Goal: Task Accomplishment & Management: Manage account settings

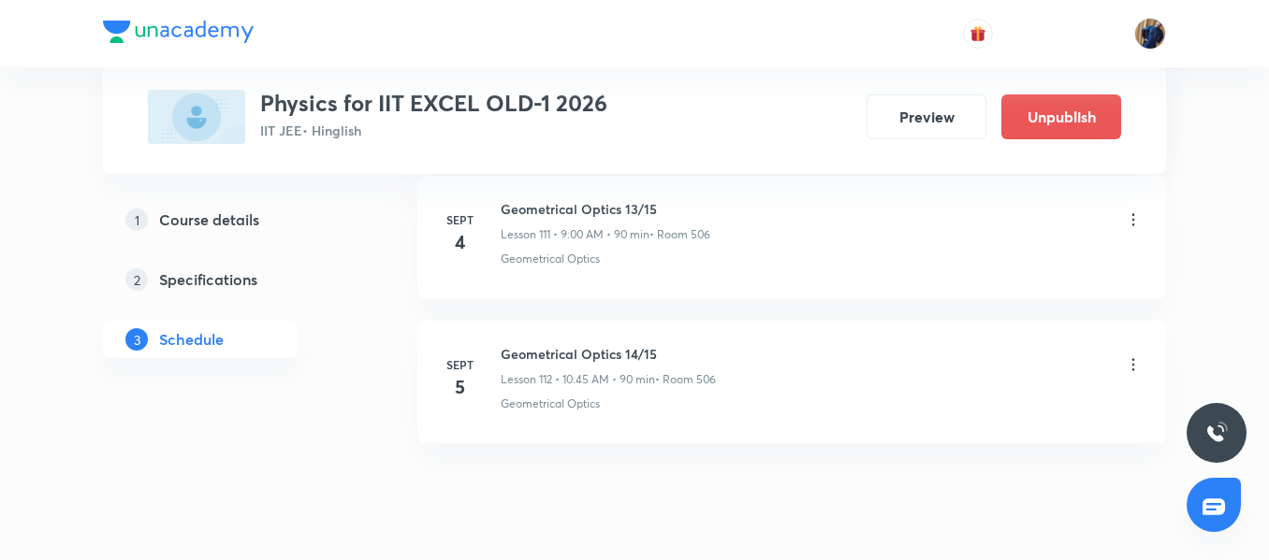
scroll to position [17182, 0]
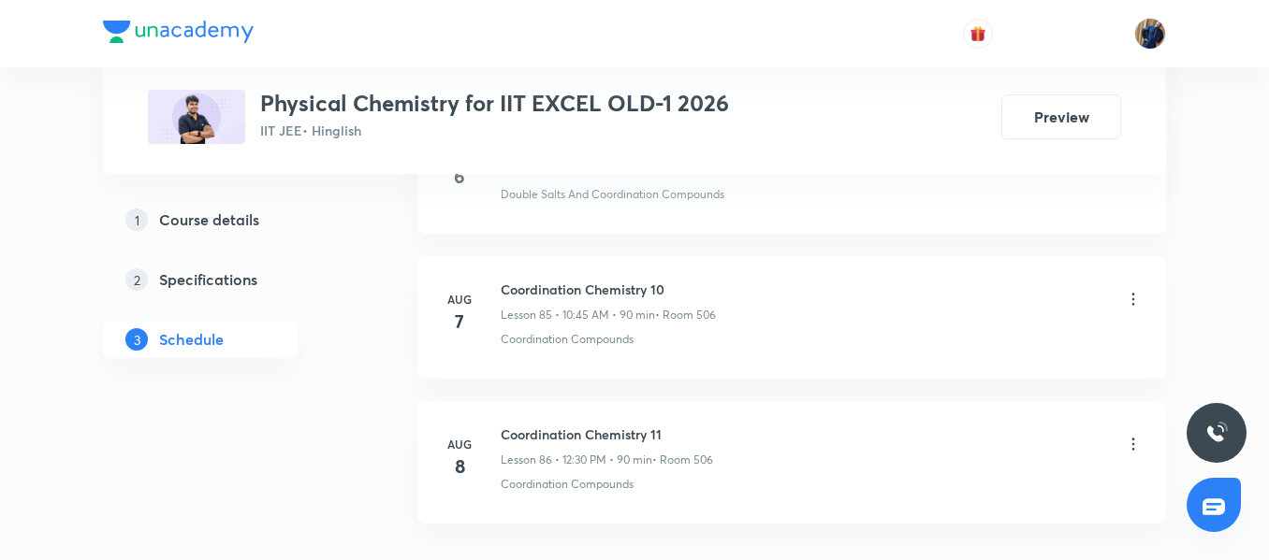
scroll to position [13411, 0]
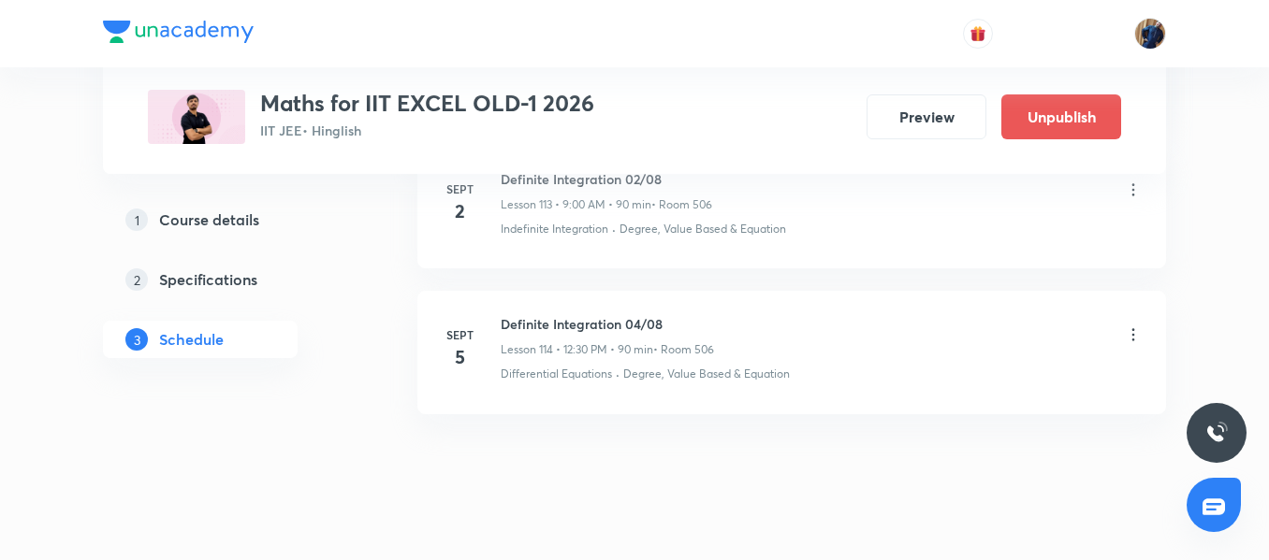
scroll to position [17618, 0]
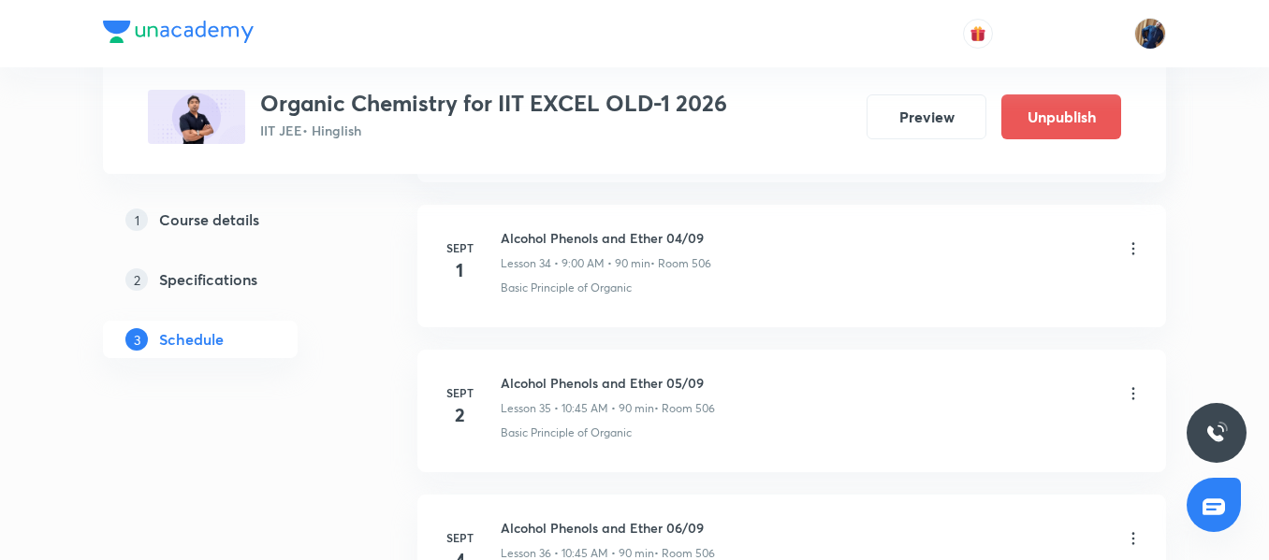
scroll to position [6215, 0]
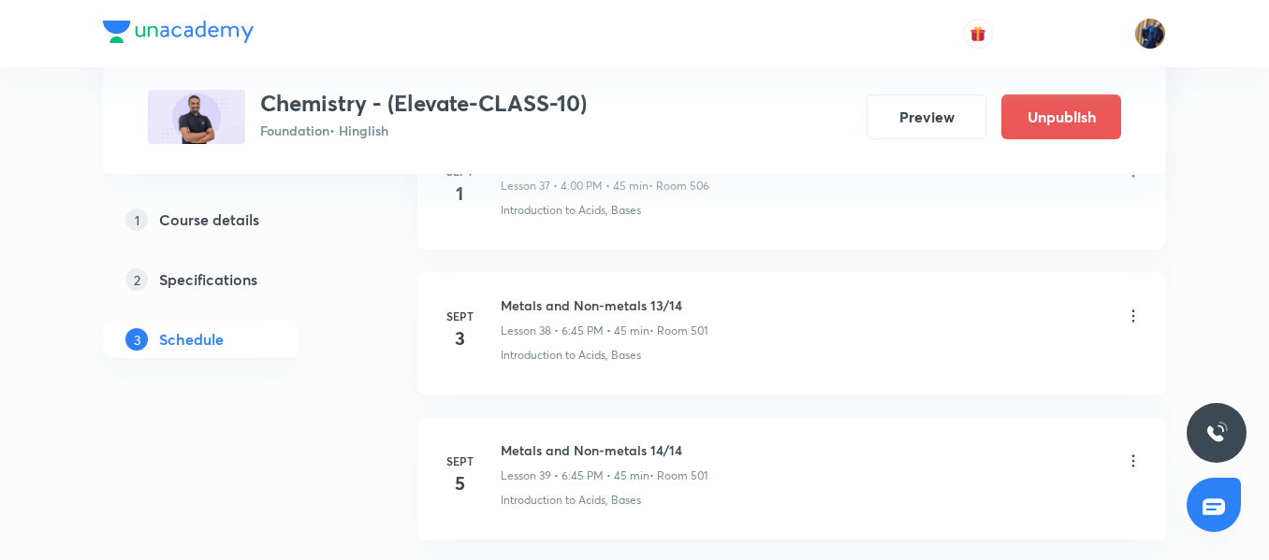
scroll to position [6462, 0]
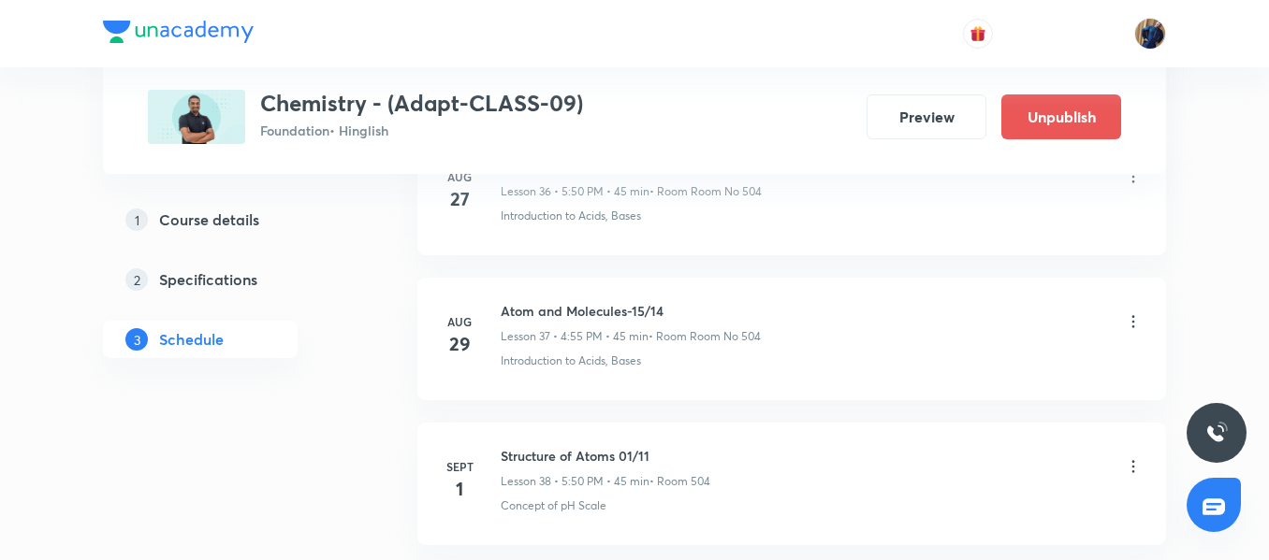
scroll to position [6264, 0]
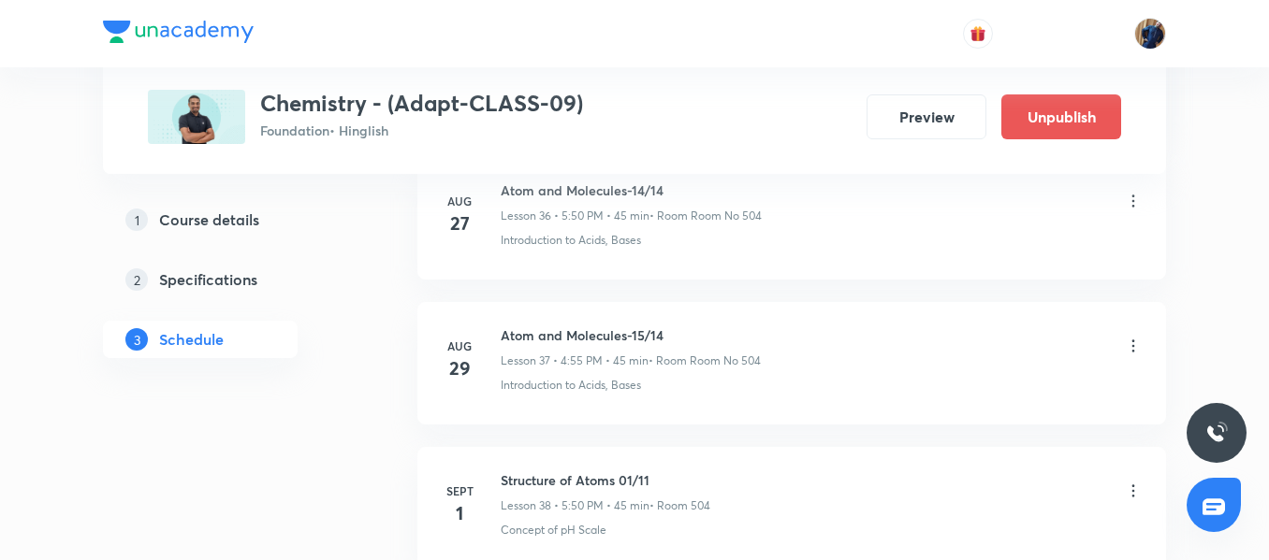
click at [602, 331] on h6 "Atom and Molecules-15/14" at bounding box center [630, 336] width 260 height 20
copy h6 "Atom and Molecules-15/14"
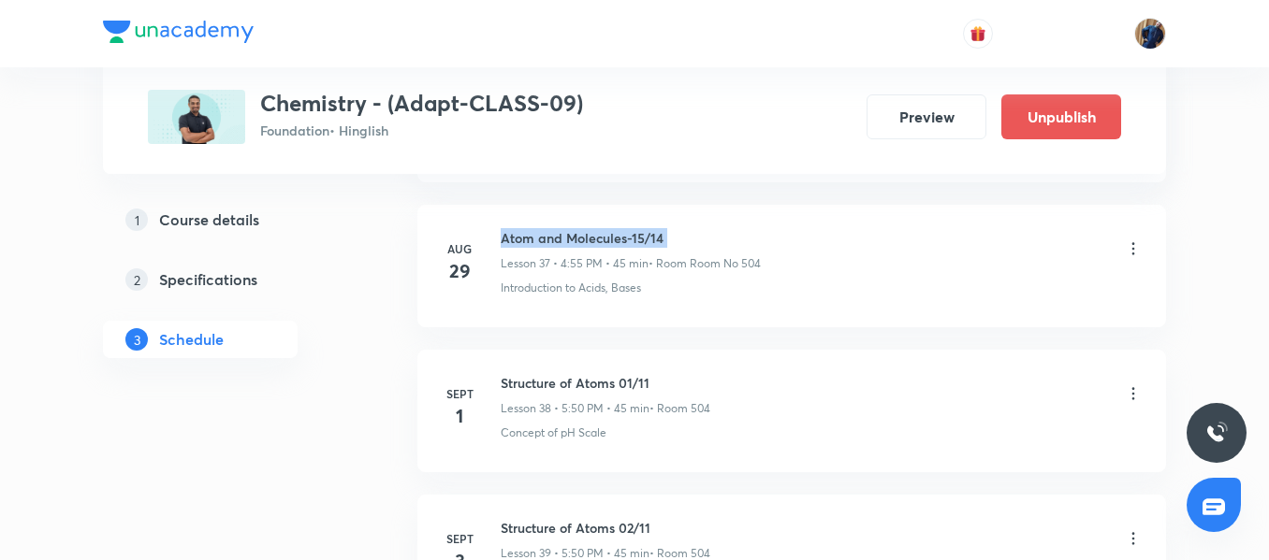
scroll to position [6375, 0]
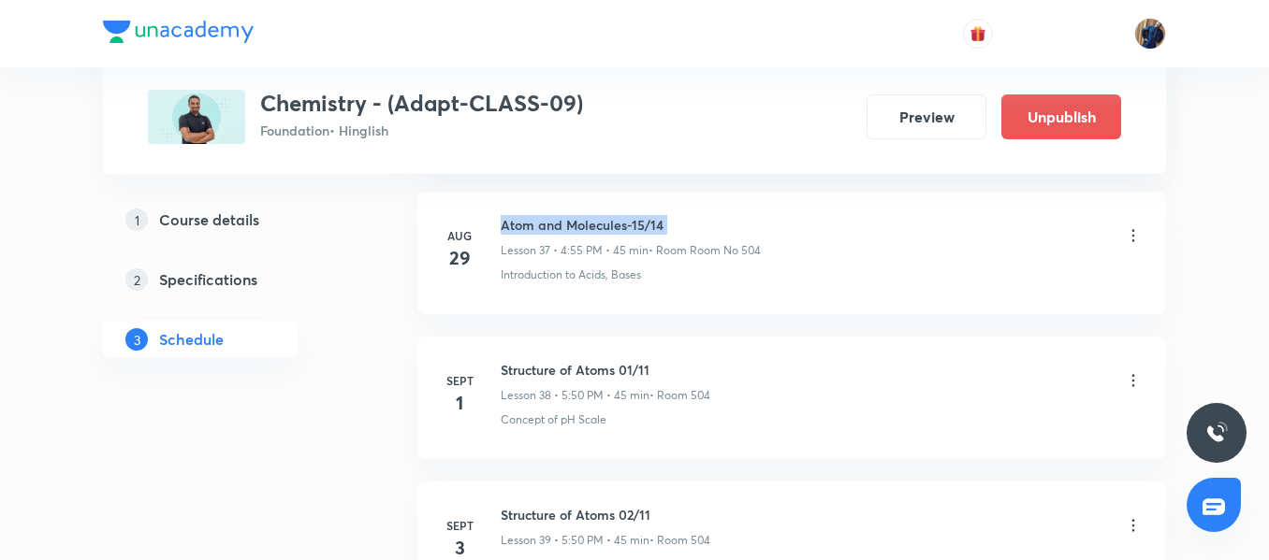
copy h6 "Atom and Molecules-15/14"
click at [976, 425] on div "Concept of pH Scale" at bounding box center [821, 420] width 642 height 17
click at [1134, 383] on icon at bounding box center [1133, 380] width 19 height 19
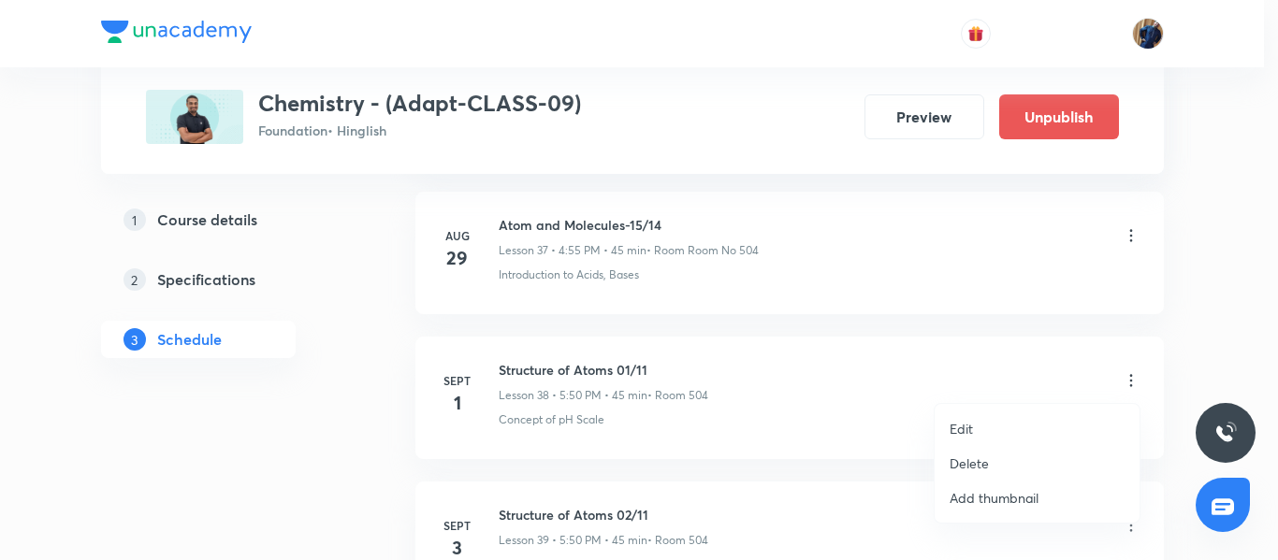
click at [987, 429] on li "Edit" at bounding box center [1037, 429] width 205 height 35
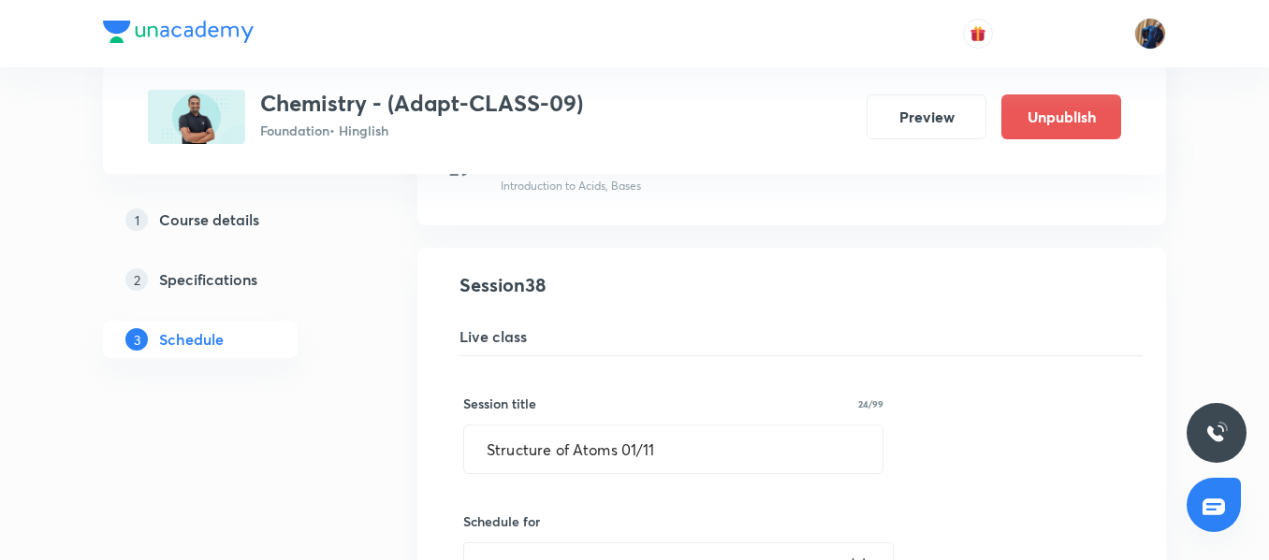
scroll to position [5511, 0]
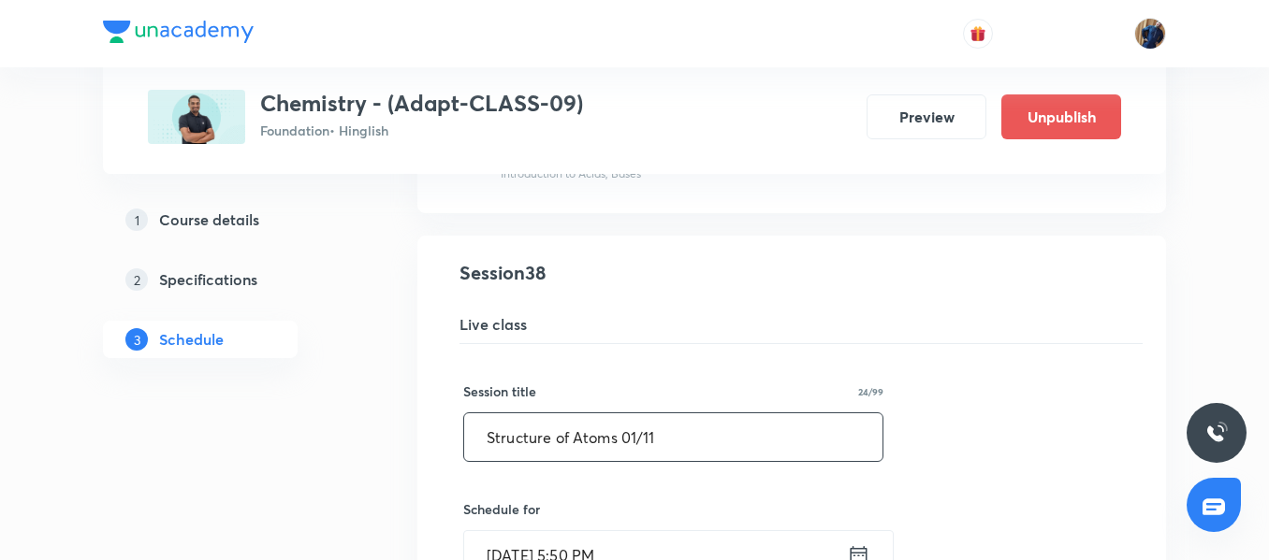
click at [658, 440] on input "Structure of Atoms 01/11" at bounding box center [673, 437] width 418 height 48
paste input "Atom and Molecules-15/14"
click at [650, 440] on input "Atom and Molecules-15/14" at bounding box center [673, 437] width 418 height 48
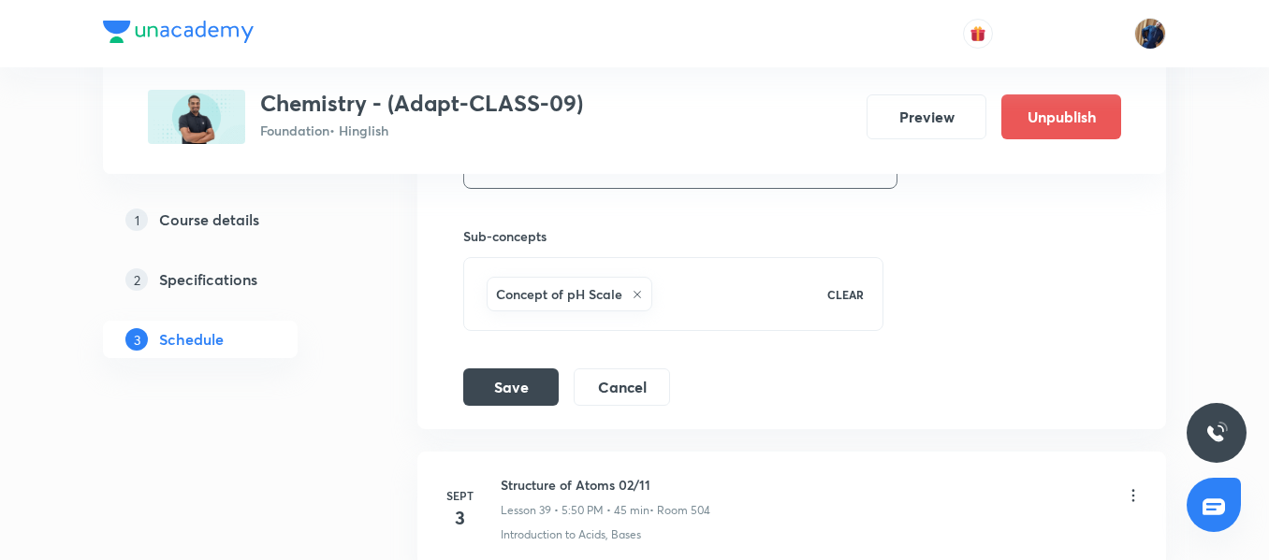
scroll to position [6276, 0]
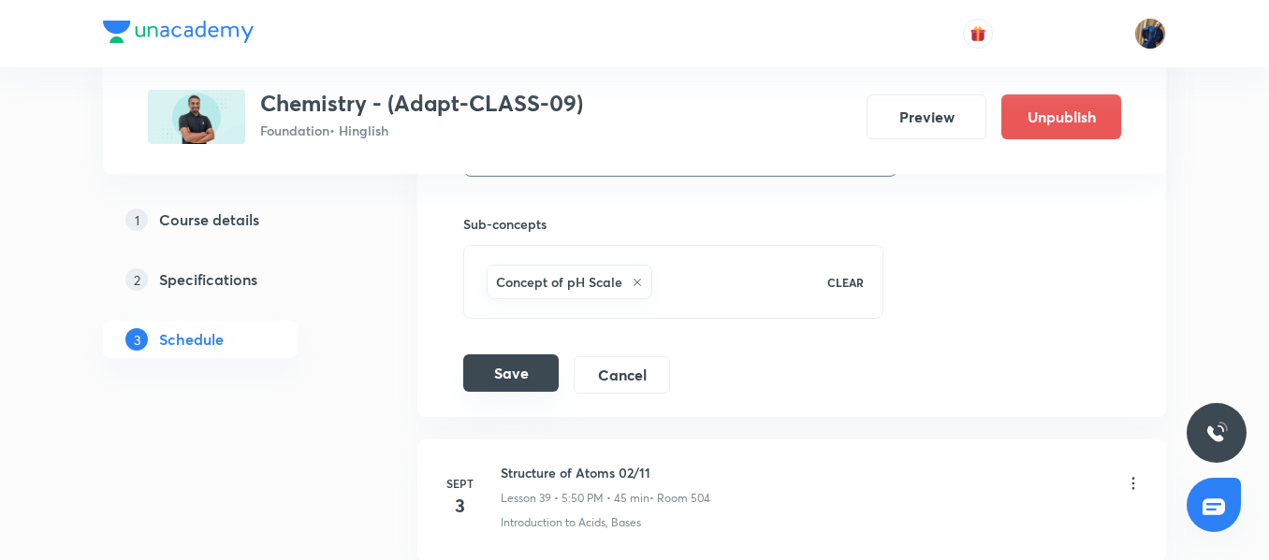
type input "Atom and Molecules-16/14"
click at [523, 380] on button "Save" at bounding box center [510, 373] width 95 height 37
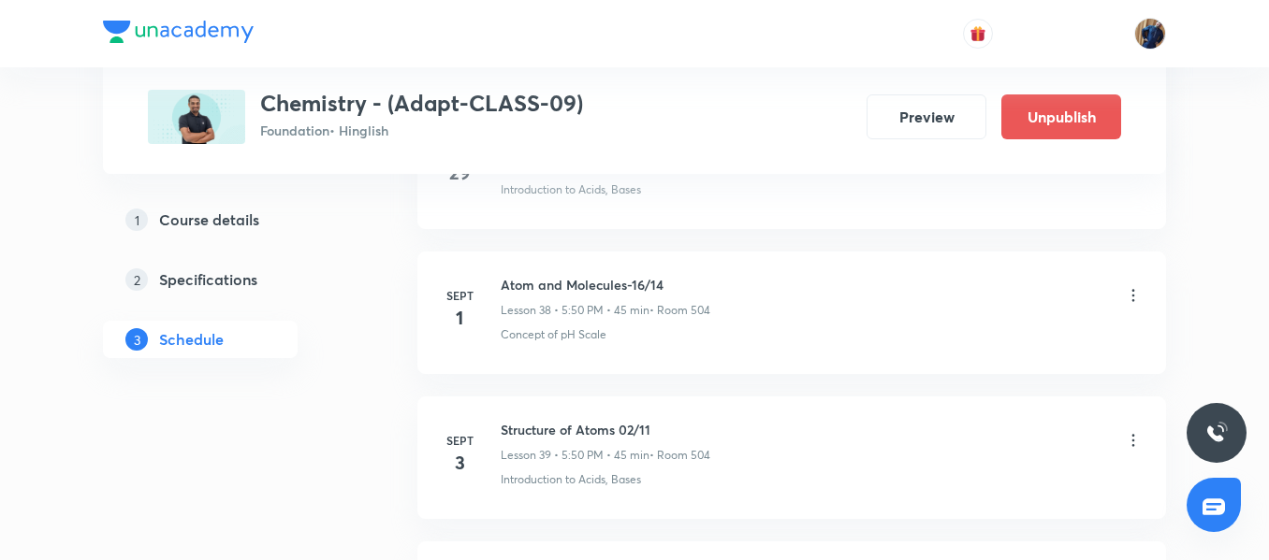
scroll to position [5621, 0]
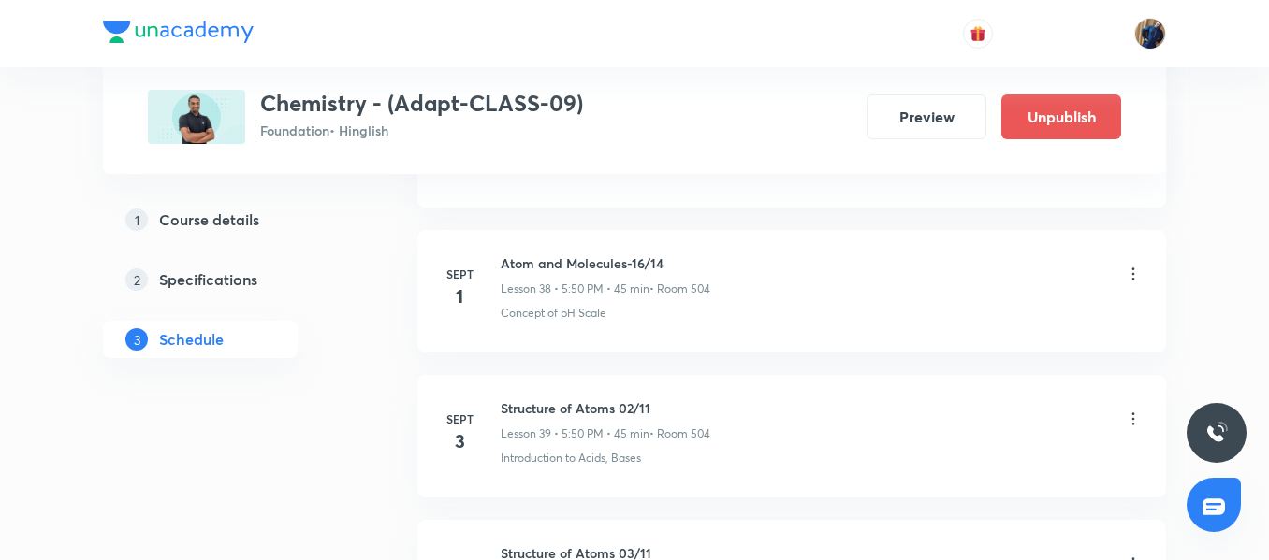
click at [581, 261] on h6 "Atom and Molecules-16/14" at bounding box center [605, 264] width 210 height 20
copy h6 "Atom and Molecules-16/14"
click at [1133, 424] on icon at bounding box center [1133, 419] width 3 height 12
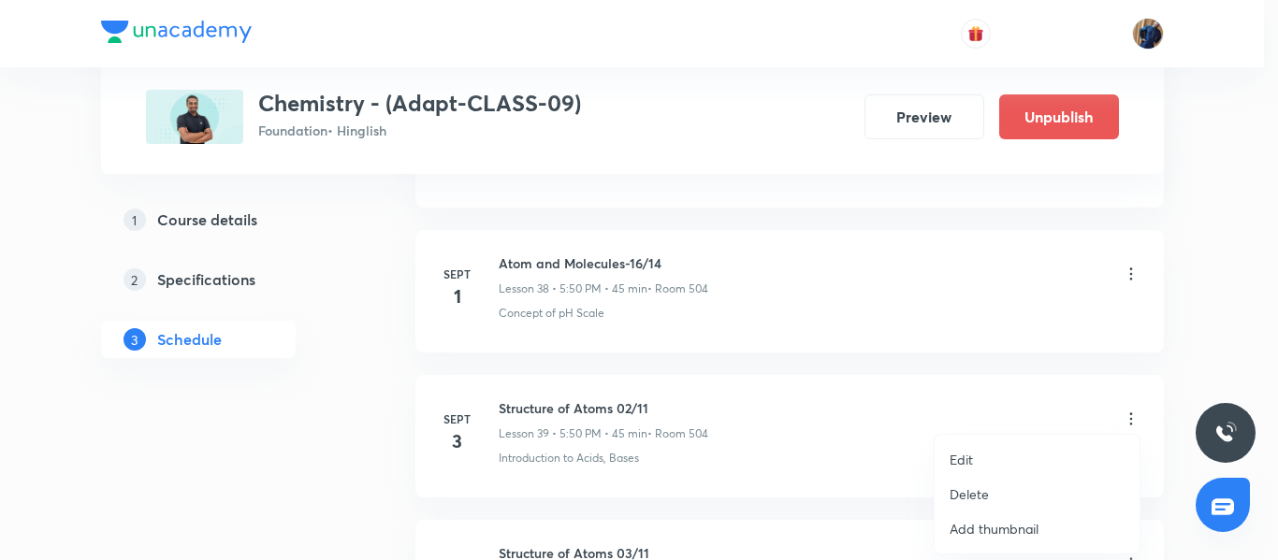
click at [999, 456] on li "Edit" at bounding box center [1037, 459] width 205 height 35
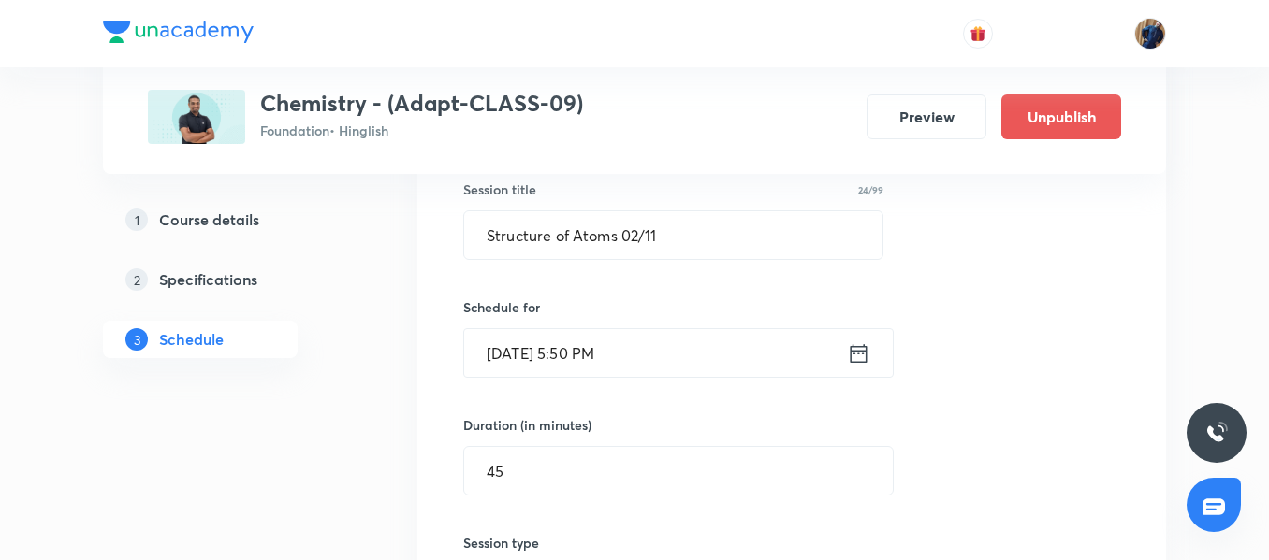
scroll to position [5775, 0]
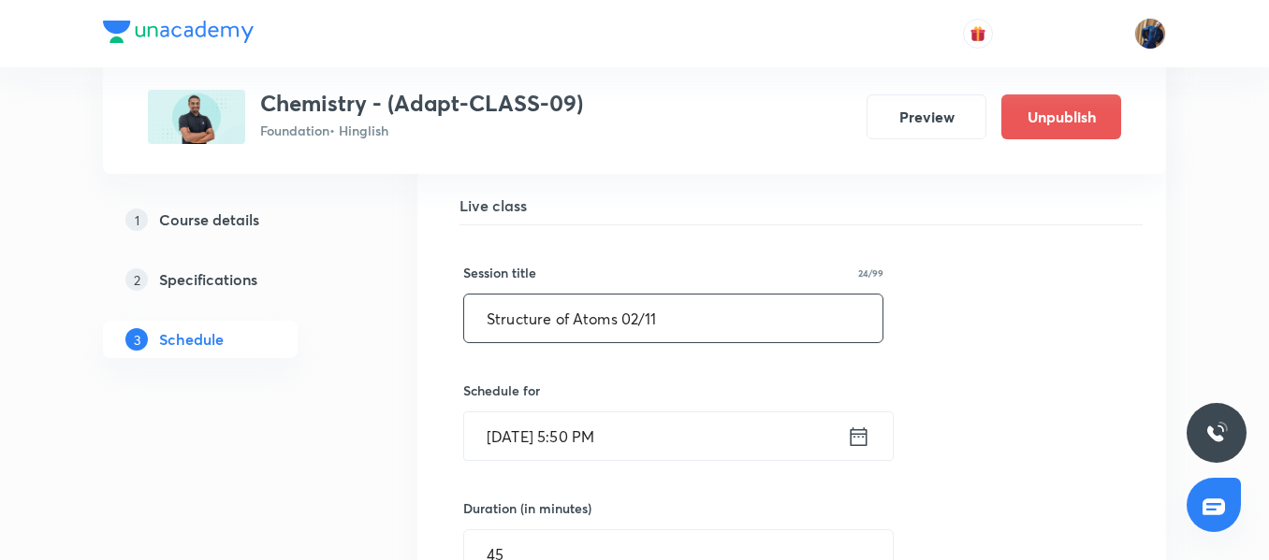
click at [719, 324] on input "Structure of Atoms 02/11" at bounding box center [673, 319] width 418 height 48
paste input "Atom and Molecules-16/14"
click at [648, 323] on input "Atom and Molecules-16/14" at bounding box center [673, 319] width 418 height 48
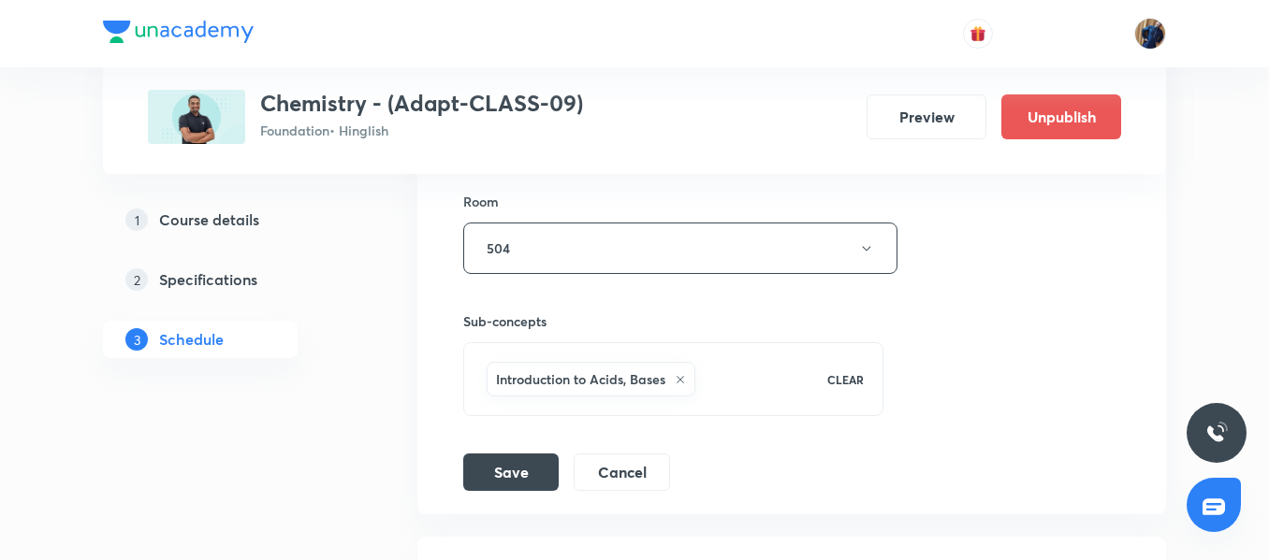
scroll to position [6336, 0]
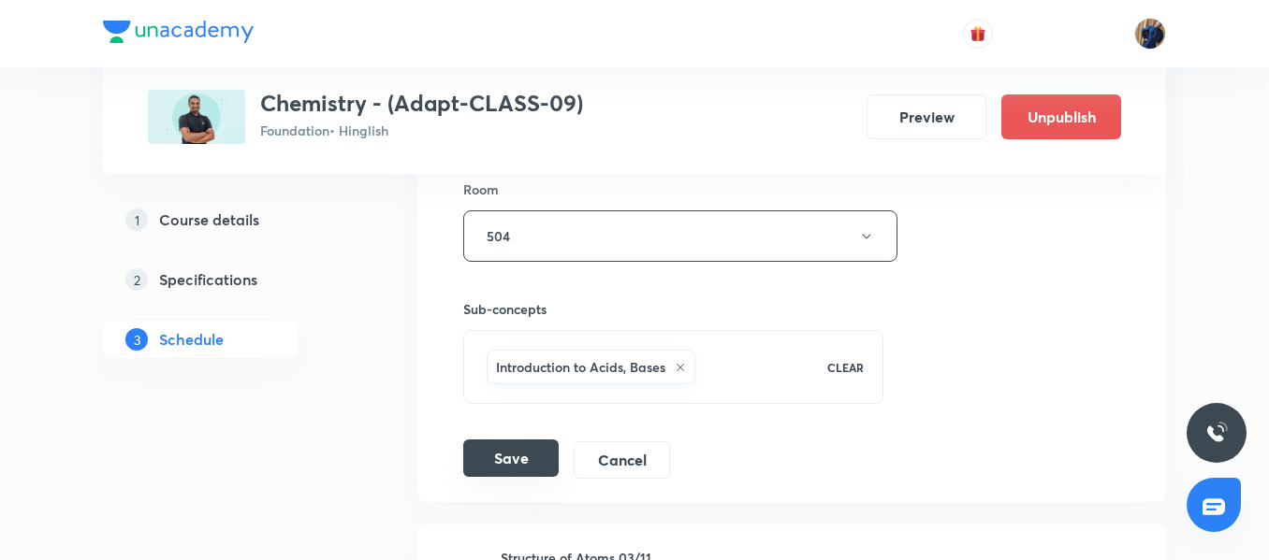
type input "Atom and Molecules-17/14"
click at [494, 451] on button "Save" at bounding box center [510, 458] width 95 height 37
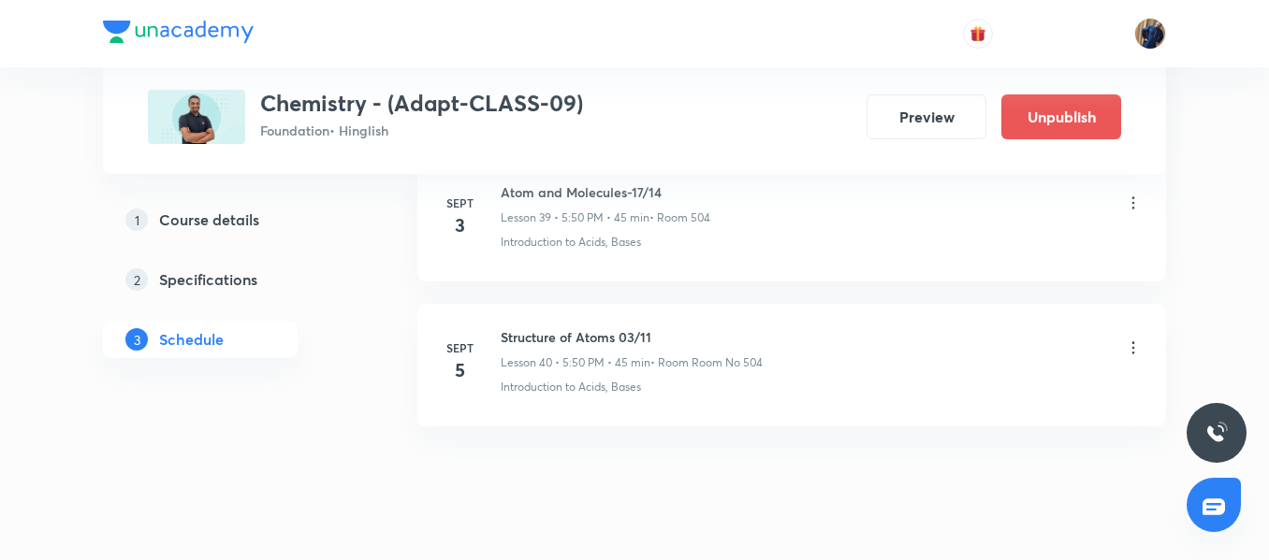
scroll to position [5880, 0]
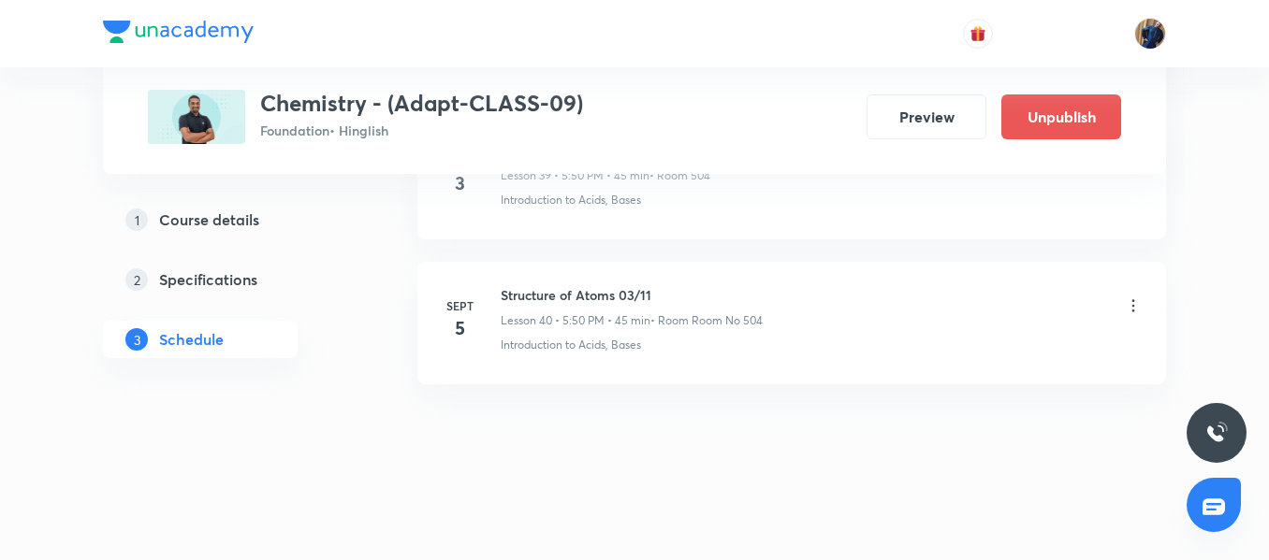
click at [1128, 311] on icon at bounding box center [1133, 306] width 19 height 19
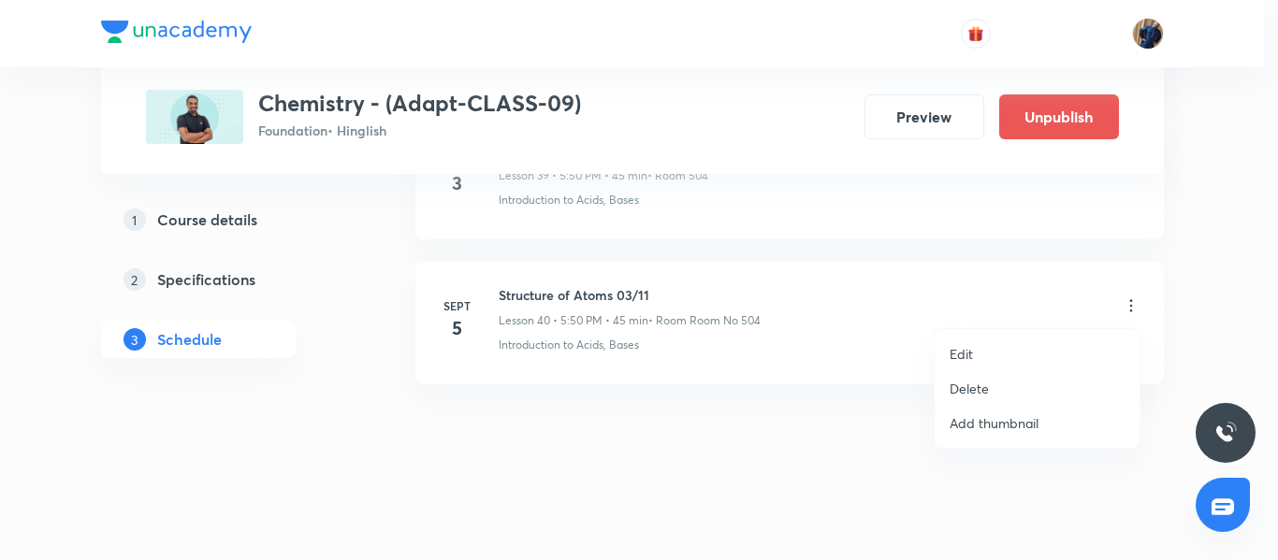
click at [1041, 350] on li "Edit" at bounding box center [1037, 354] width 205 height 35
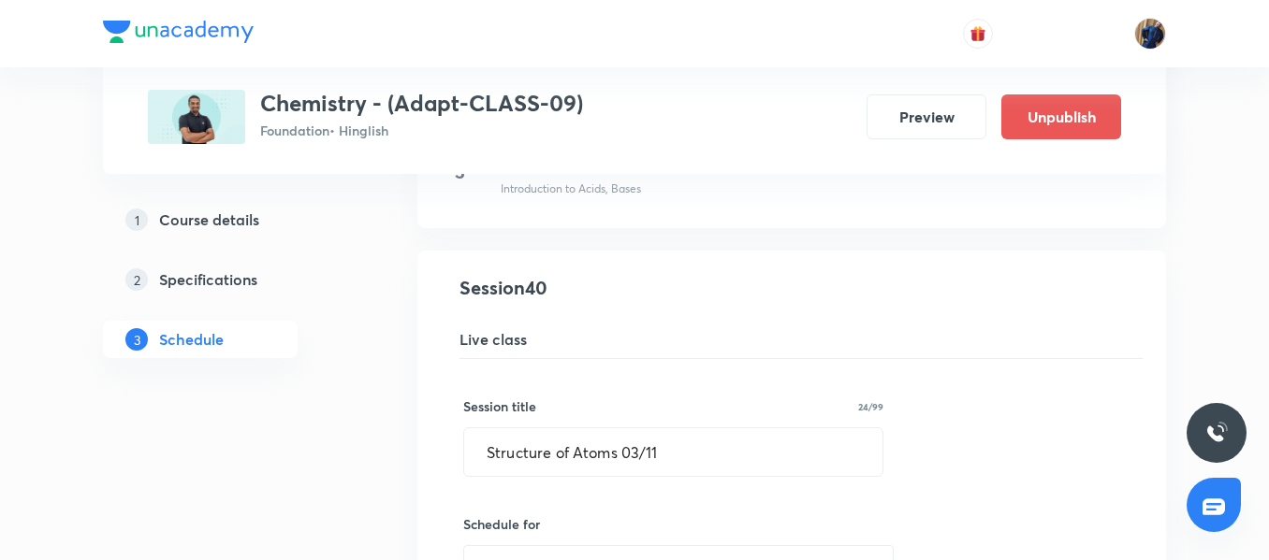
scroll to position [5738, 0]
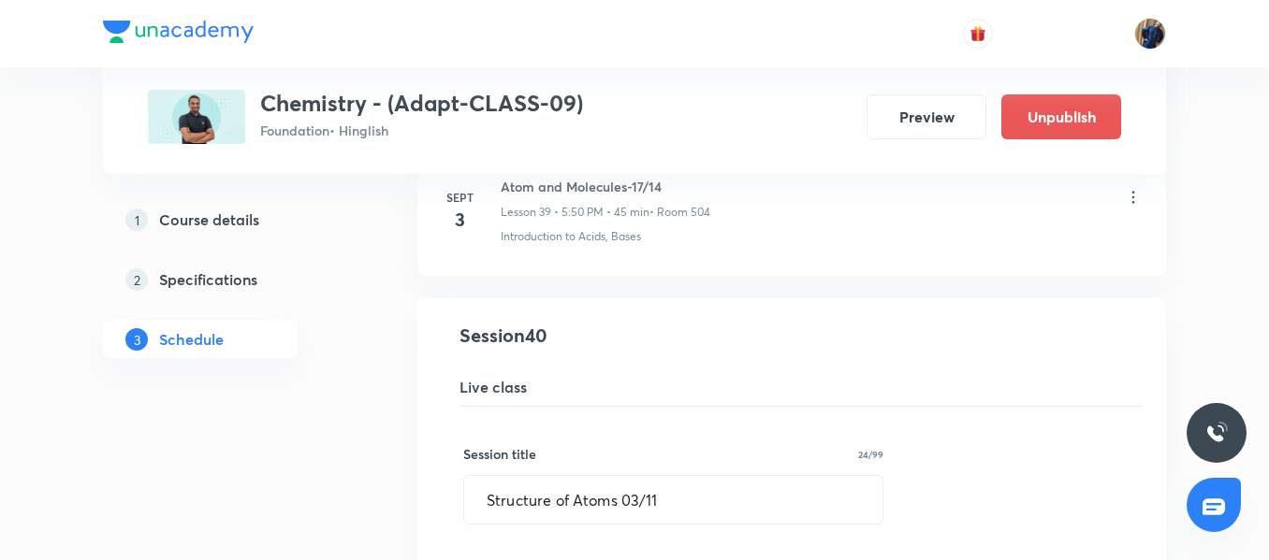
click at [609, 186] on h6 "Atom and Molecules-17/14" at bounding box center [605, 187] width 210 height 20
copy h6 "Atom and Molecules-17/14"
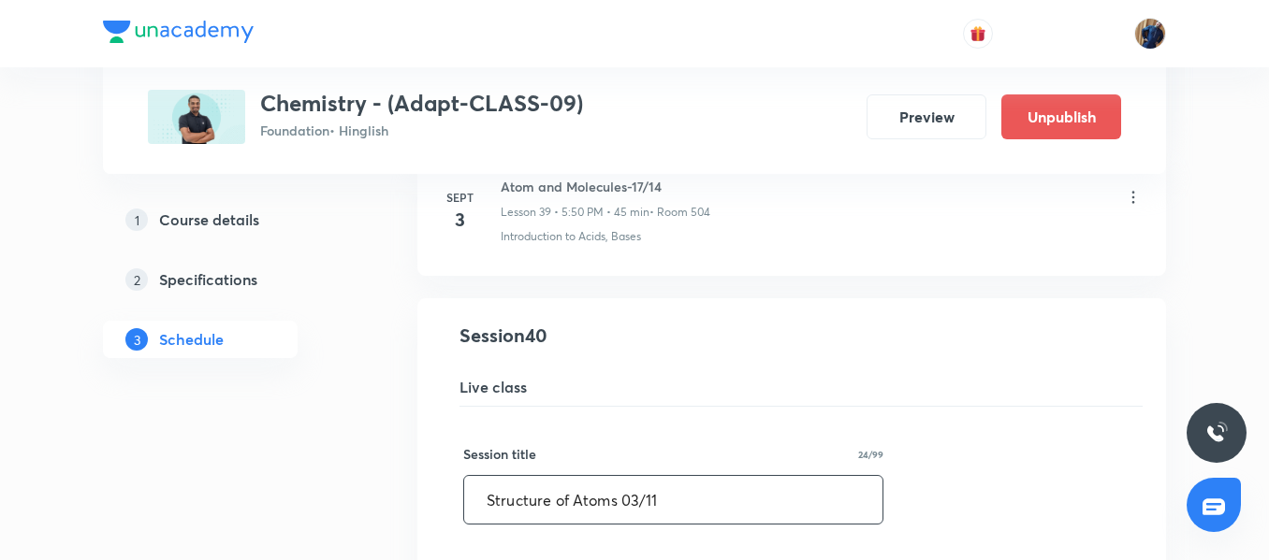
click at [651, 498] on input "Structure of Atoms 03/11" at bounding box center [673, 500] width 418 height 48
paste input "Atom and Molecules-17/14"
click at [640, 502] on input "Atom and Molecules-17/14" at bounding box center [673, 500] width 418 height 48
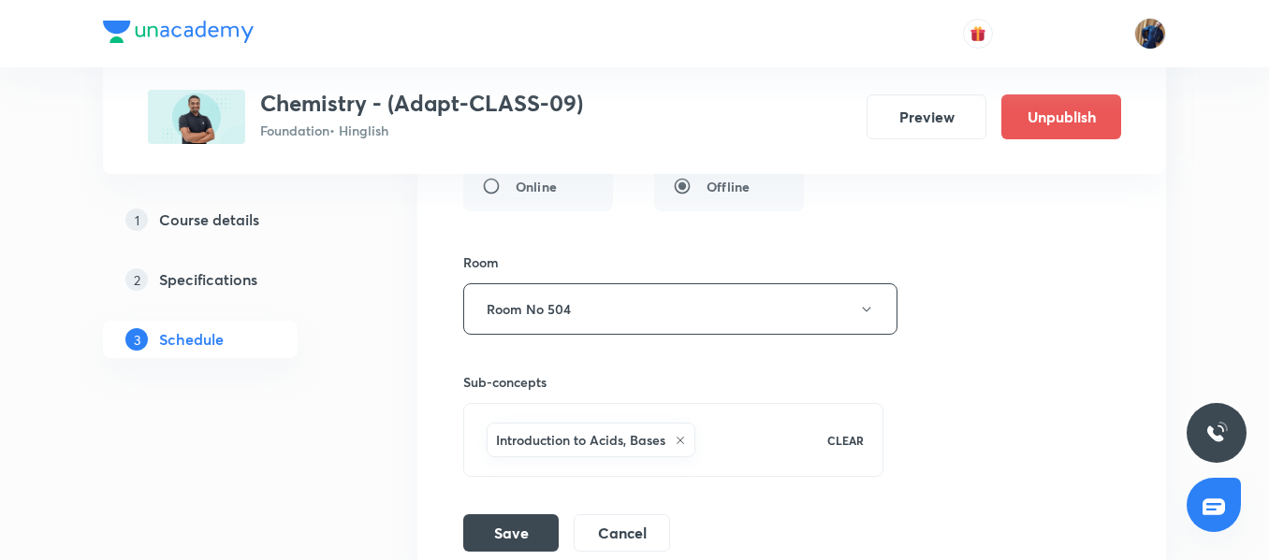
scroll to position [6455, 0]
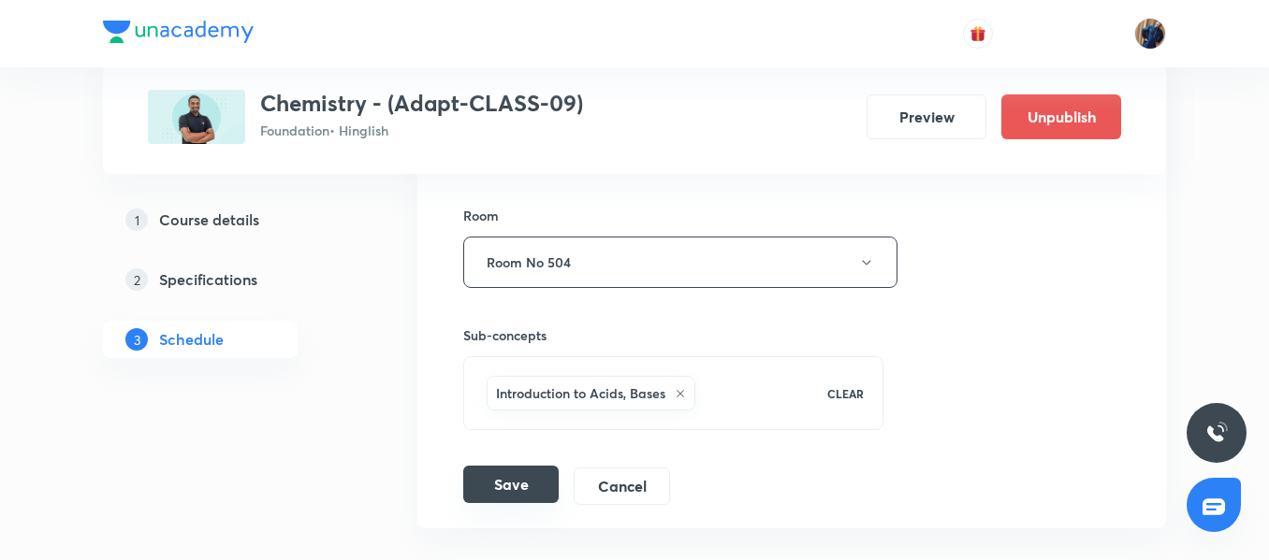
type input "Atom and Molecules-18/14"
click at [511, 484] on button "Save" at bounding box center [510, 484] width 95 height 37
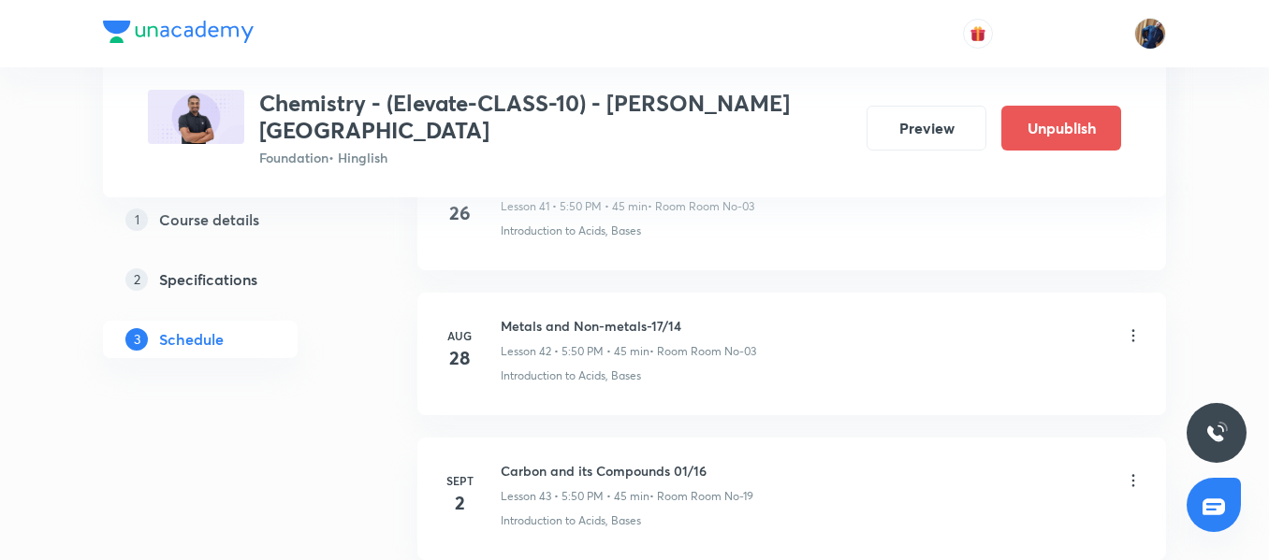
scroll to position [6982, 0]
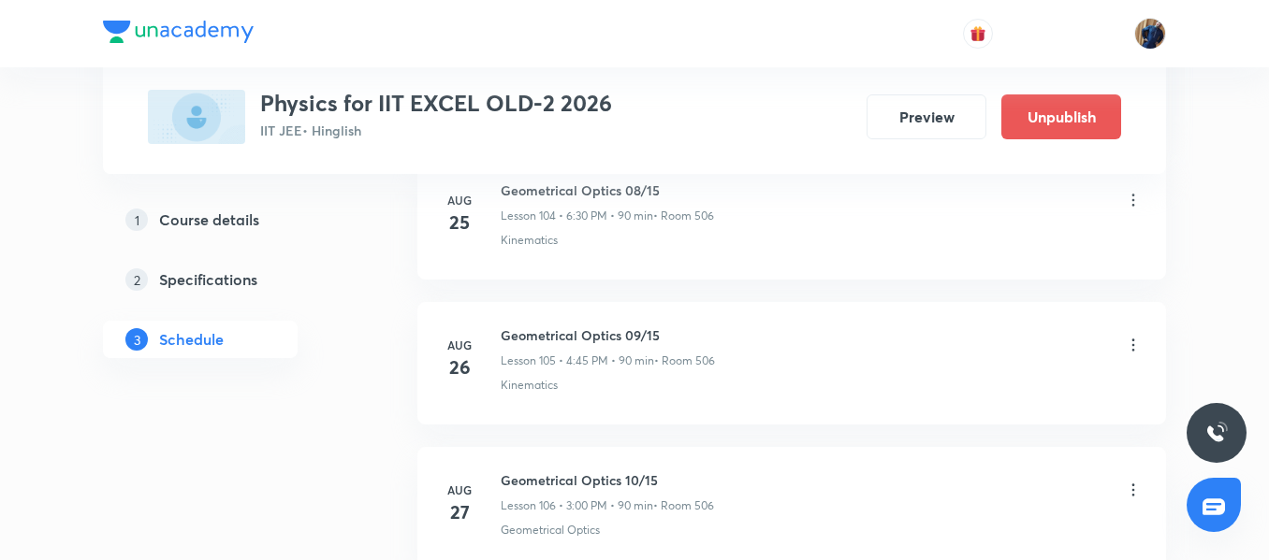
scroll to position [17037, 0]
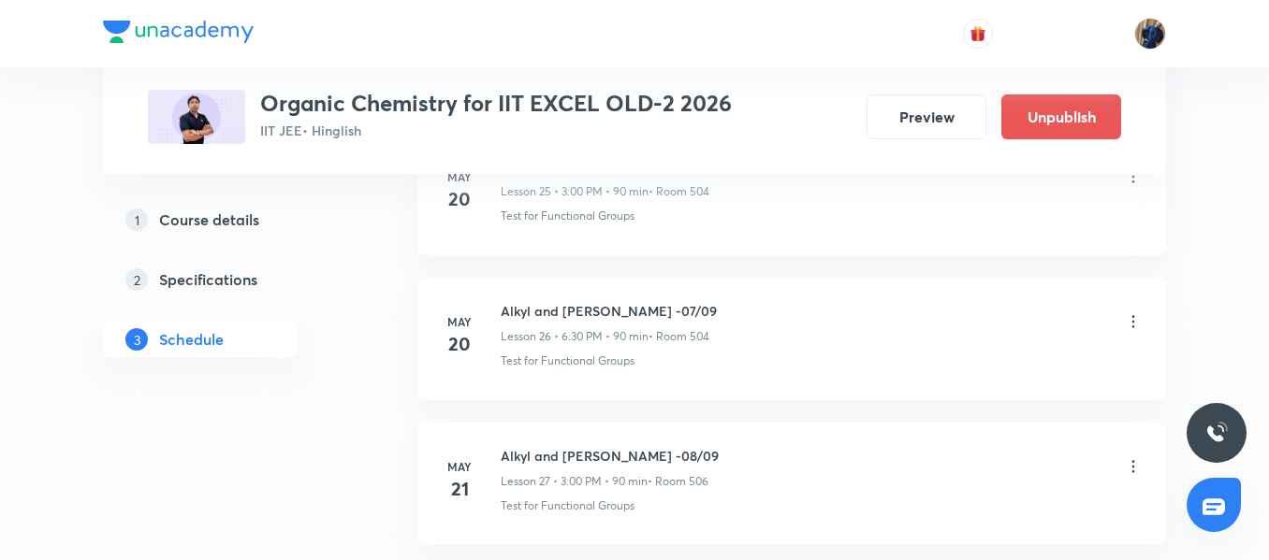
scroll to position [6741, 0]
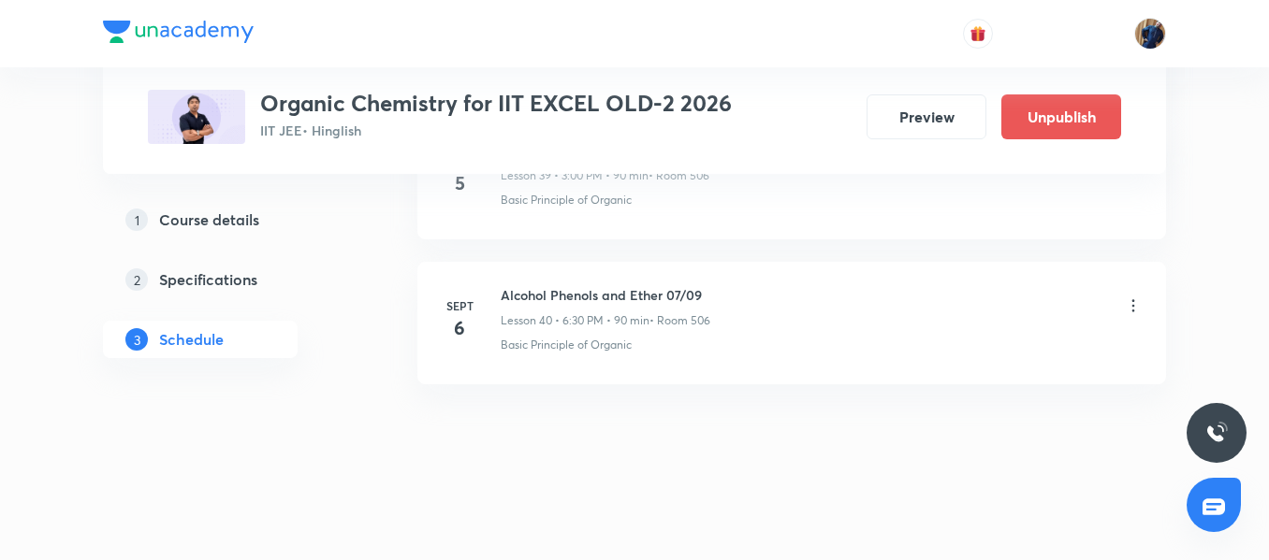
click at [629, 280] on li "Sept 6 Alcohol Phenols and Ether 07/09 Lesson 40 • 6:30 PM • 90 min • Room 506 …" at bounding box center [791, 323] width 748 height 123
click at [645, 312] on div "Alcohol Phenols and Ether 07/09 Lesson 40 • 6:30 PM • 90 min • Room 506" at bounding box center [605, 307] width 210 height 44
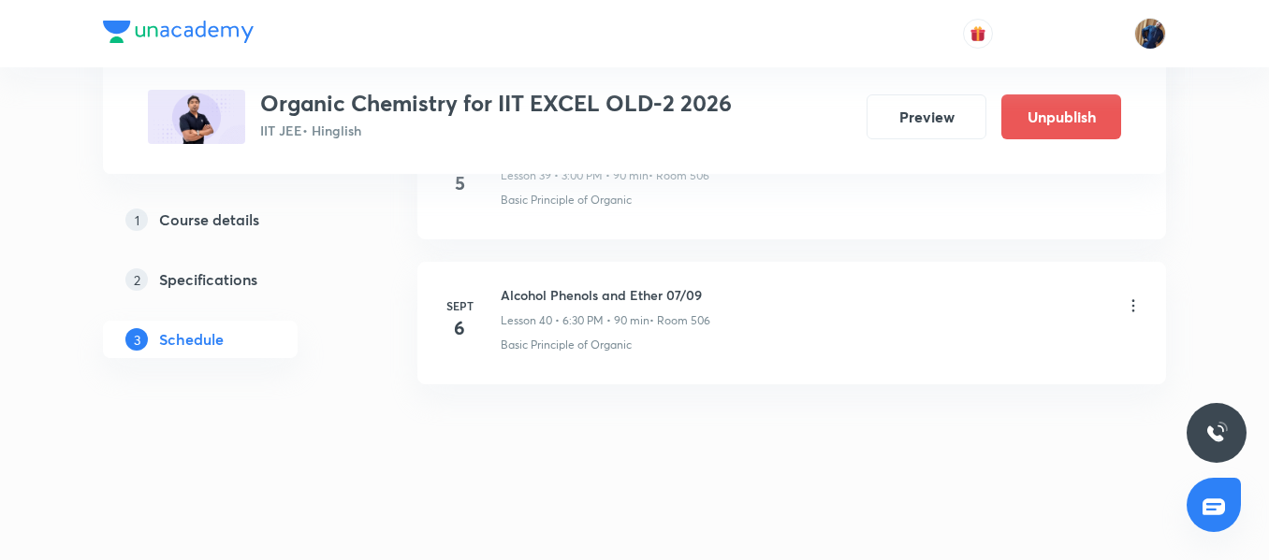
click at [654, 302] on h6 "Alcohol Phenols and Ether 07/09" at bounding box center [605, 295] width 210 height 20
click at [664, 296] on h6 "Alcohol Phenols and Ether 07/09" at bounding box center [605, 295] width 210 height 20
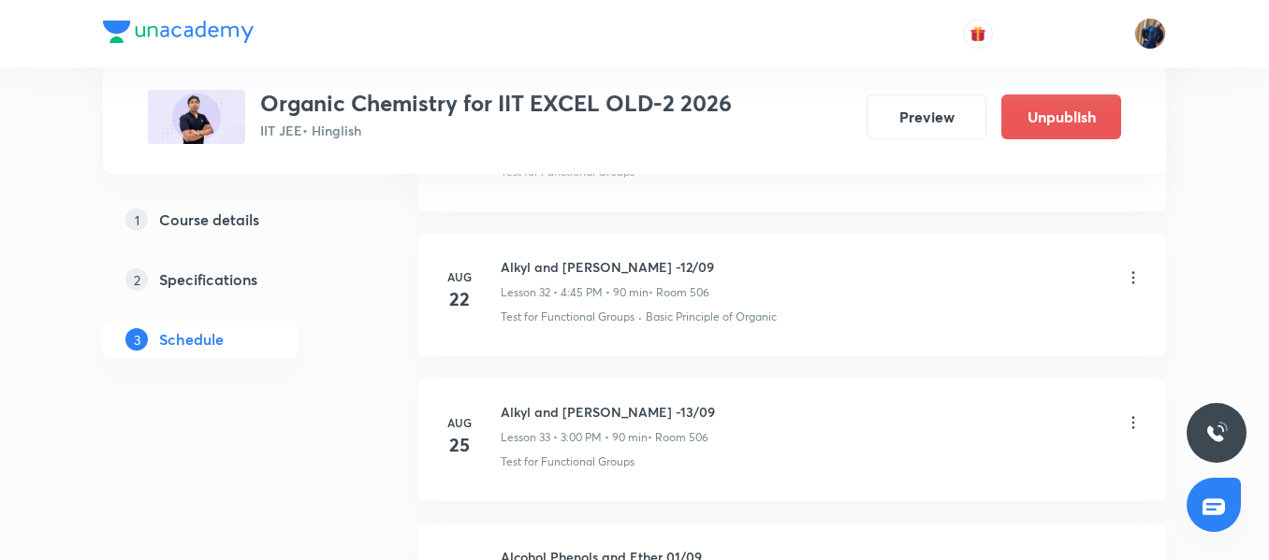
scroll to position [5620, 0]
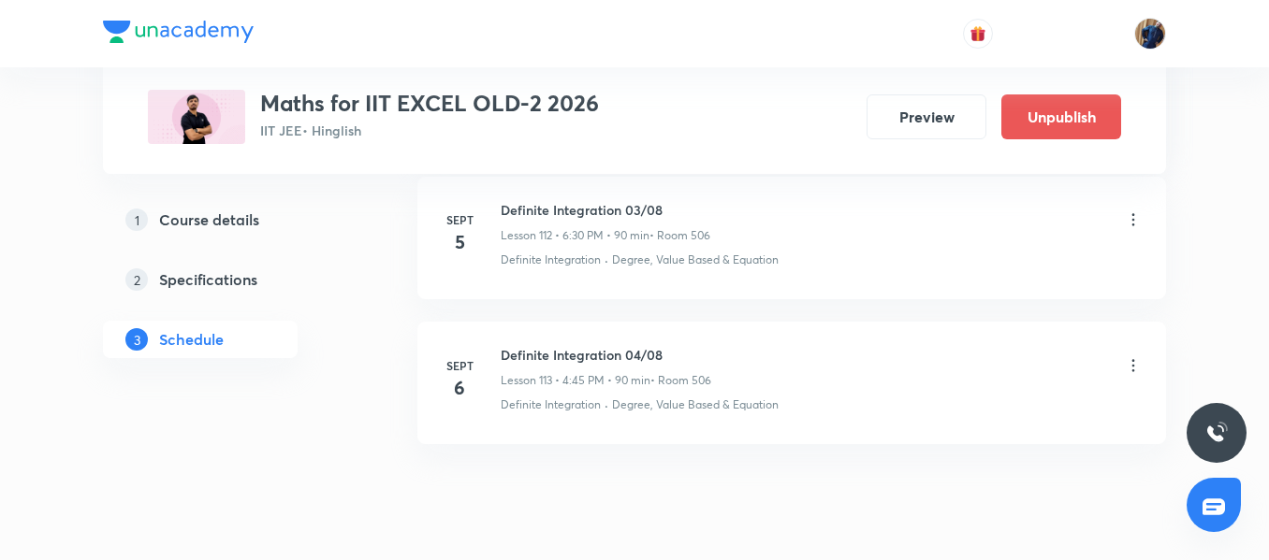
scroll to position [17329, 0]
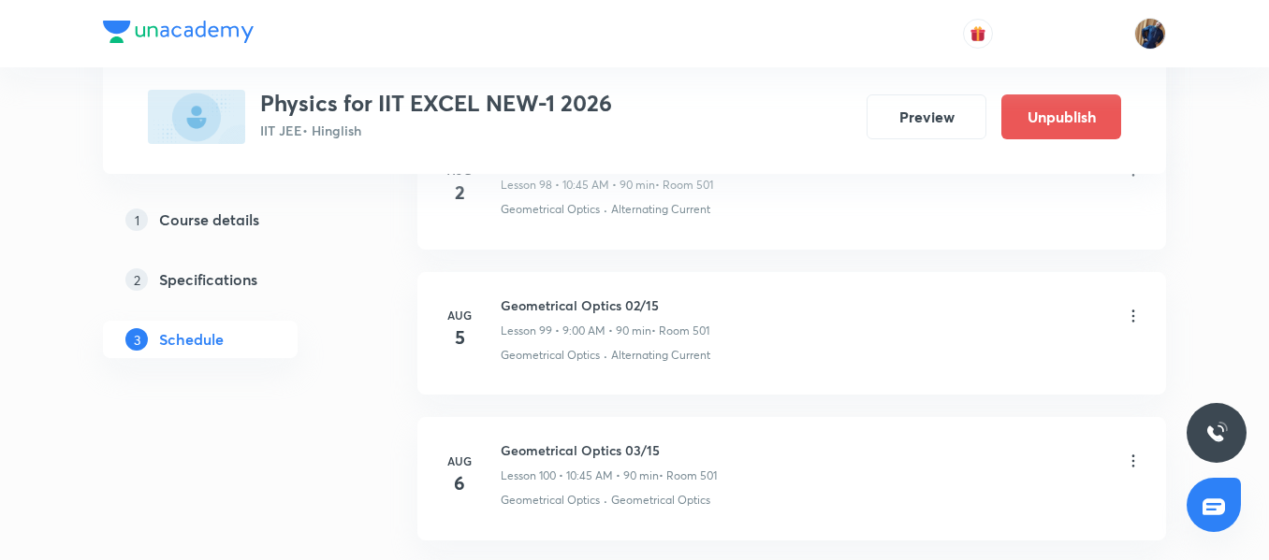
scroll to position [17182, 0]
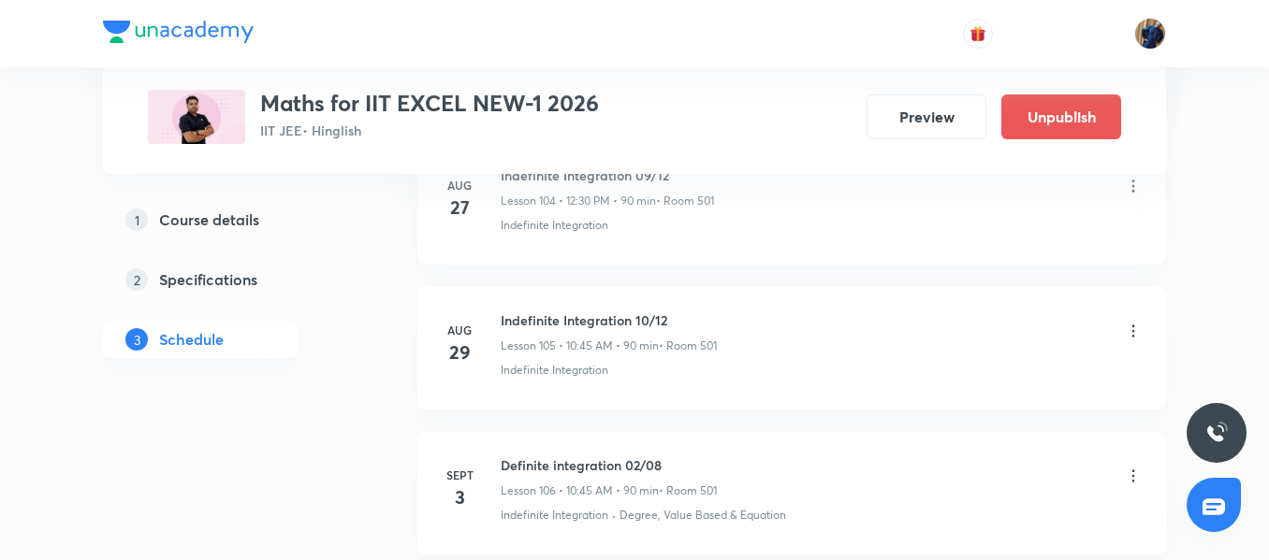
scroll to position [16748, 0]
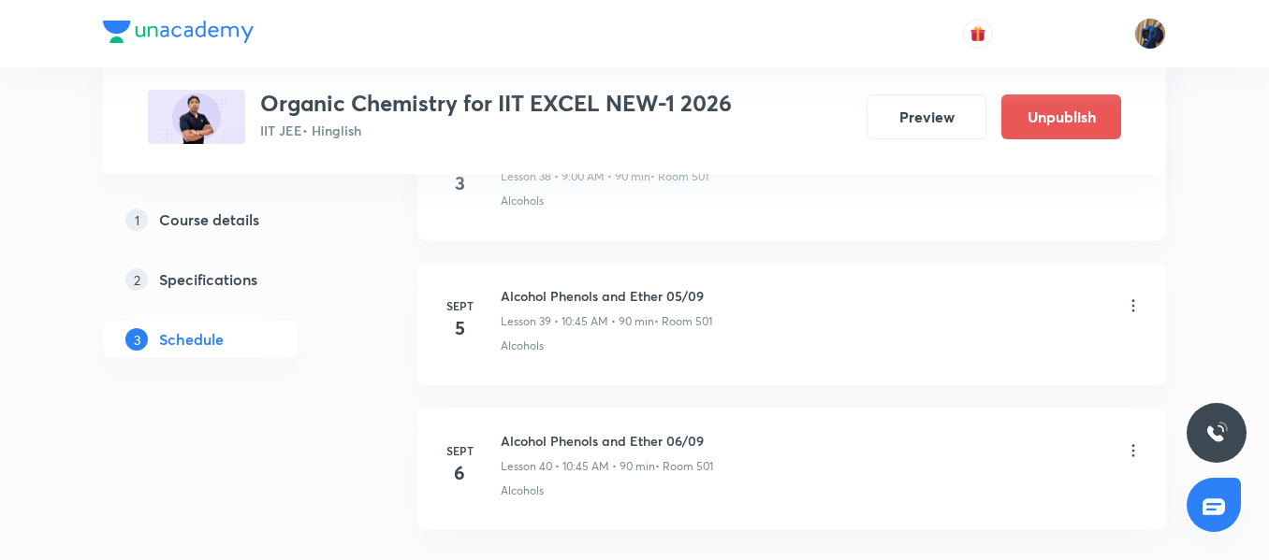
scroll to position [6741, 0]
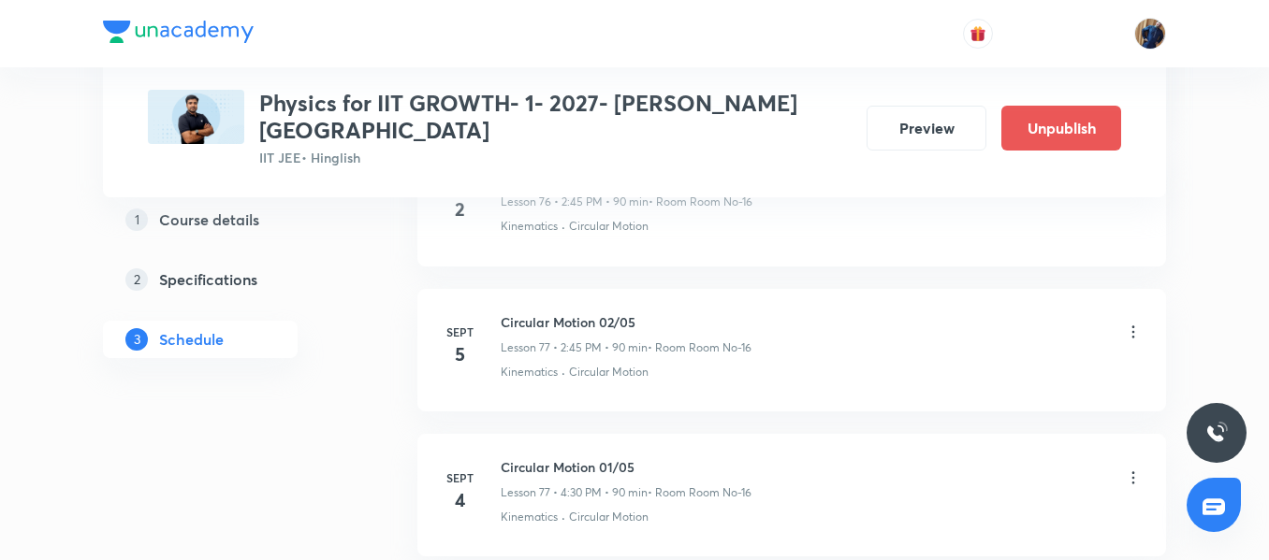
scroll to position [12147, 0]
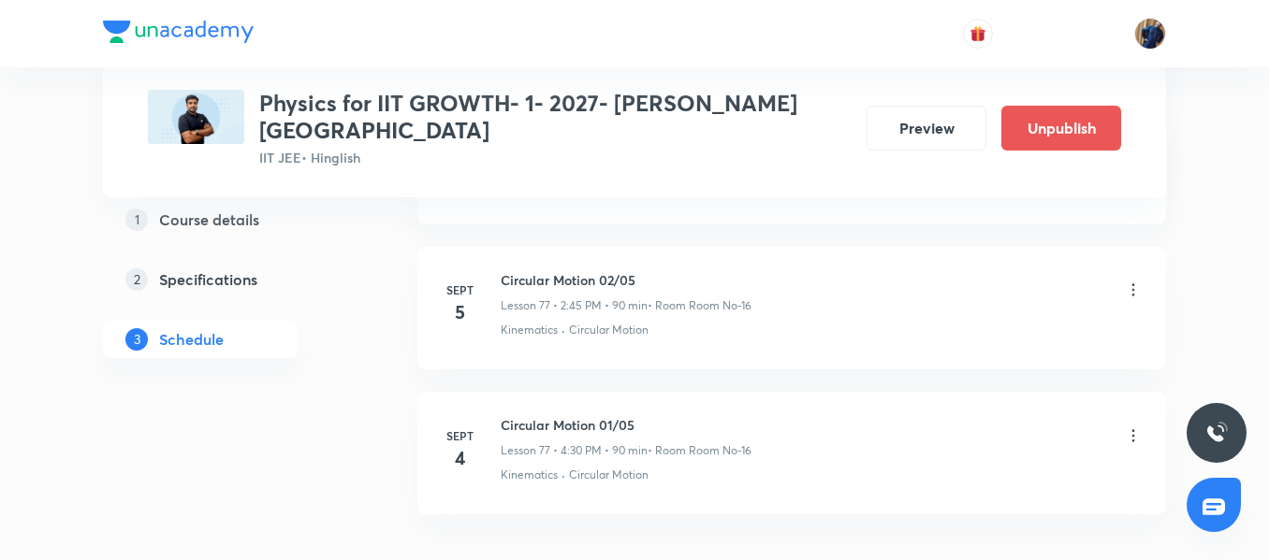
click at [584, 415] on h6 "Circular Motion 01/05" at bounding box center [625, 425] width 251 height 20
copy h6 "Circular Motion 01/05"
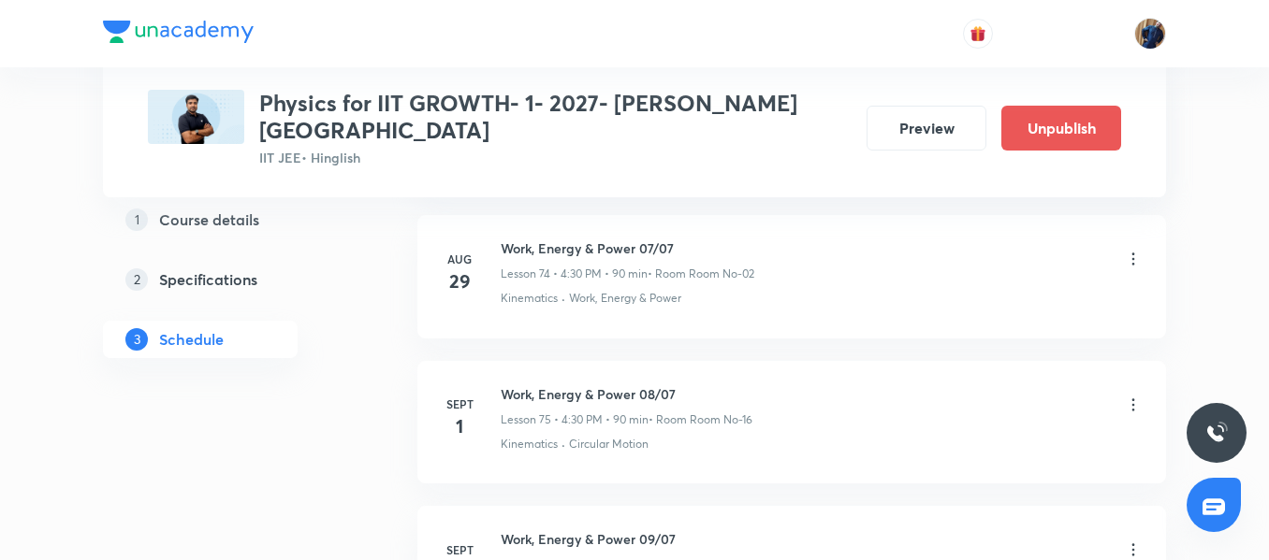
scroll to position [11827, 0]
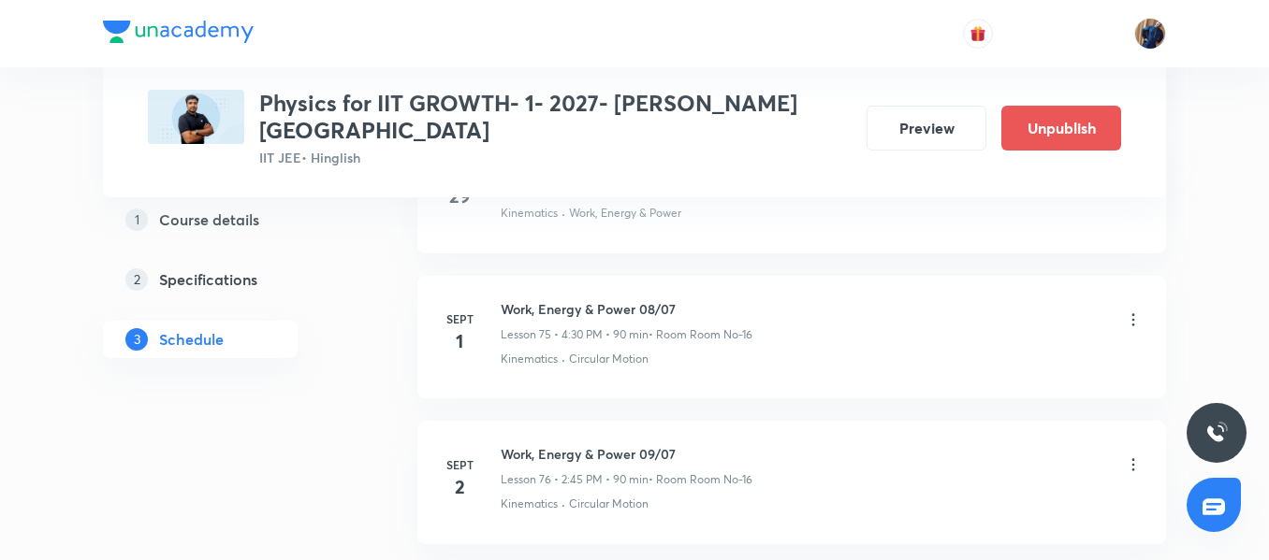
click at [1135, 311] on icon at bounding box center [1133, 320] width 19 height 19
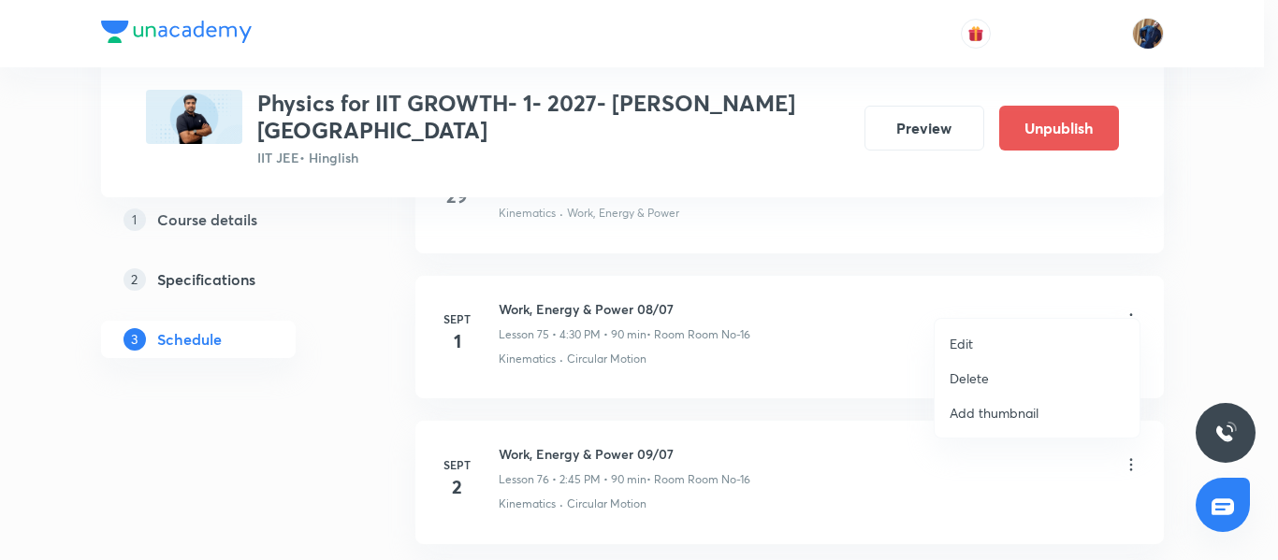
click at [1007, 345] on li "Edit" at bounding box center [1037, 343] width 205 height 35
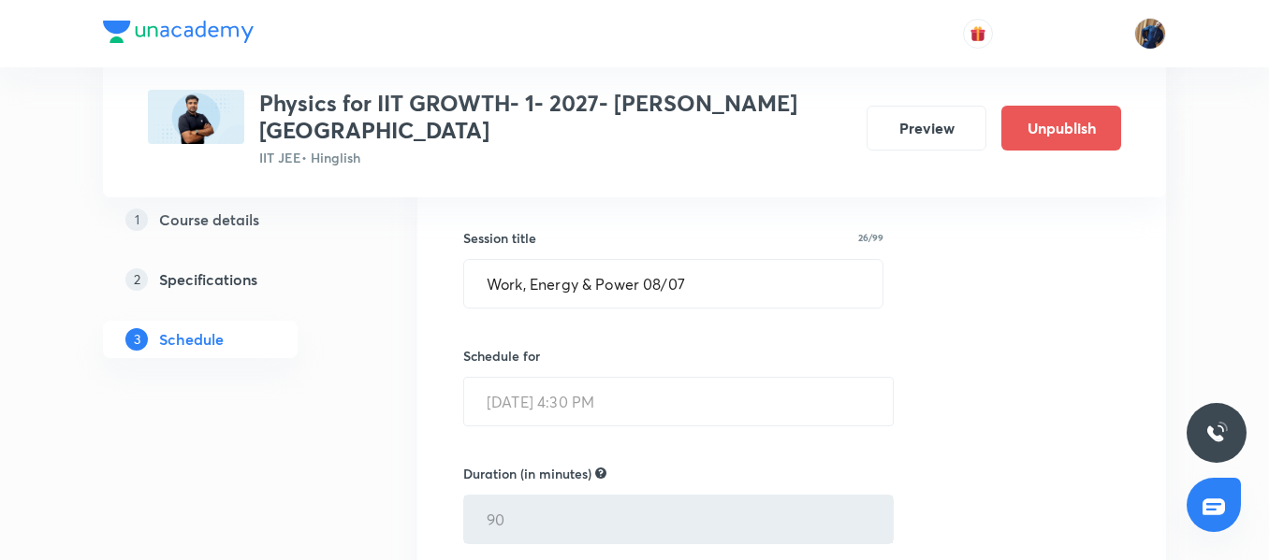
scroll to position [11077, 0]
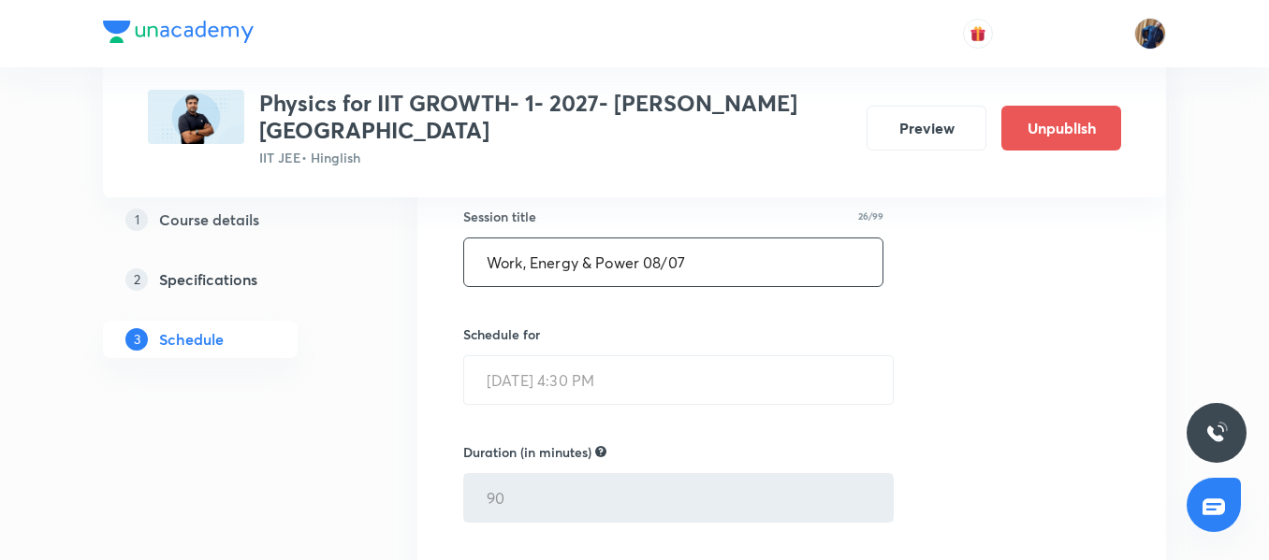
click at [631, 239] on input "Work, Energy & Power 08/07" at bounding box center [673, 263] width 418 height 48
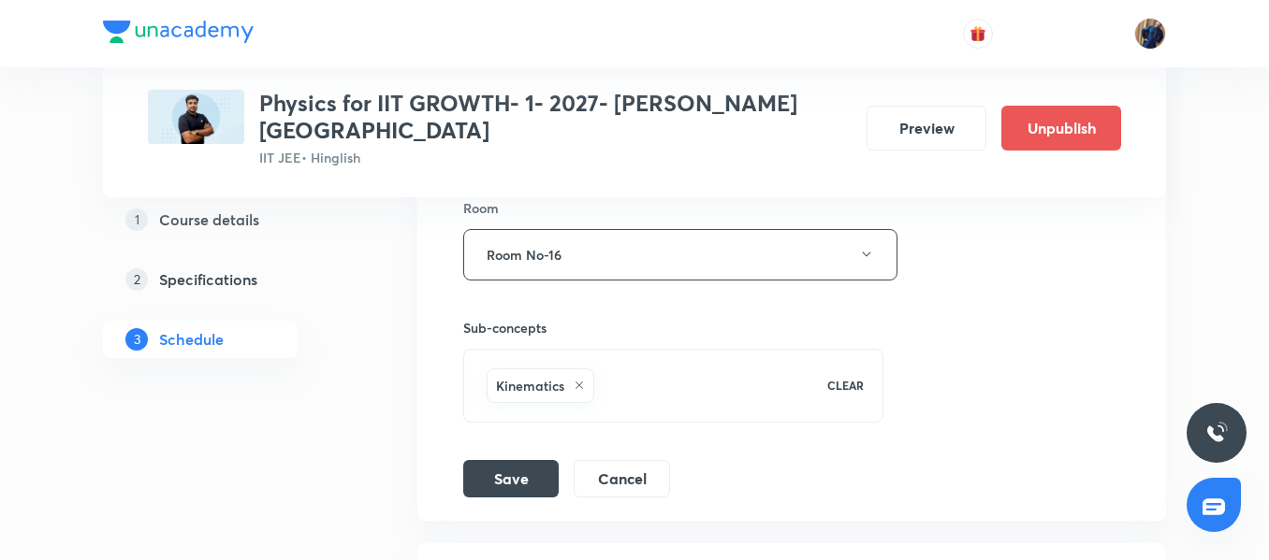
scroll to position [11584, 0]
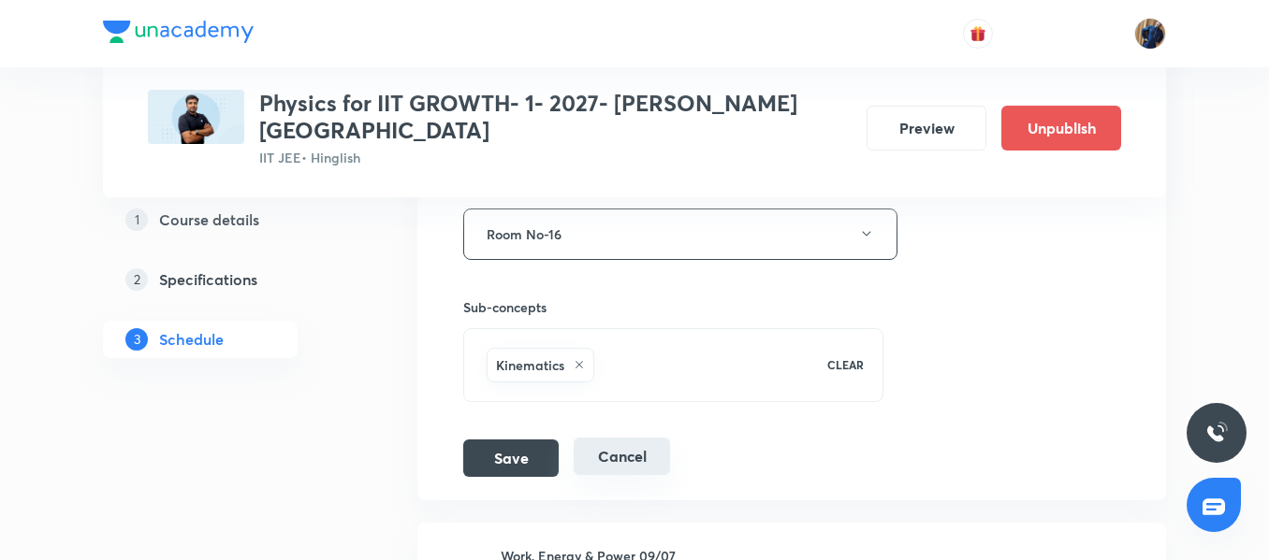
click at [606, 444] on button "Cancel" at bounding box center [621, 456] width 96 height 37
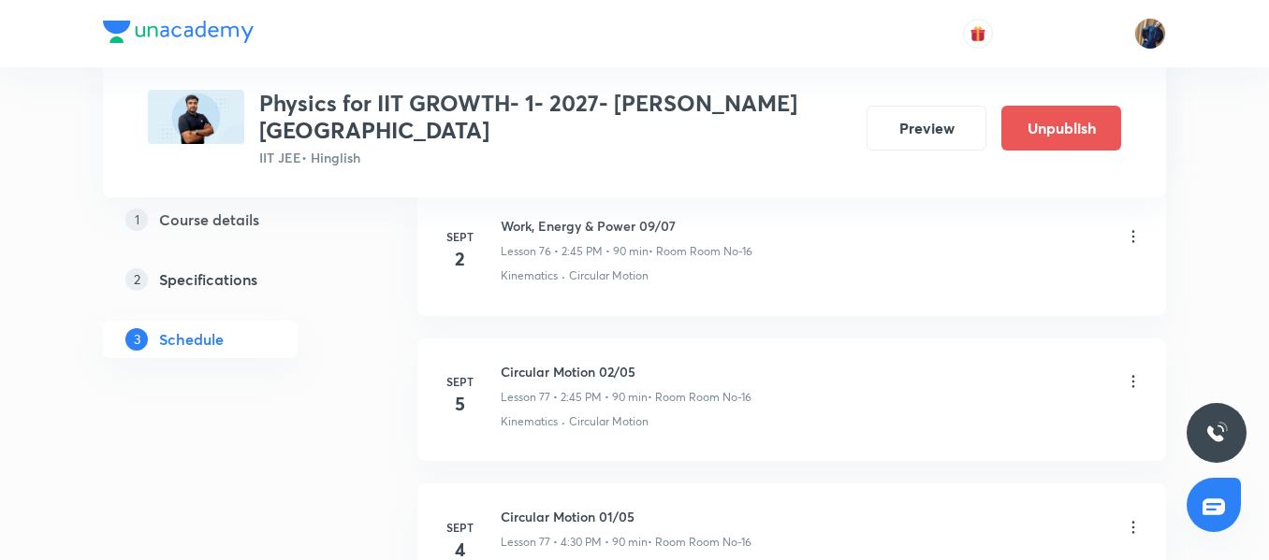
scroll to position [11215, 0]
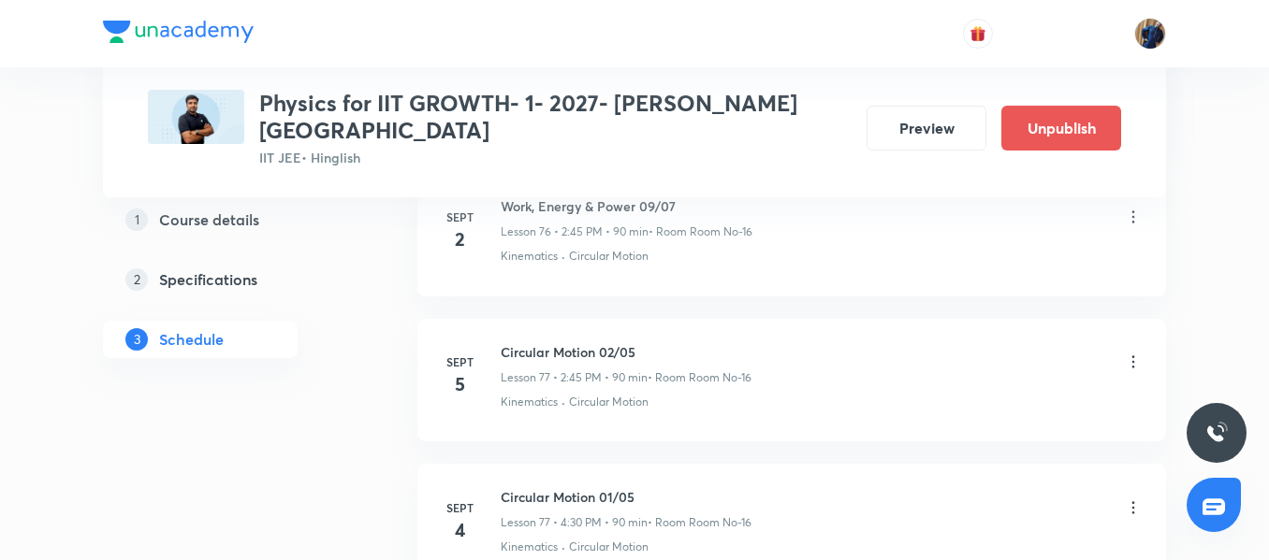
click at [600, 464] on li "Sept 4 Circular Motion 01/05 Lesson 77 • 4:30 PM • 90 min • Room Room No-16 Kin…" at bounding box center [791, 525] width 748 height 123
copy h6 "Circular Motion 01/05"
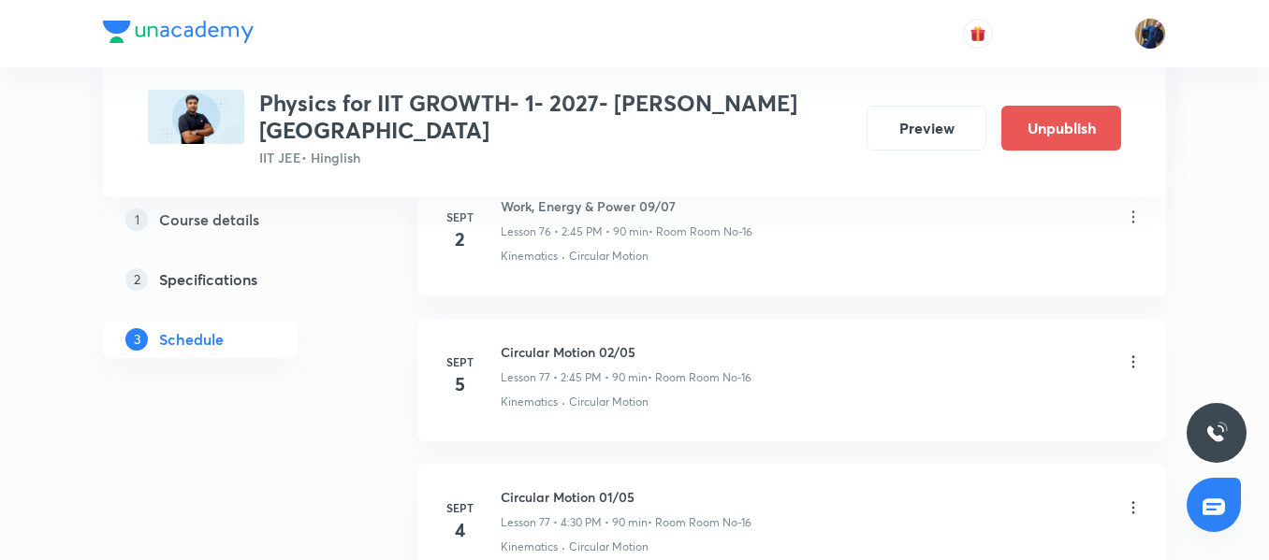
click at [976, 487] on div "Circular Motion 01/05 Lesson 77 • 4:30 PM • 90 min • Room Room No-16" at bounding box center [821, 509] width 642 height 44
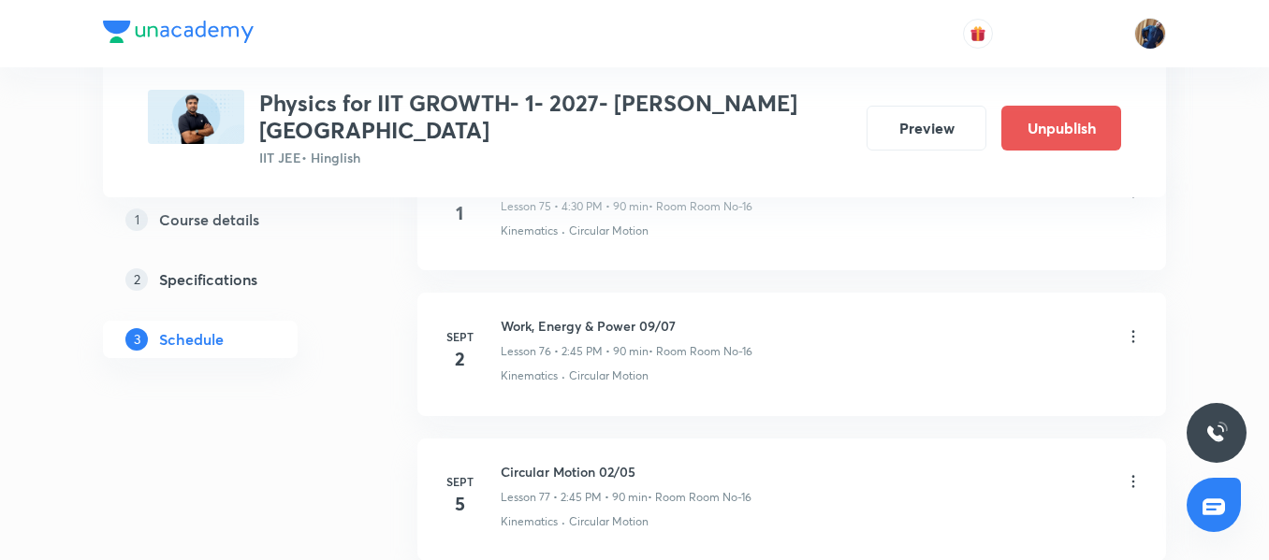
scroll to position [11055, 0]
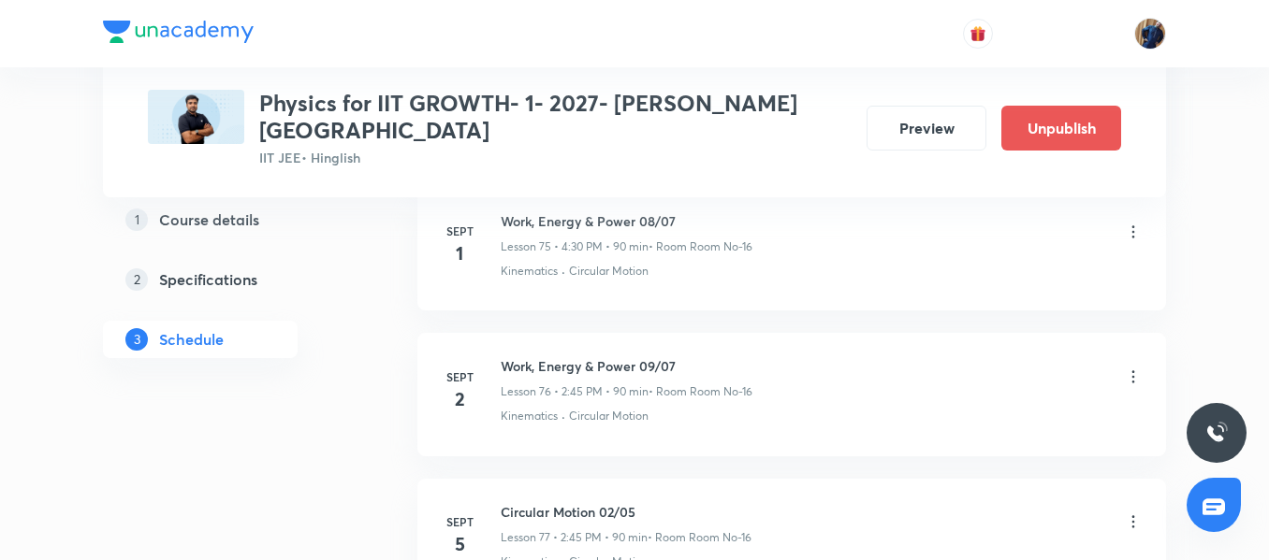
click at [1124, 368] on icon at bounding box center [1133, 377] width 19 height 19
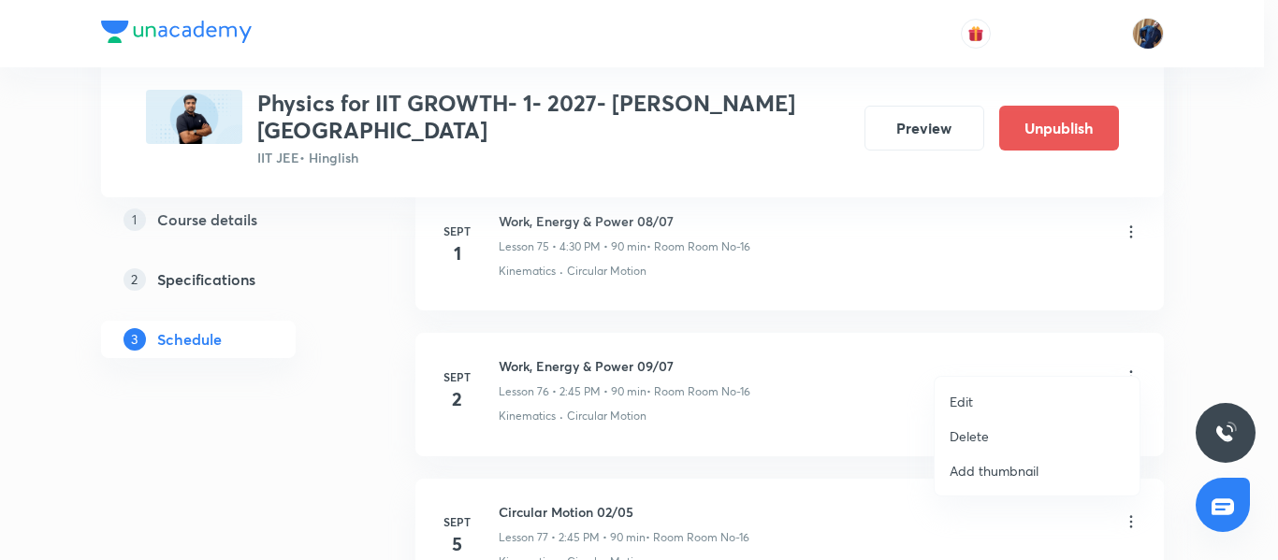
click at [994, 401] on li "Edit" at bounding box center [1037, 401] width 205 height 35
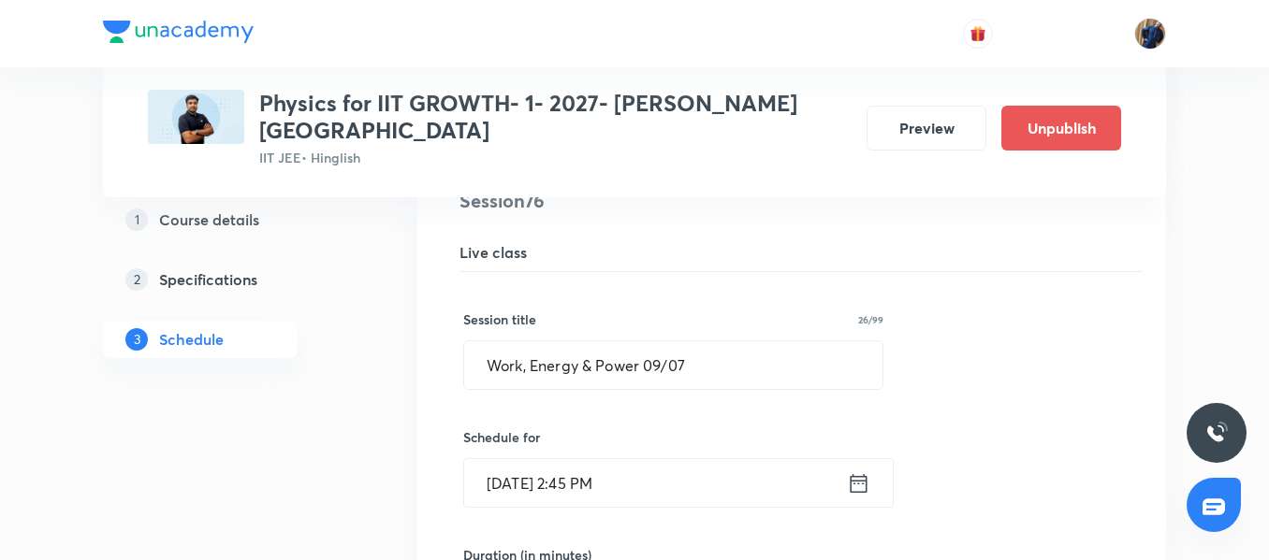
scroll to position [11056, 0]
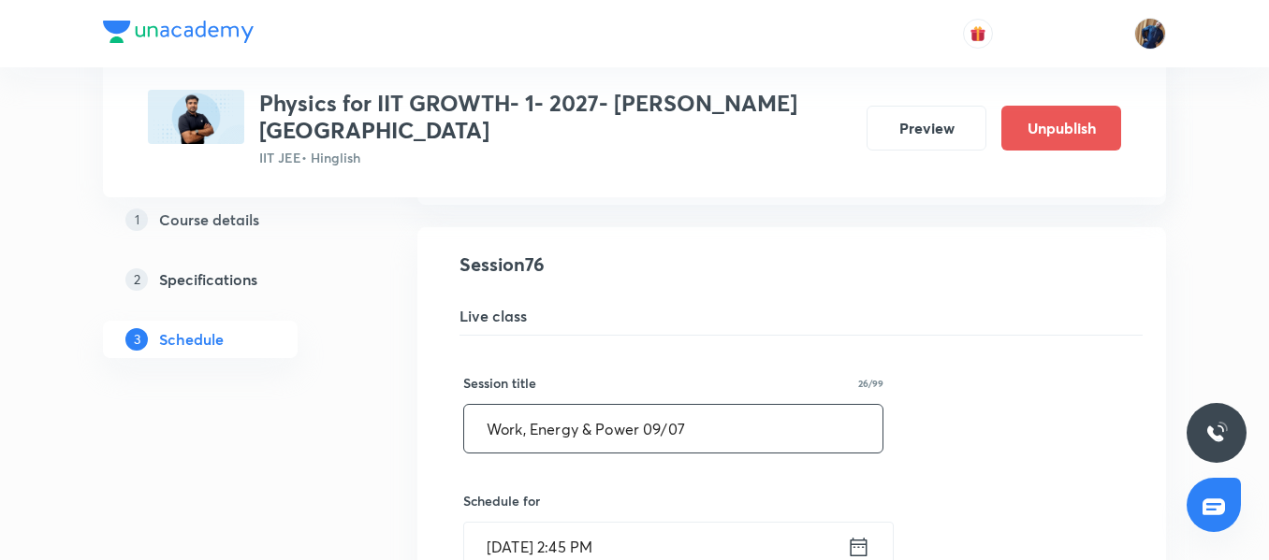
click at [761, 405] on input "Work, Energy & Power 09/07" at bounding box center [673, 429] width 418 height 48
paste input "Circular Motion 01/05"
click at [612, 412] on input "Circular Motion 01/05" at bounding box center [673, 429] width 418 height 48
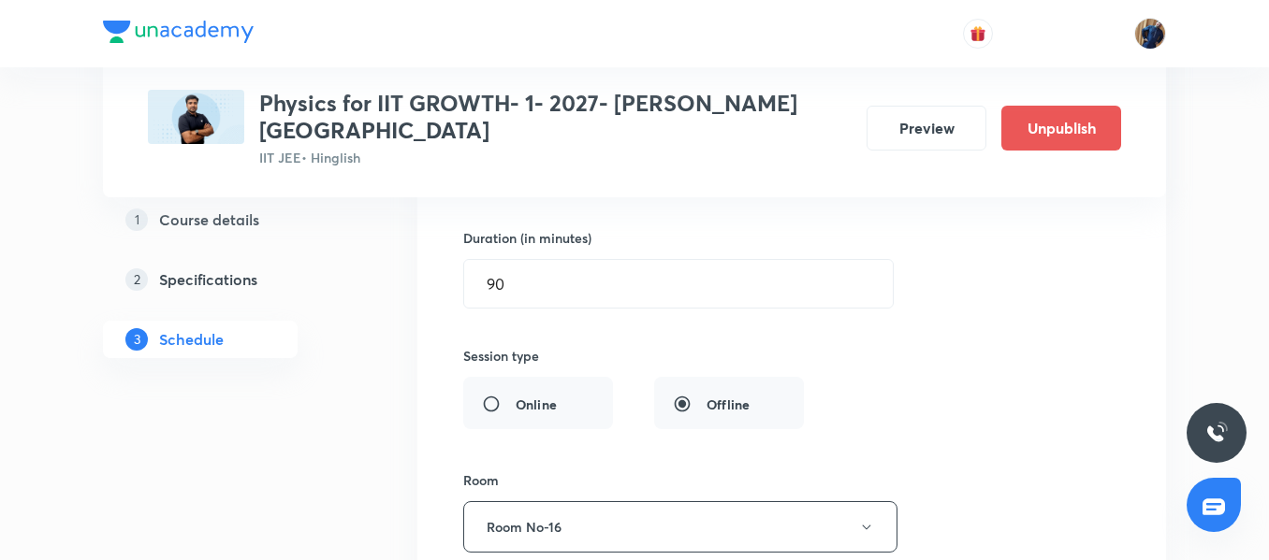
scroll to position [11669, 0]
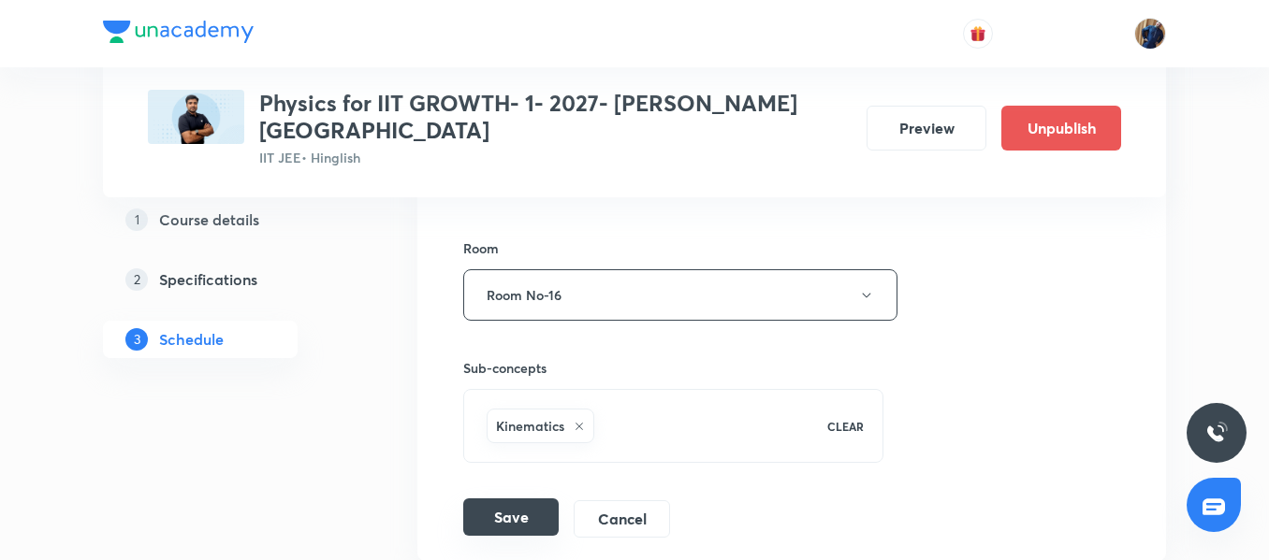
type input "Circular Motion 01/05"
click at [518, 500] on button "Save" at bounding box center [510, 517] width 95 height 37
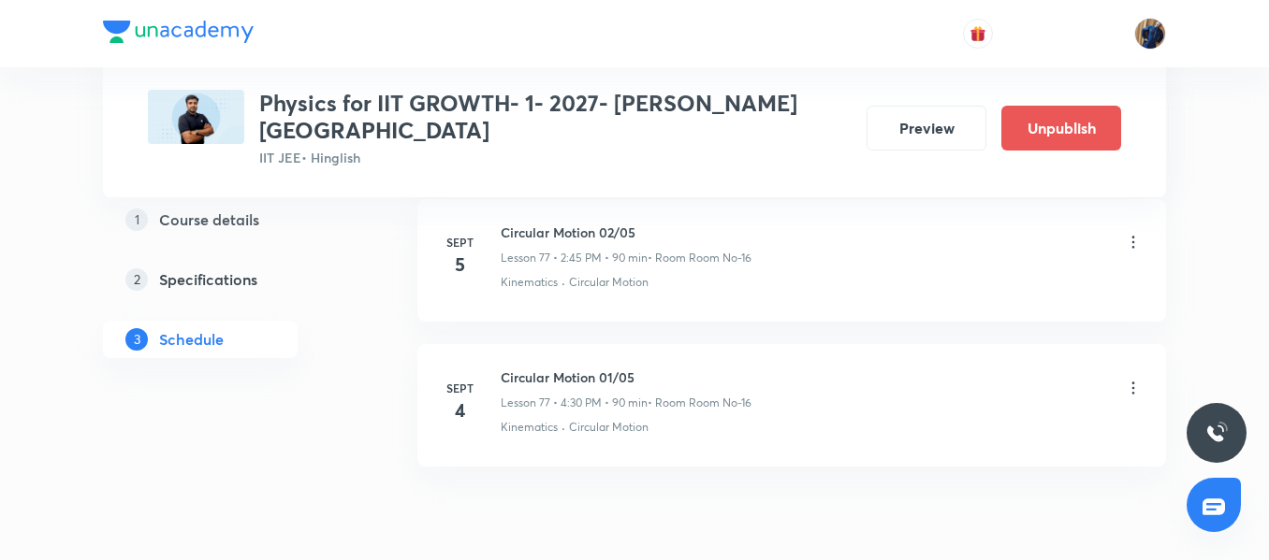
scroll to position [11375, 0]
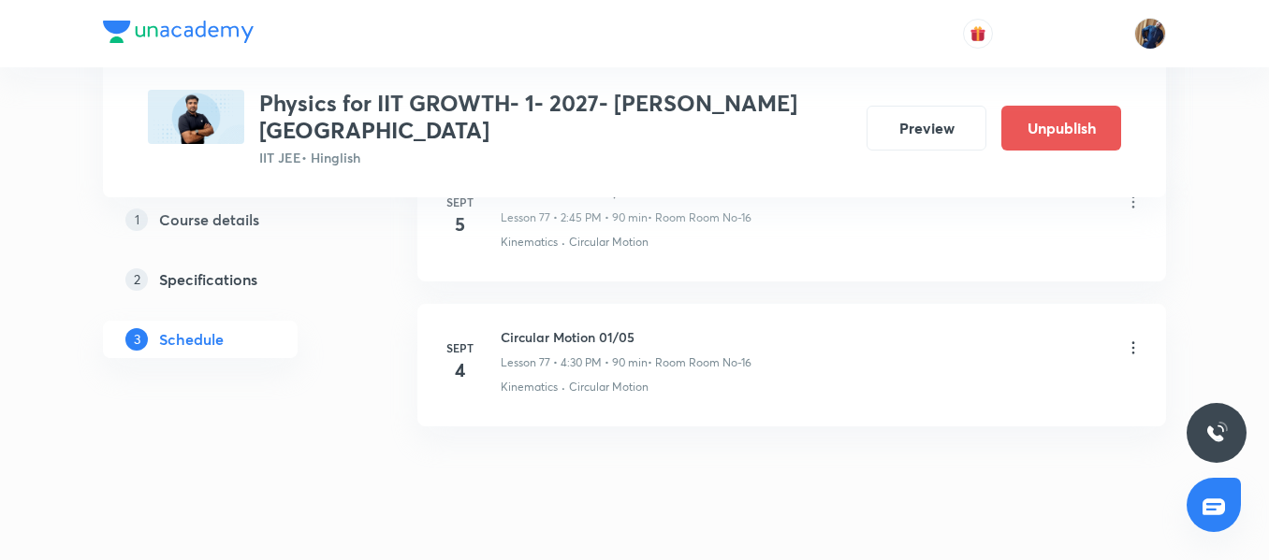
click at [1139, 339] on icon at bounding box center [1133, 348] width 19 height 19
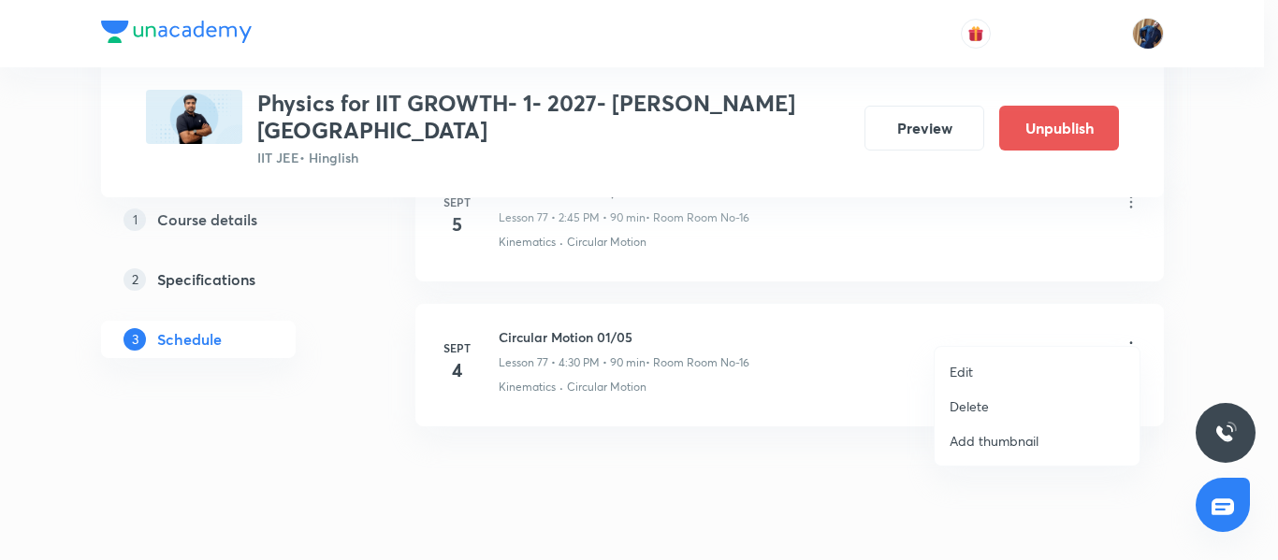
click at [1005, 381] on li "Edit" at bounding box center [1037, 372] width 205 height 35
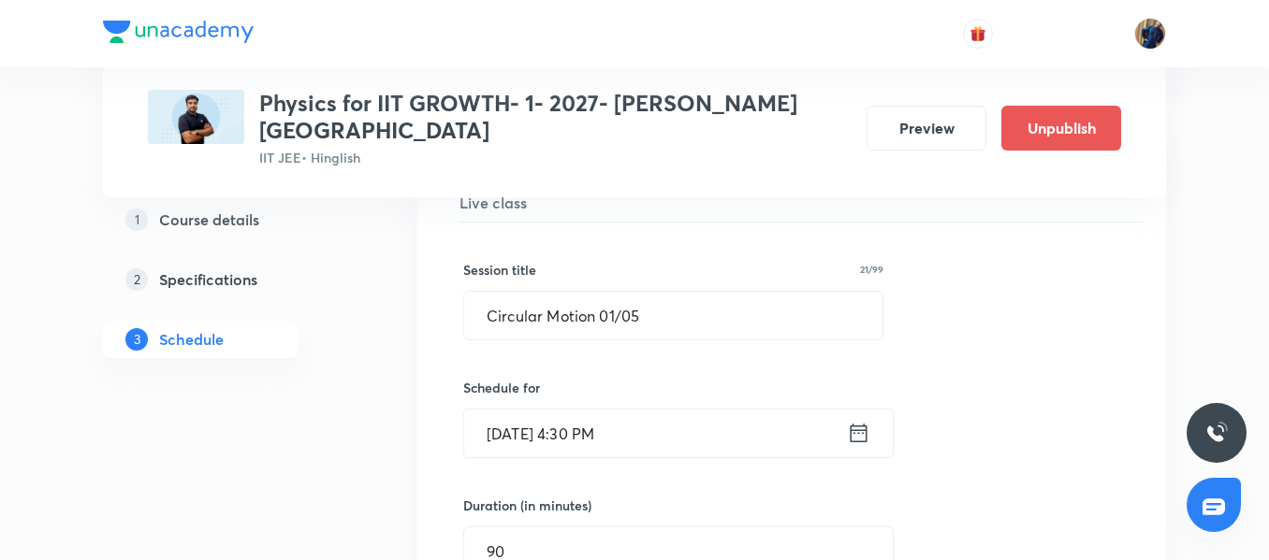
scroll to position [11247, 0]
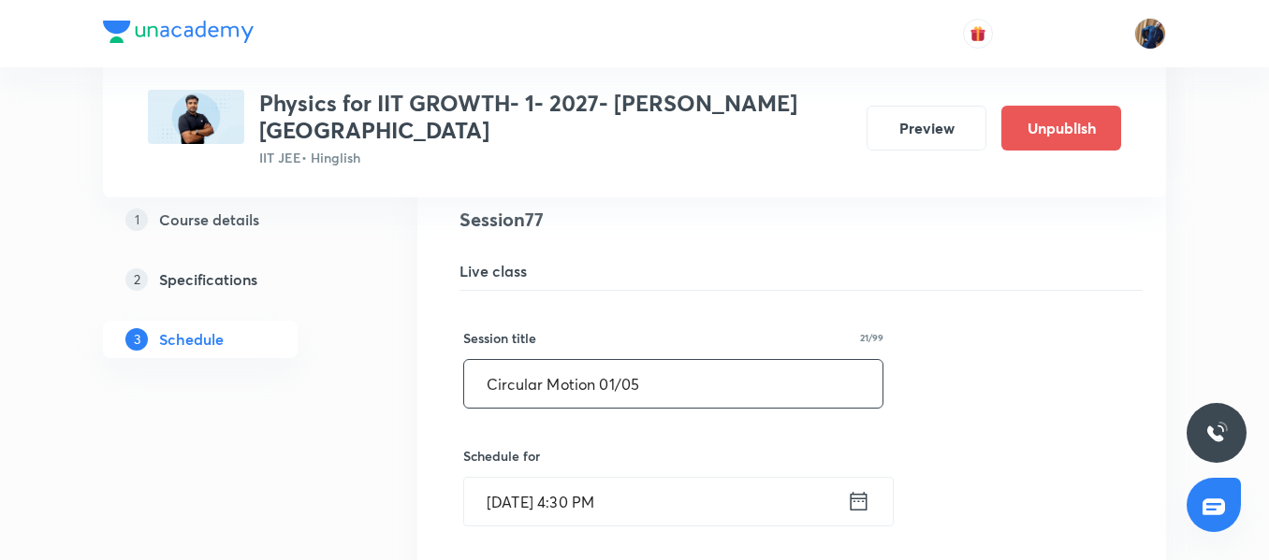
click at [617, 360] on input "Circular Motion 01/05" at bounding box center [673, 384] width 418 height 48
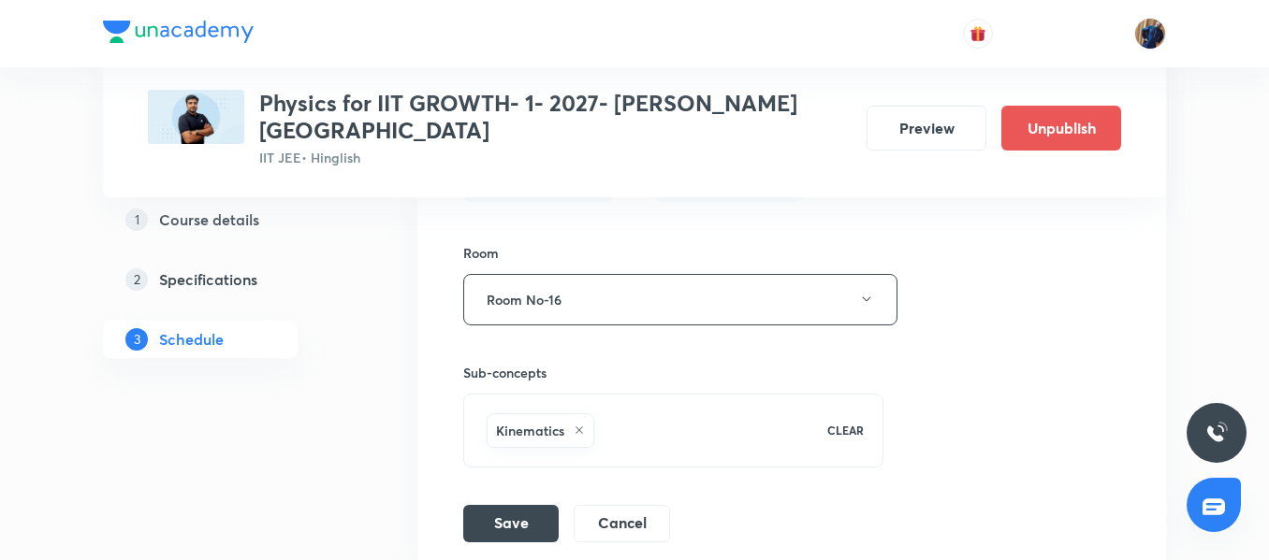
scroll to position [11833, 0]
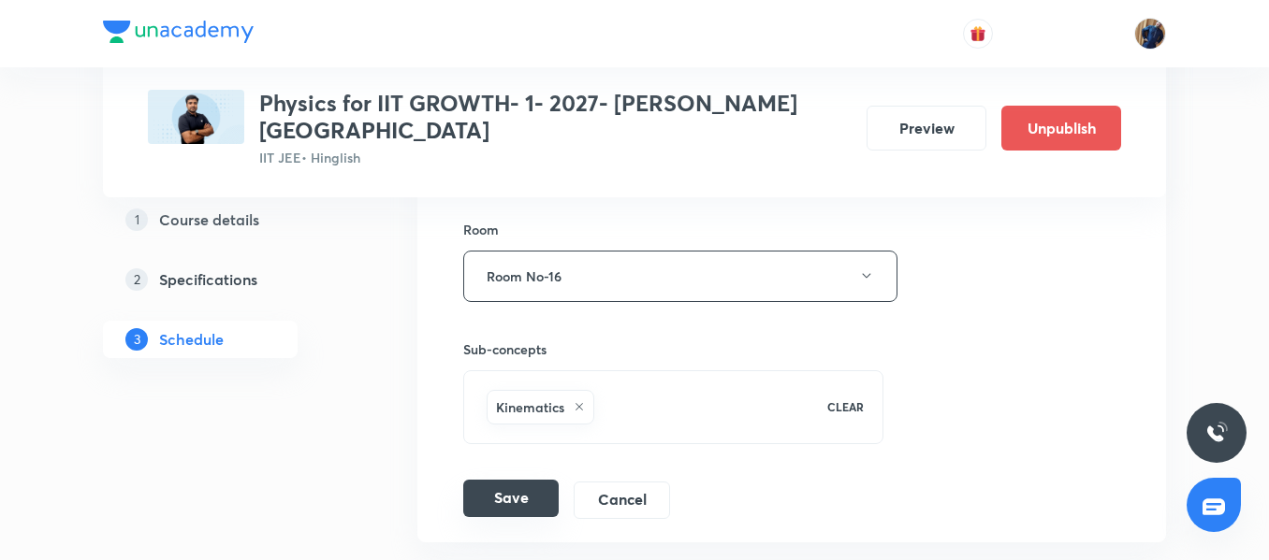
type input "Circular Motion 02/05"
click at [490, 480] on button "Save" at bounding box center [510, 498] width 95 height 37
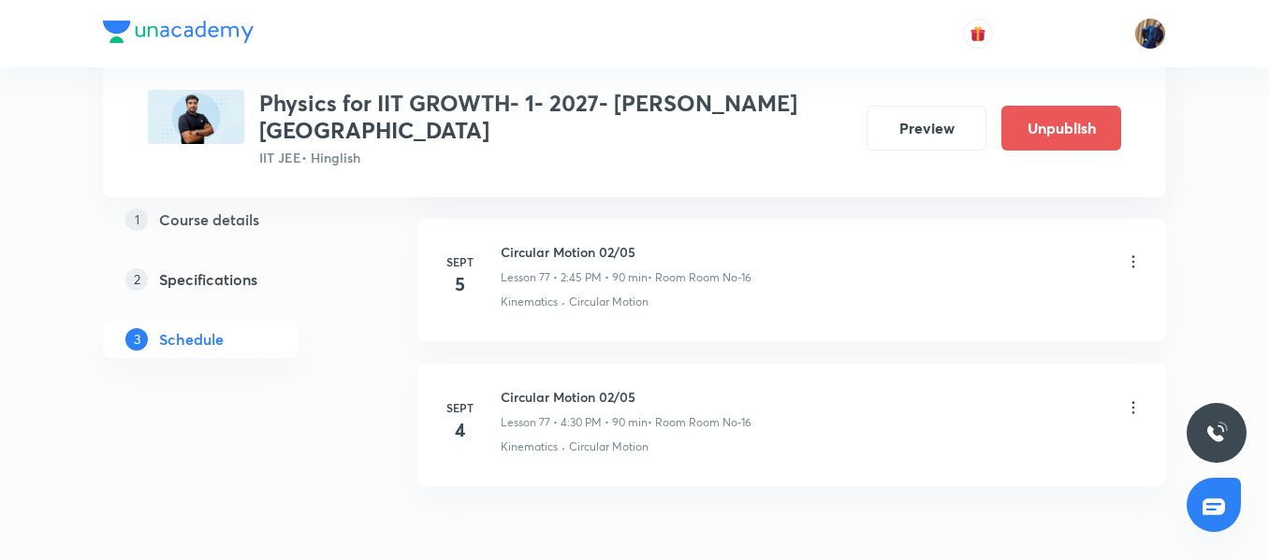
scroll to position [11294, 0]
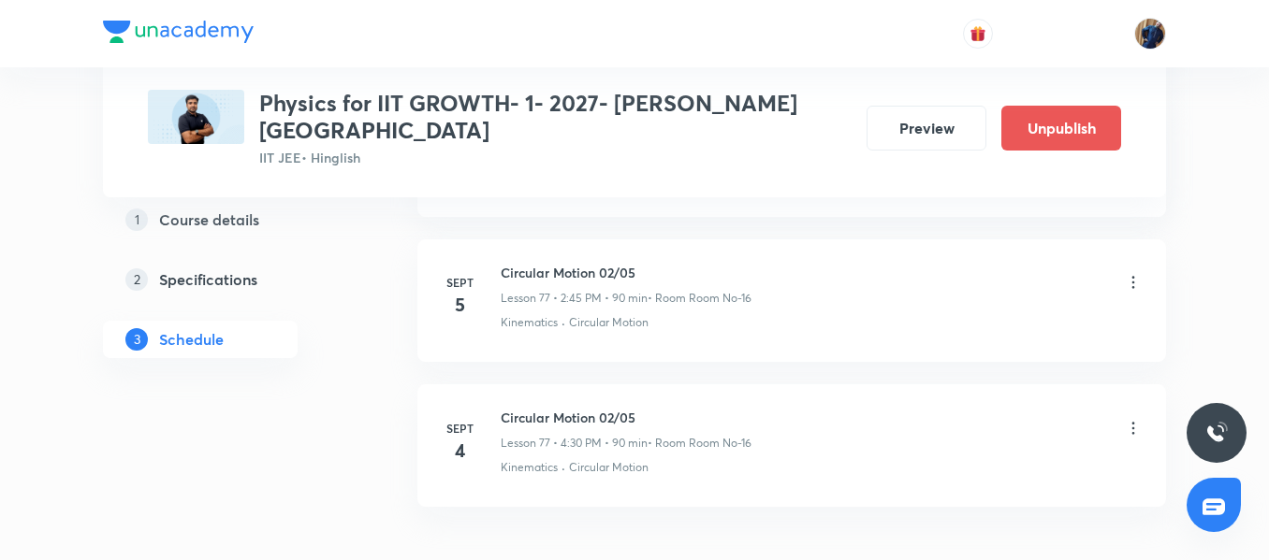
click at [1131, 273] on icon at bounding box center [1133, 282] width 19 height 19
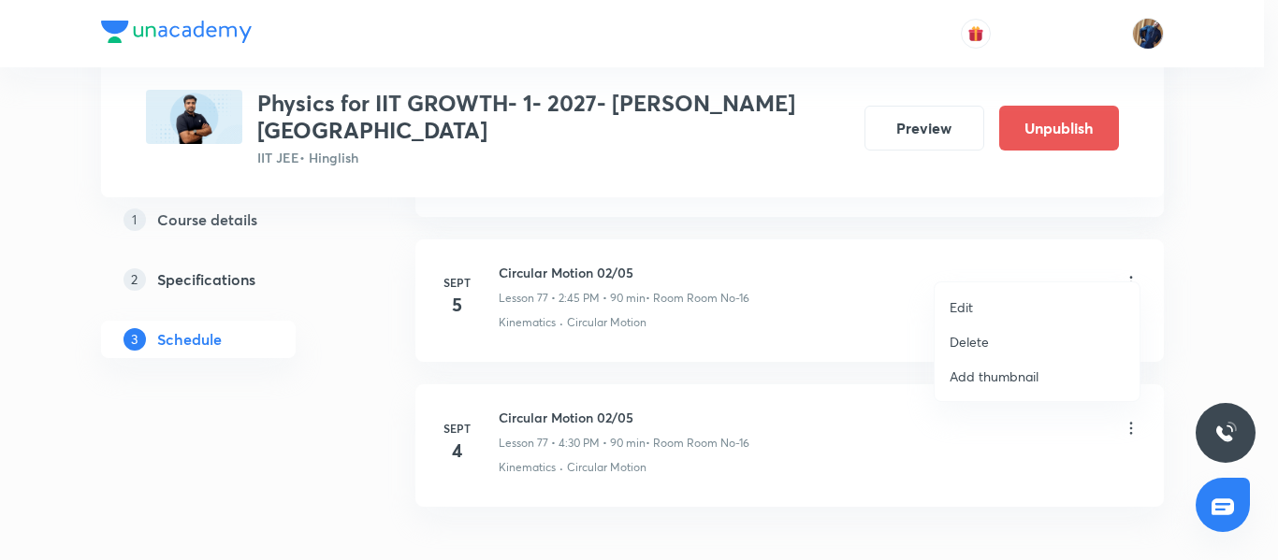
click at [985, 307] on li "Edit" at bounding box center [1037, 307] width 205 height 35
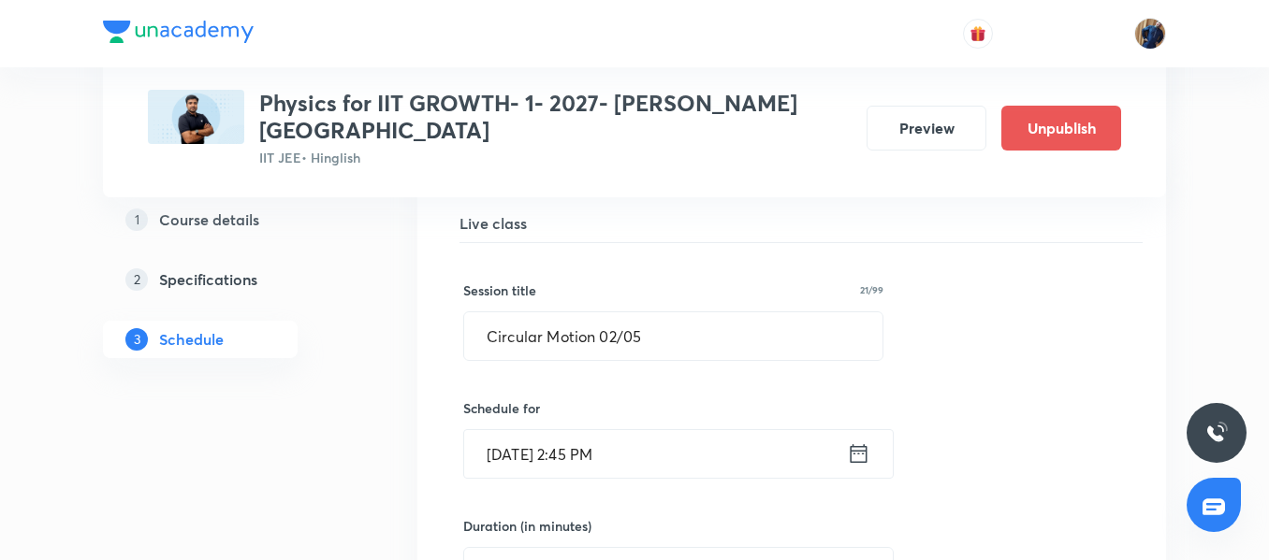
drag, startPoint x: 1273, startPoint y: 482, endPoint x: 1267, endPoint y: 520, distance: 38.9
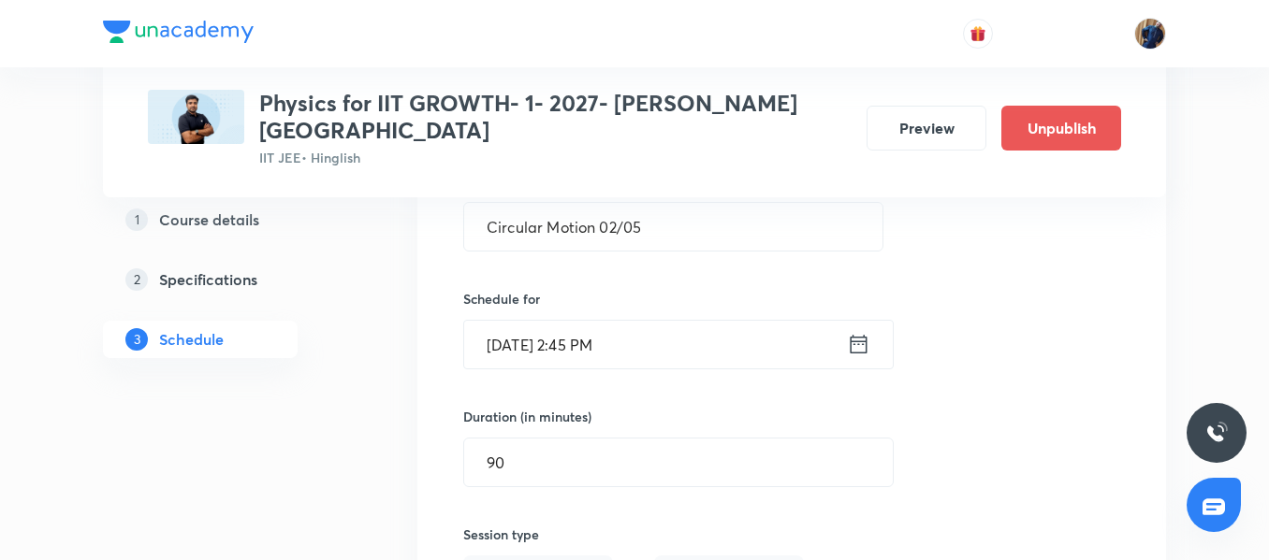
scroll to position [11336, 0]
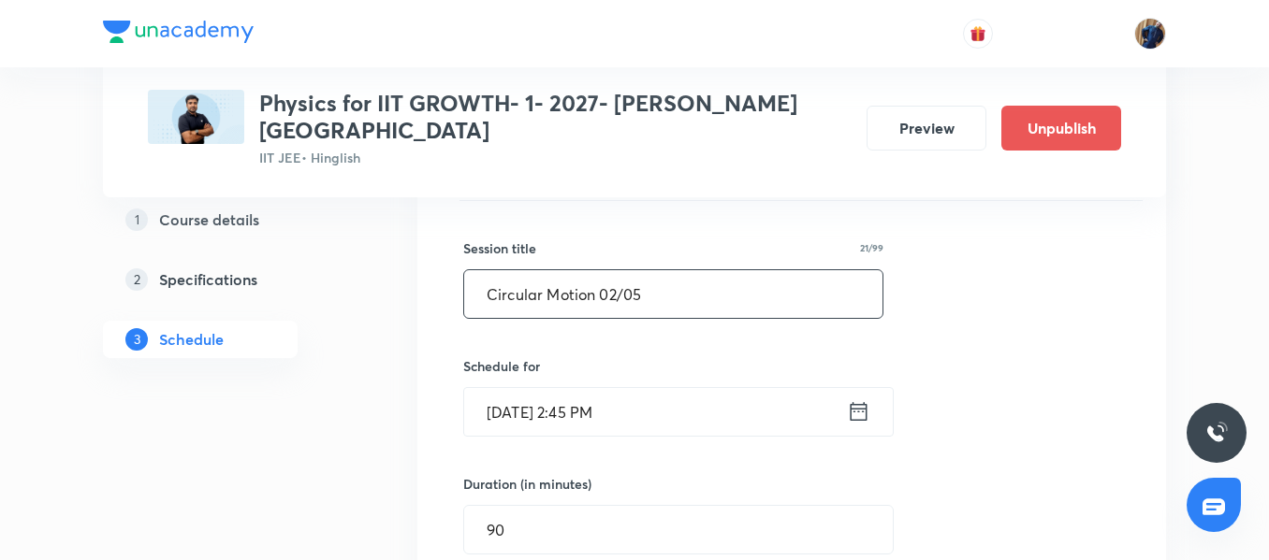
click at [614, 276] on input "Circular Motion 02/05" at bounding box center [673, 294] width 418 height 48
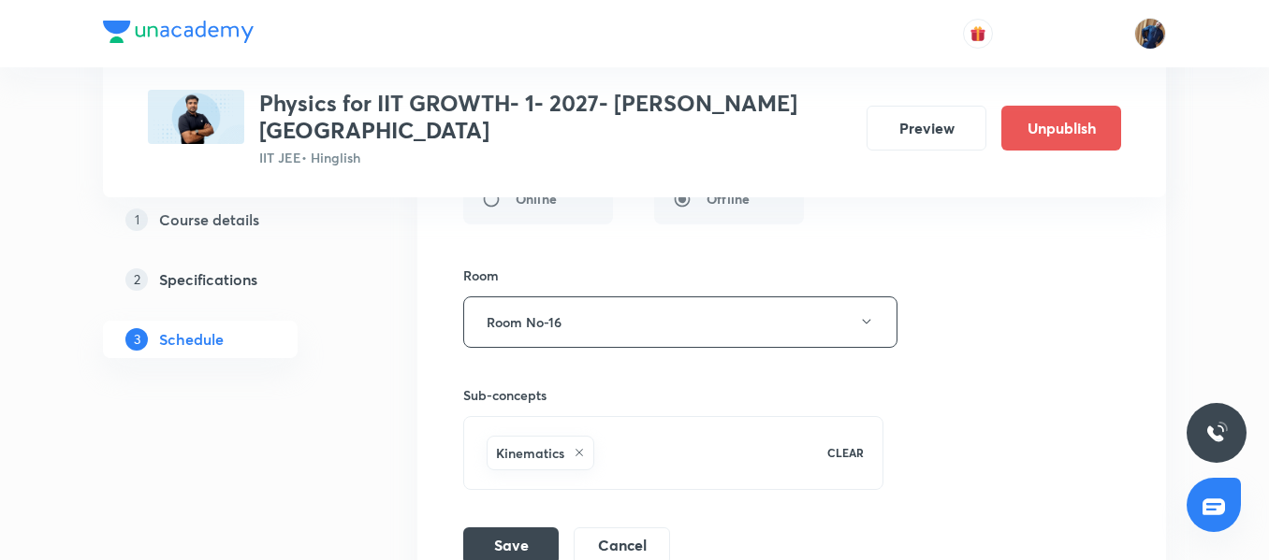
scroll to position [11811, 0]
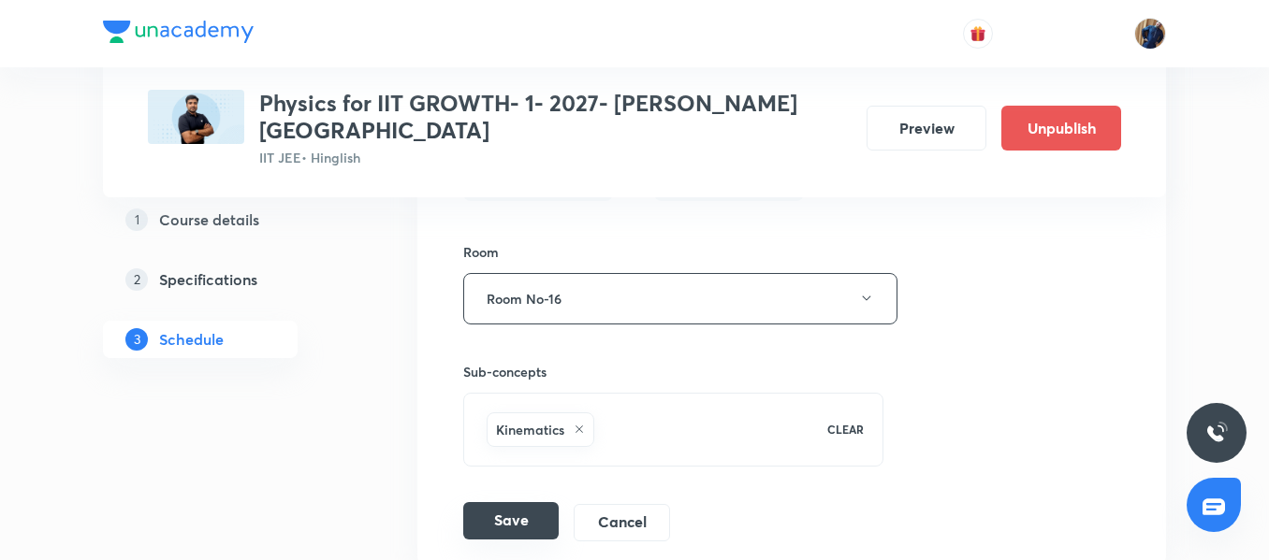
type input "Circular Motion 03/05"
click at [509, 508] on button "Save" at bounding box center [510, 520] width 95 height 37
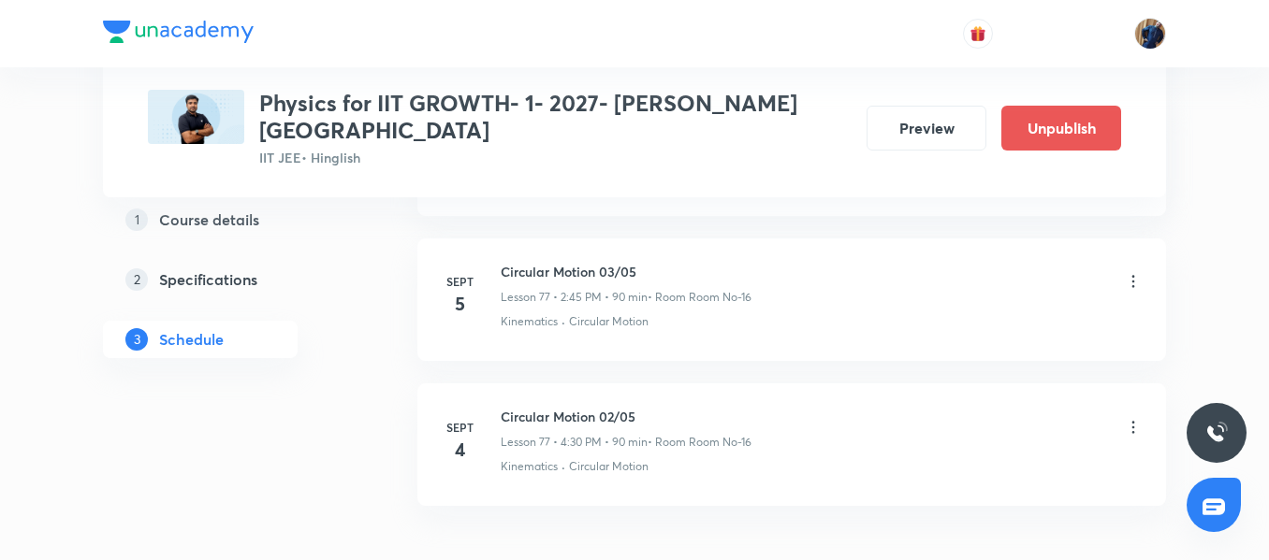
scroll to position [11275, 0]
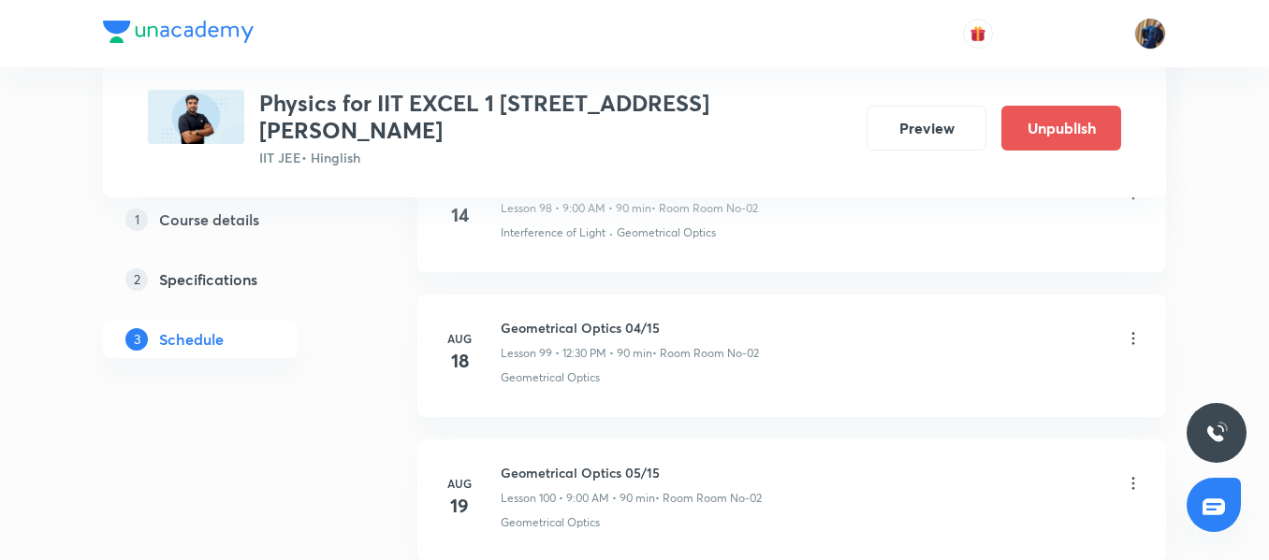
scroll to position [17182, 0]
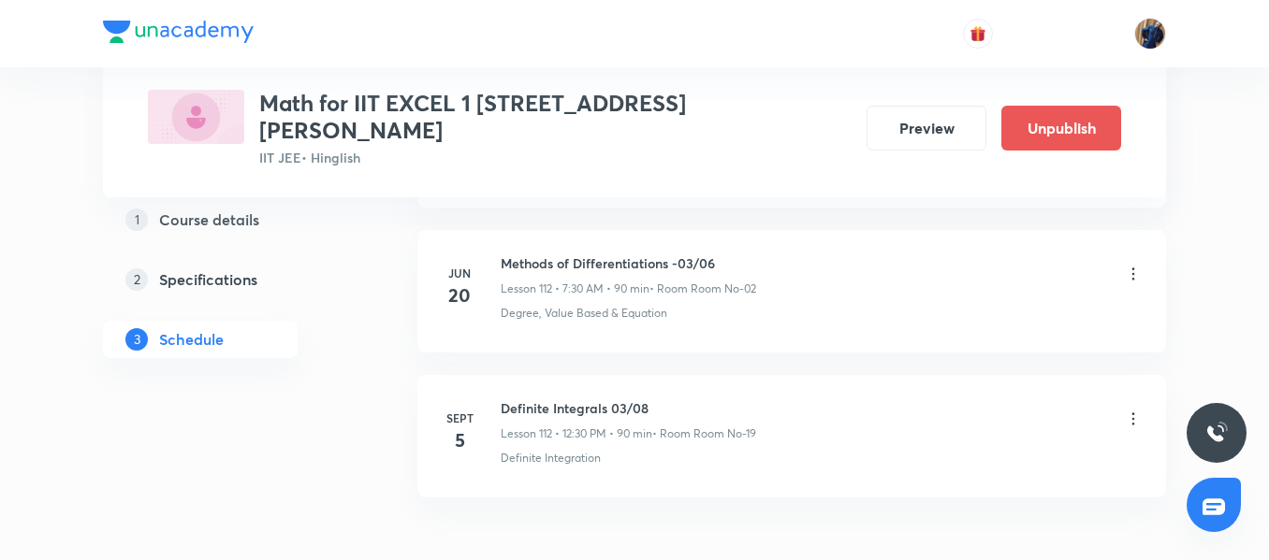
scroll to position [17268, 0]
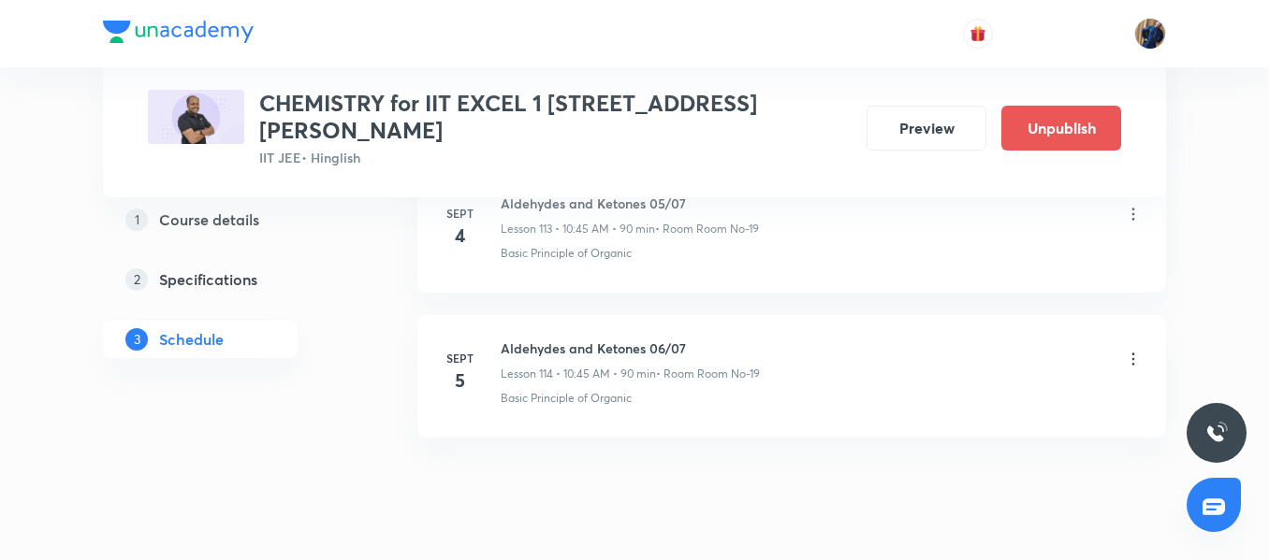
scroll to position [17471, 0]
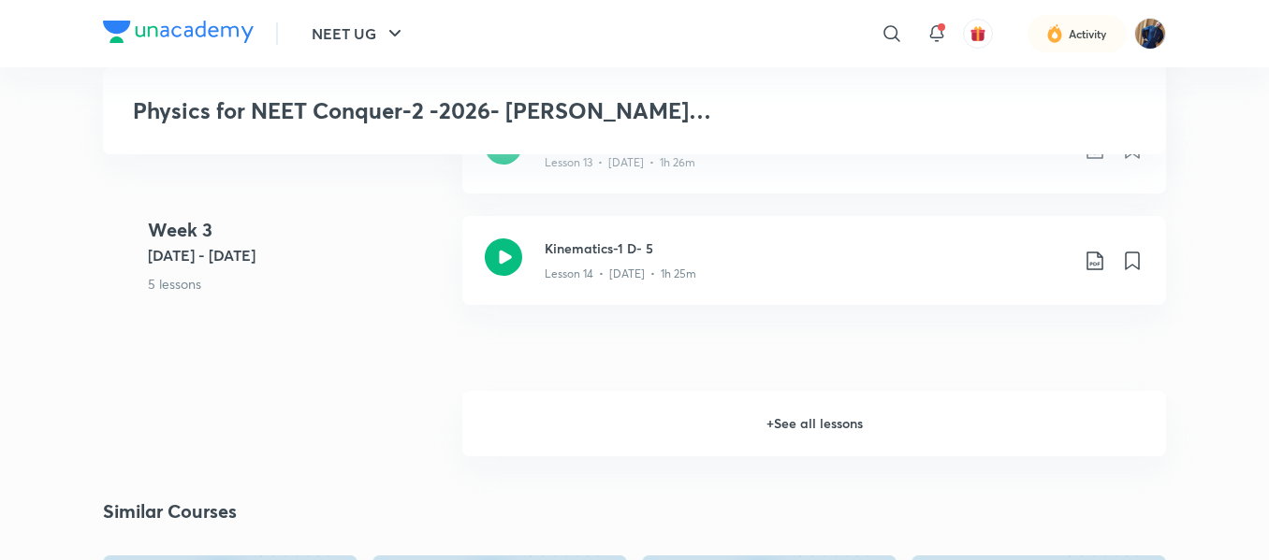
scroll to position [2110, 0]
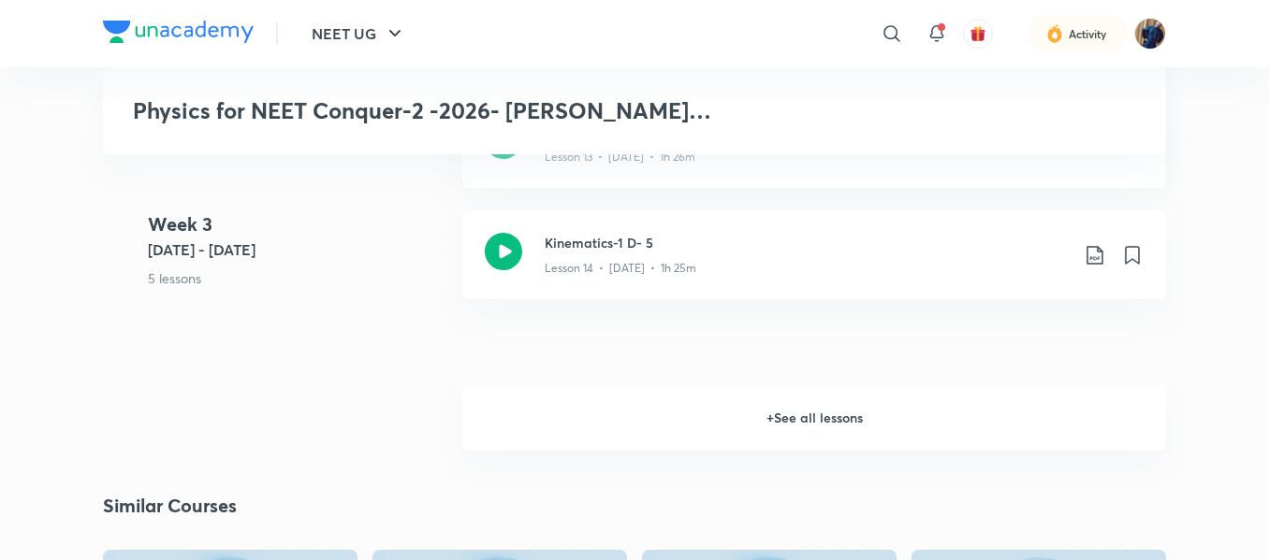
click at [809, 388] on h6 "+ See all lessons" at bounding box center [814, 417] width 704 height 65
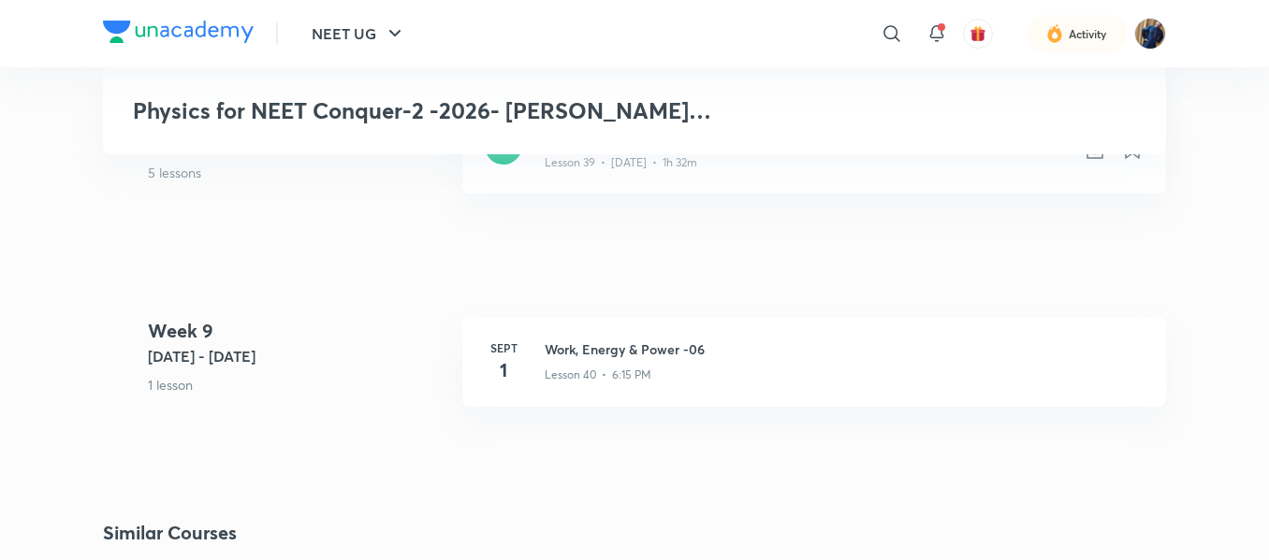
scroll to position [5435, 0]
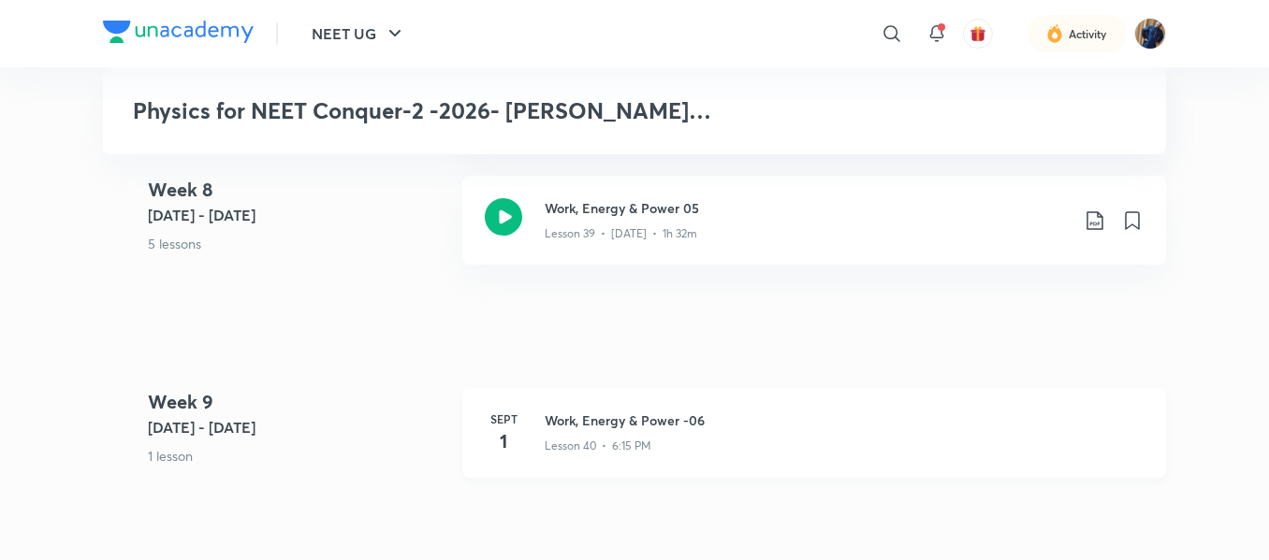
click at [550, 438] on p "Lesson 40 • 6:15 PM" at bounding box center [597, 446] width 107 height 17
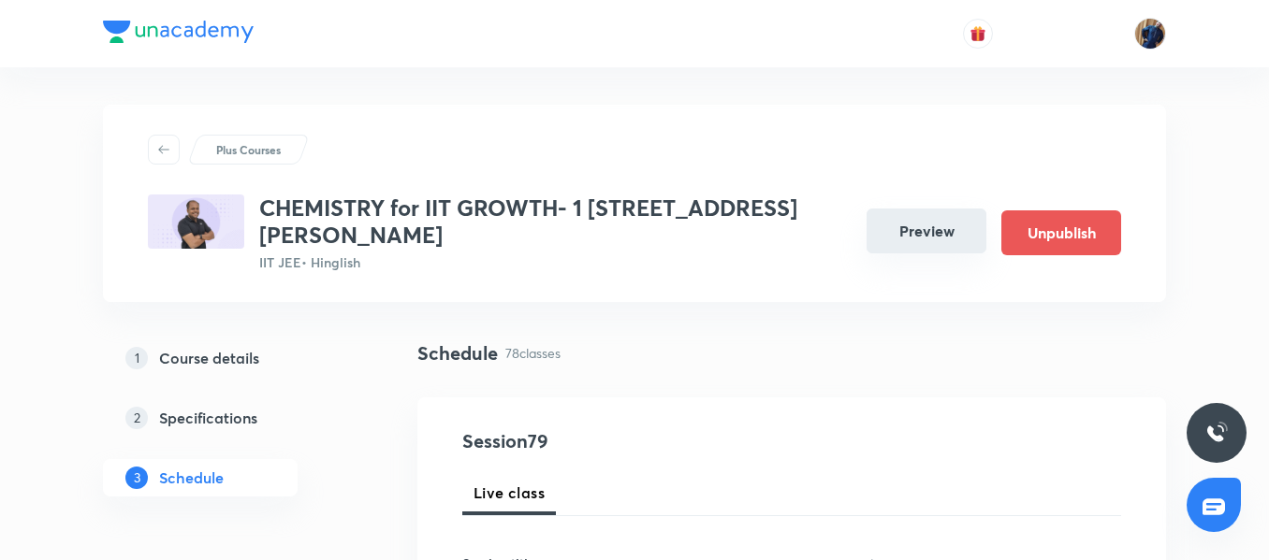
click at [937, 221] on button "Preview" at bounding box center [926, 231] width 120 height 45
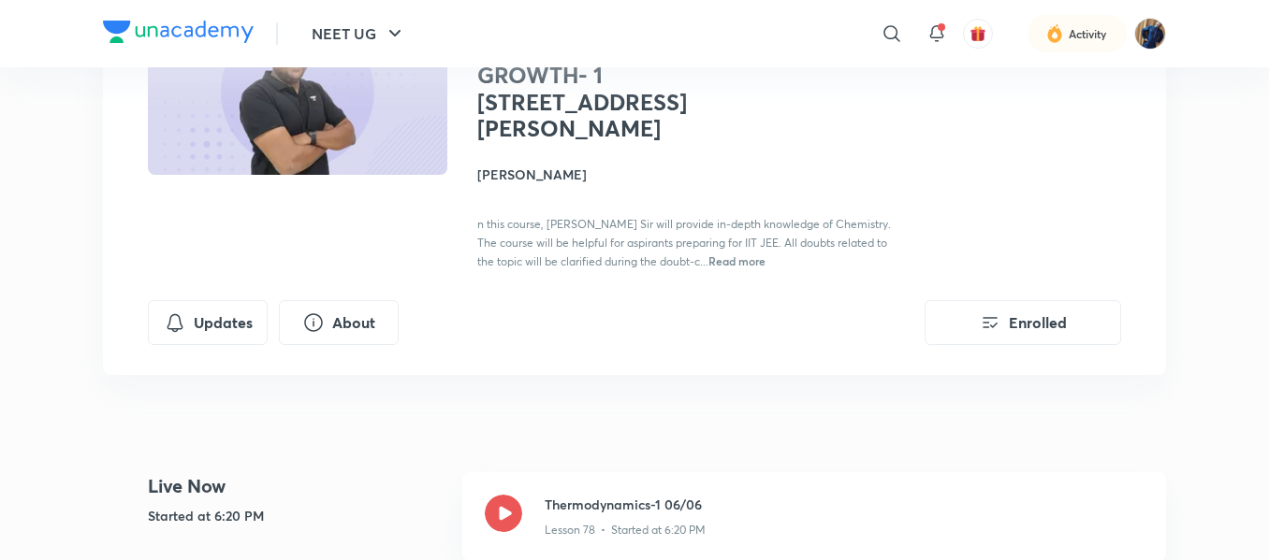
scroll to position [217, 0]
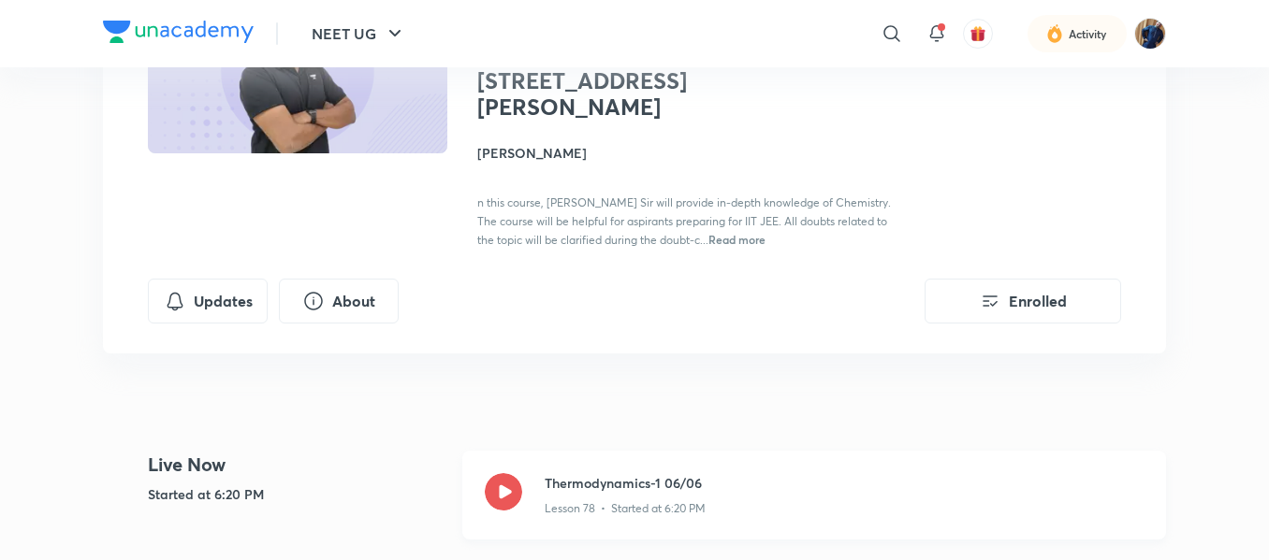
click at [497, 473] on icon at bounding box center [503, 491] width 37 height 37
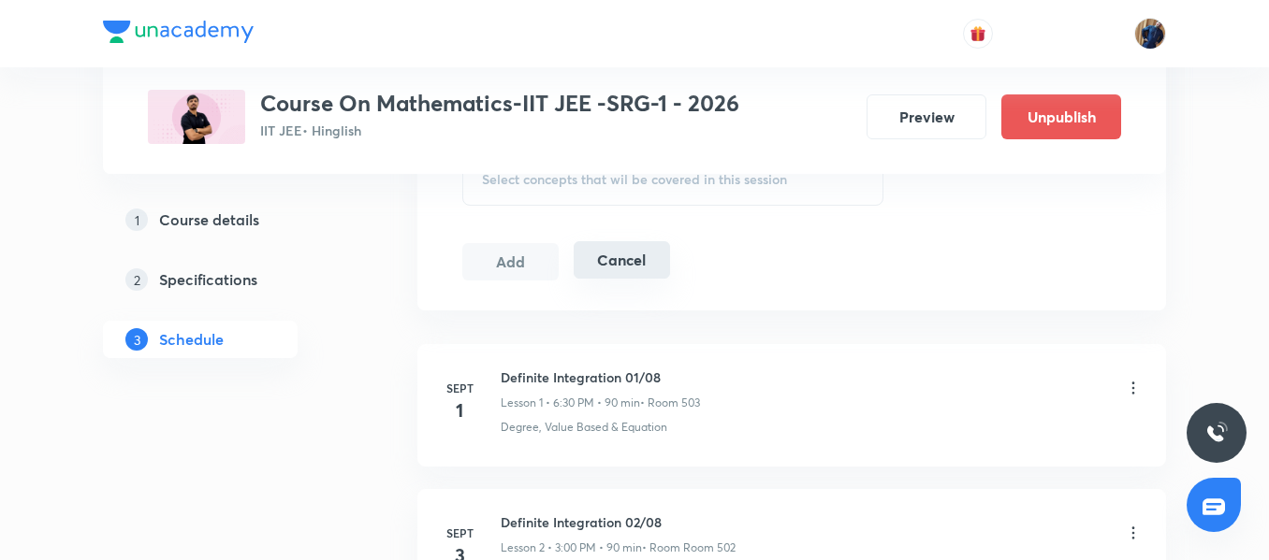
scroll to position [958, 0]
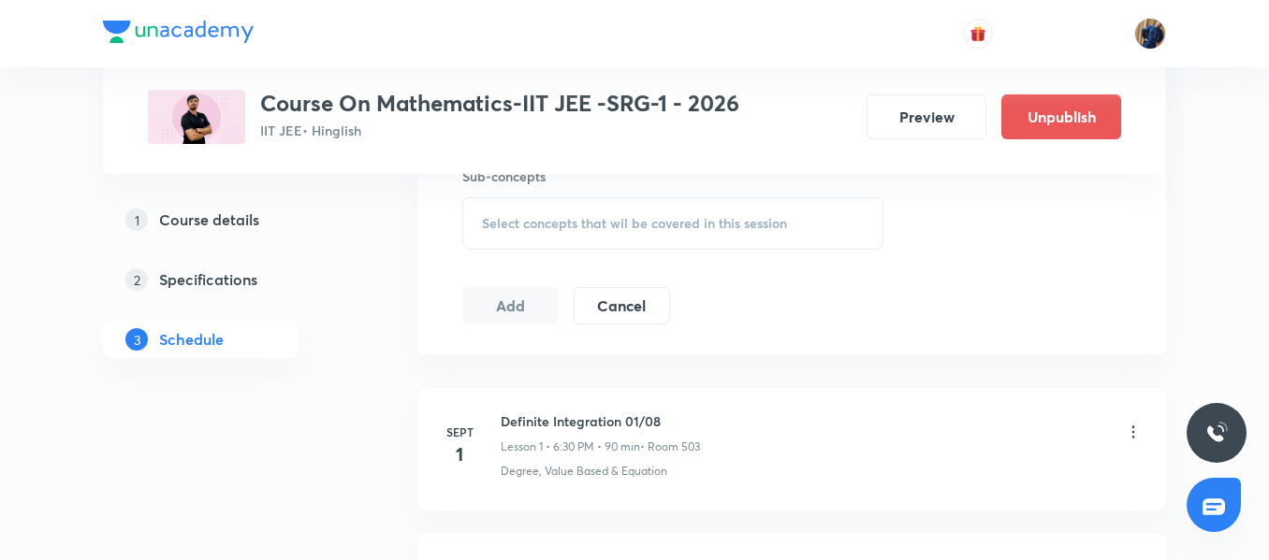
click at [559, 429] on h6 "Definite Integration 01/08" at bounding box center [599, 422] width 199 height 20
copy h6 "Definite Integration 01/08"
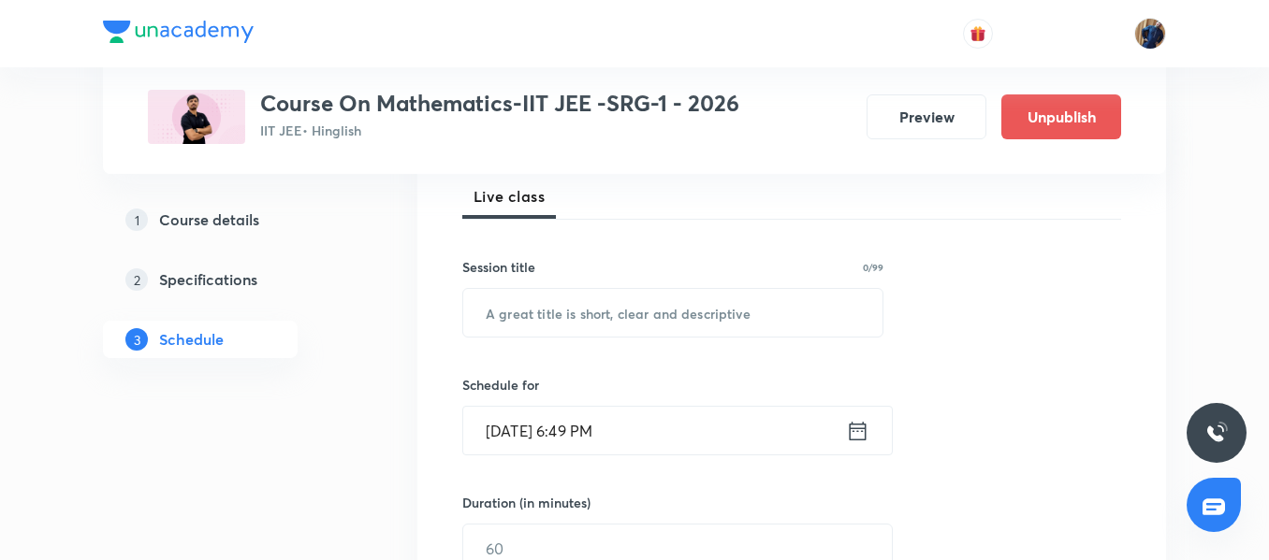
scroll to position [210, 0]
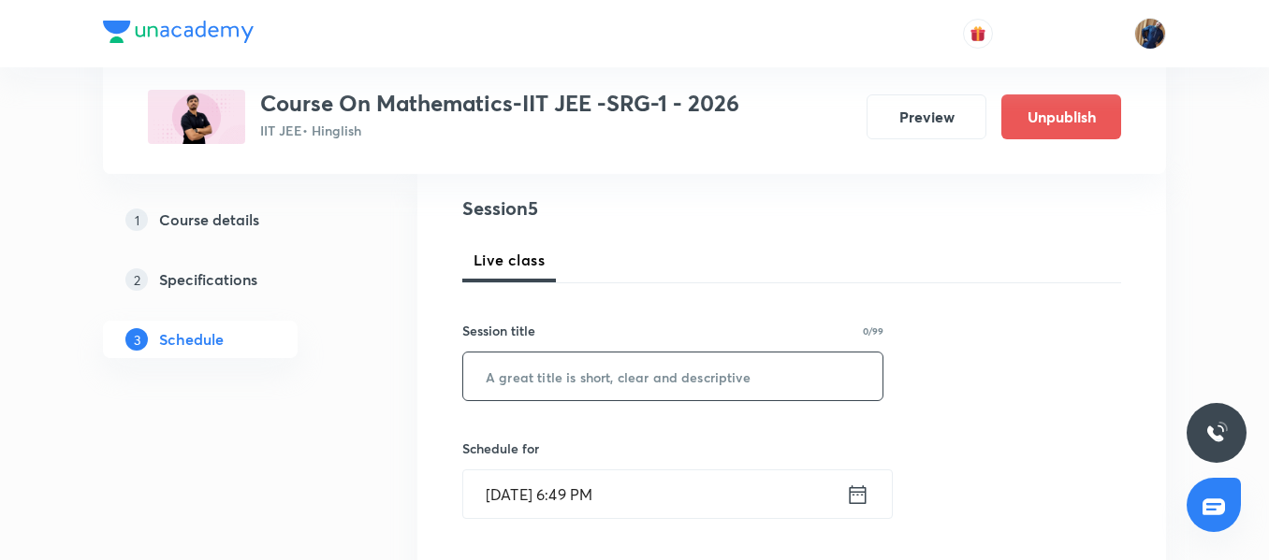
click at [558, 364] on input "text" at bounding box center [672, 377] width 419 height 48
paste input "Definite Integration 01/08"
click at [641, 378] on input "Definite Integration 01/08" at bounding box center [672, 377] width 419 height 48
type input "Definite Integration 02/08"
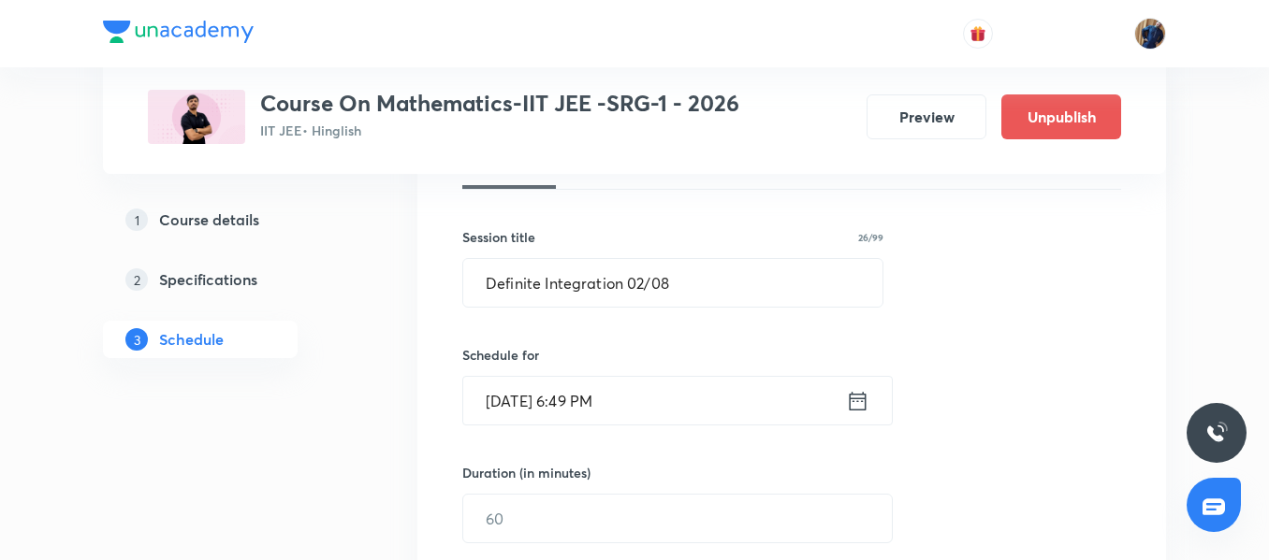
click at [690, 388] on input "[DATE] 6:49 PM" at bounding box center [654, 401] width 383 height 48
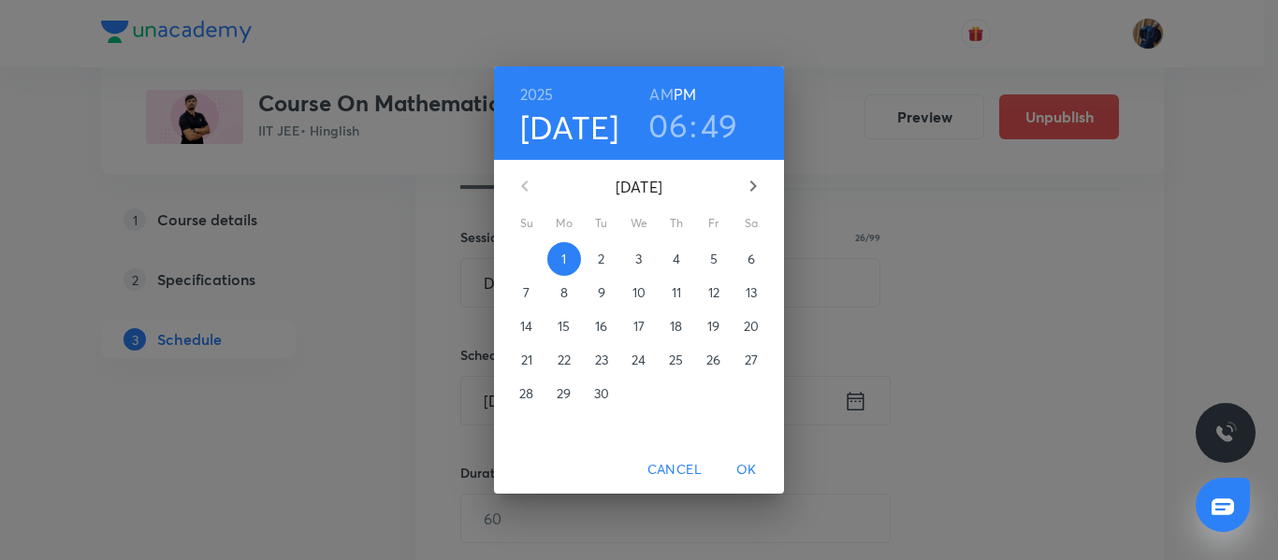
click at [610, 251] on span "2" at bounding box center [602, 259] width 34 height 19
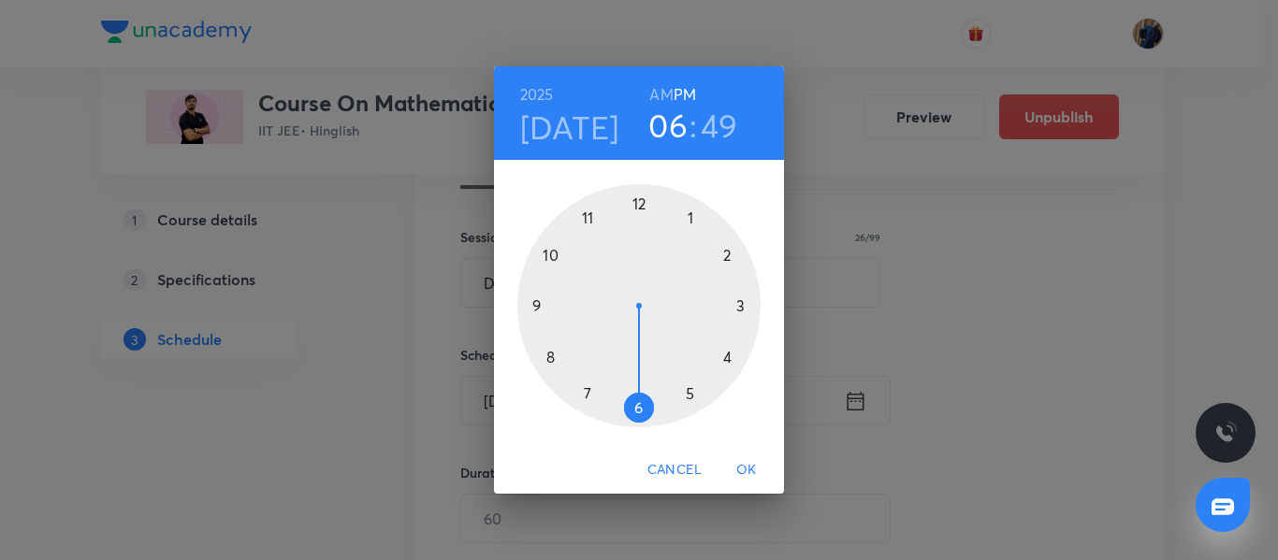
click at [551, 258] on div at bounding box center [638, 305] width 243 height 243
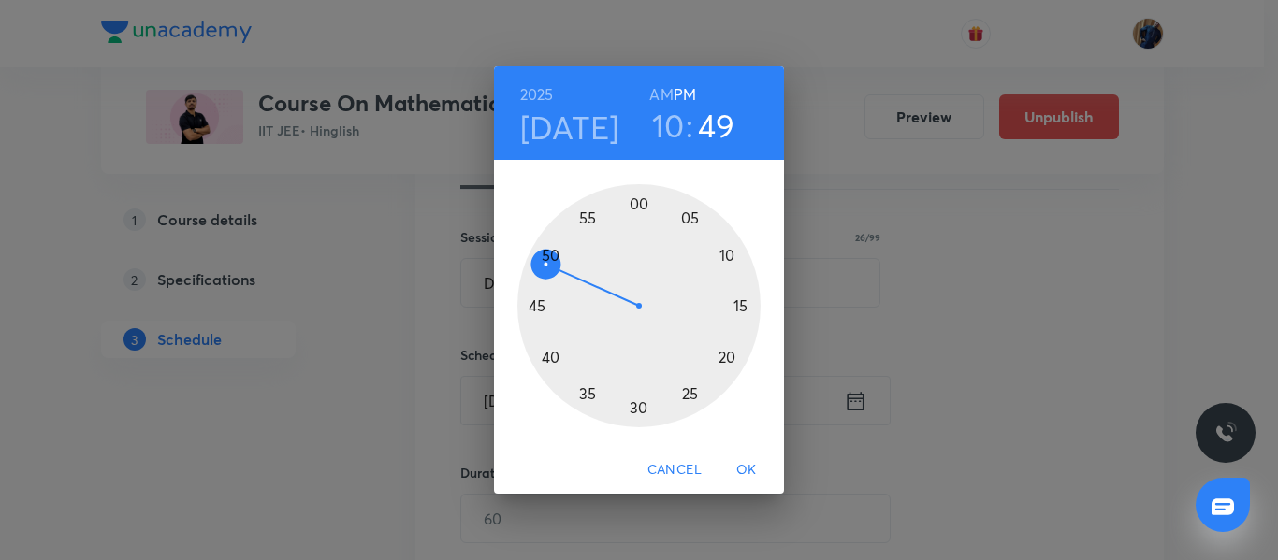
click at [660, 92] on h6 "AM" at bounding box center [660, 94] width 23 height 26
click at [539, 306] on div at bounding box center [638, 305] width 243 height 243
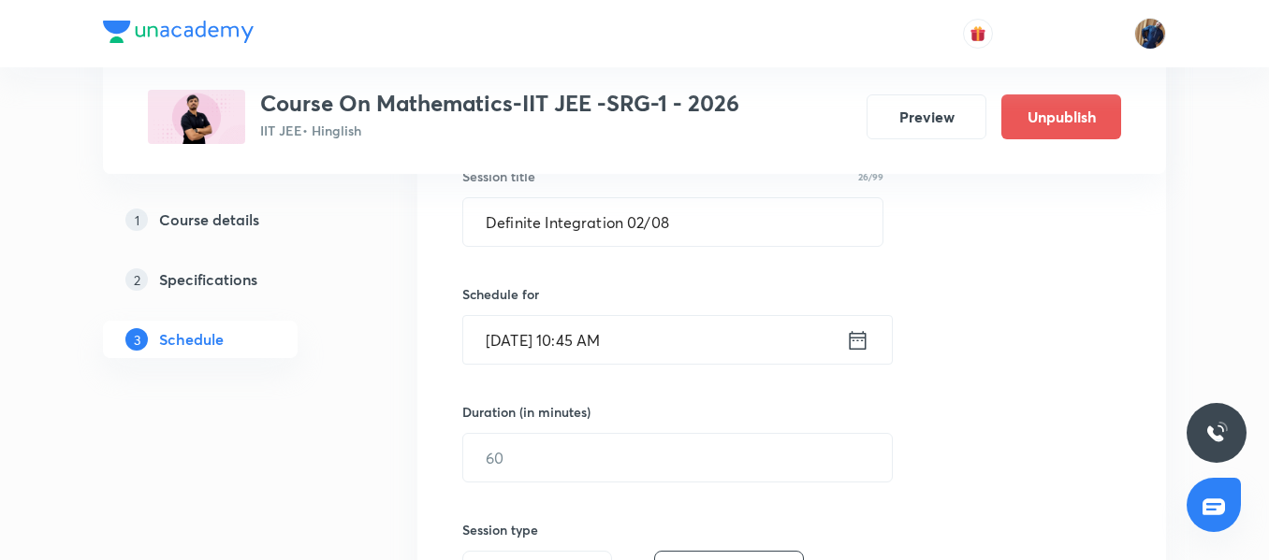
scroll to position [397, 0]
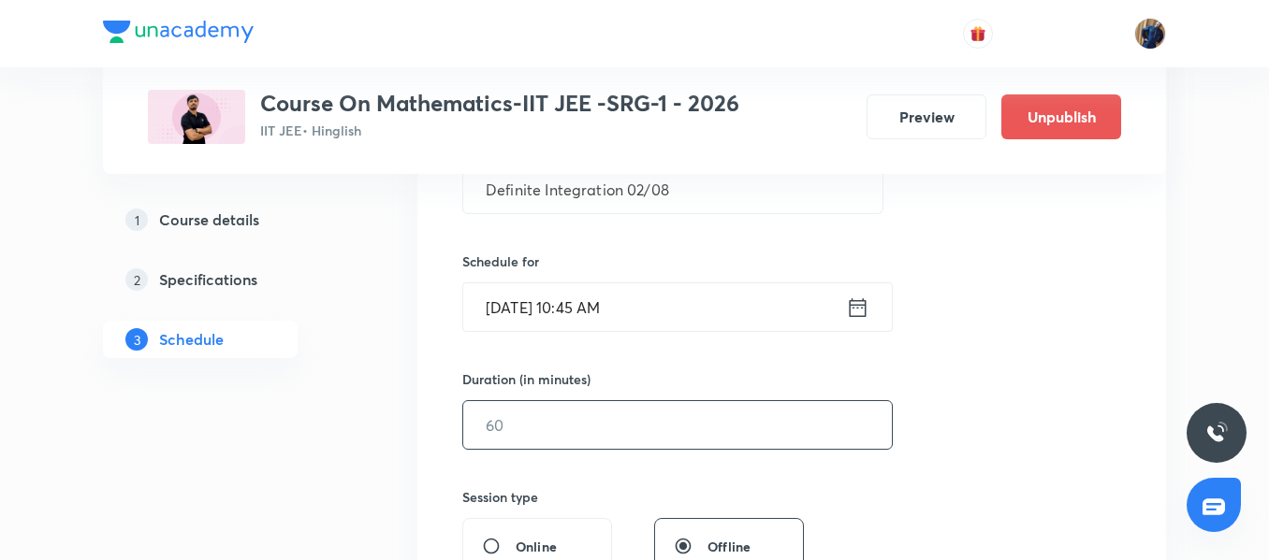
click at [552, 428] on input "text" at bounding box center [677, 425] width 428 height 48
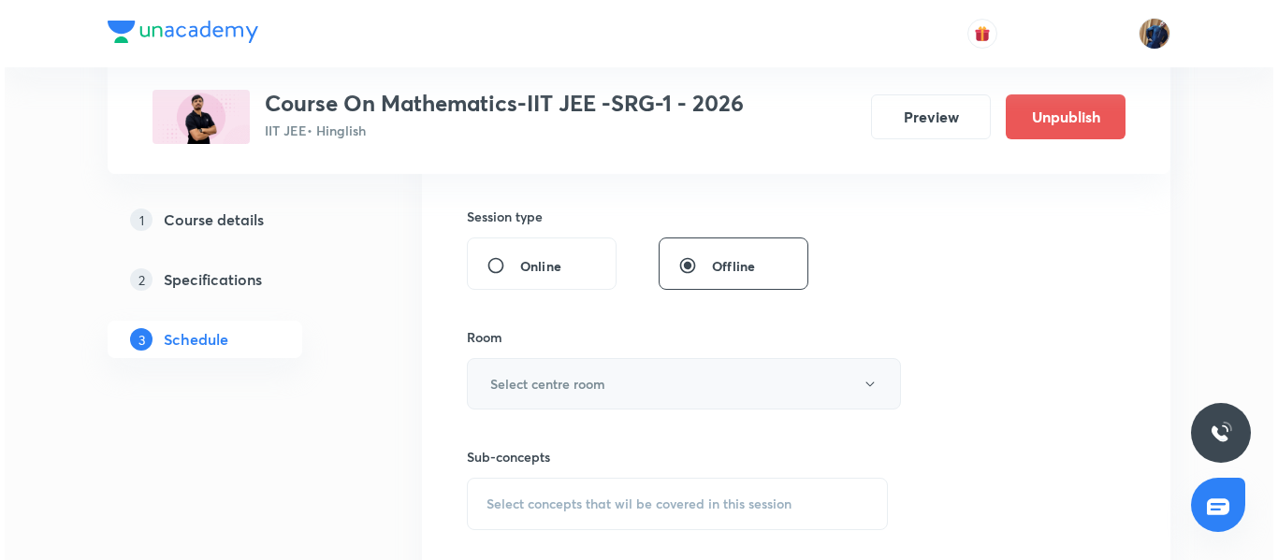
scroll to position [771, 0]
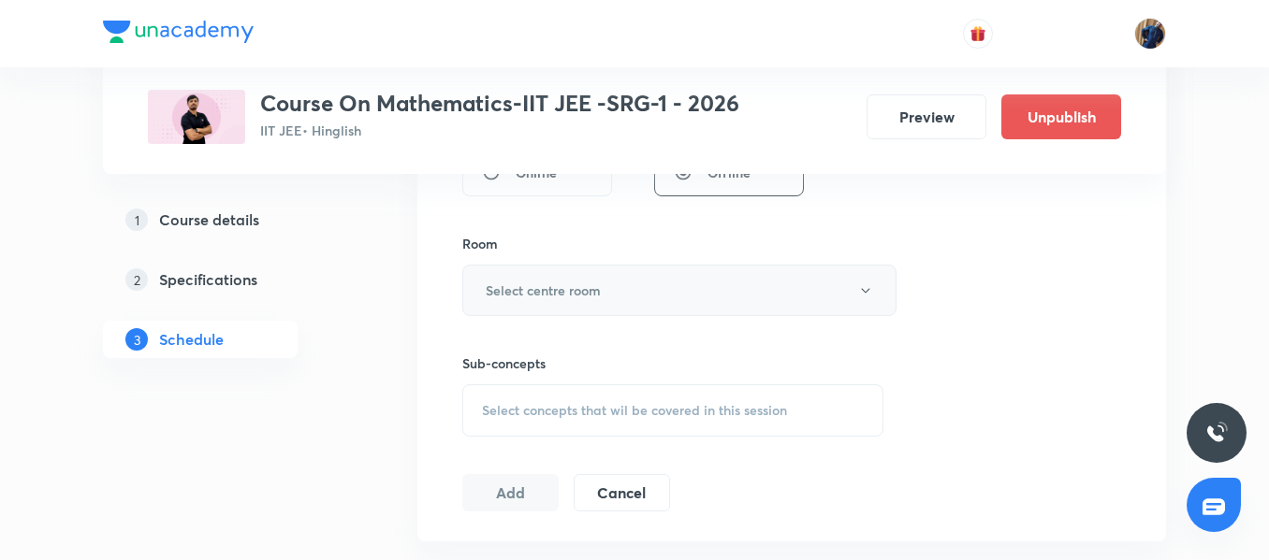
type input "90"
click at [580, 292] on h6 "Select centre room" at bounding box center [543, 291] width 115 height 20
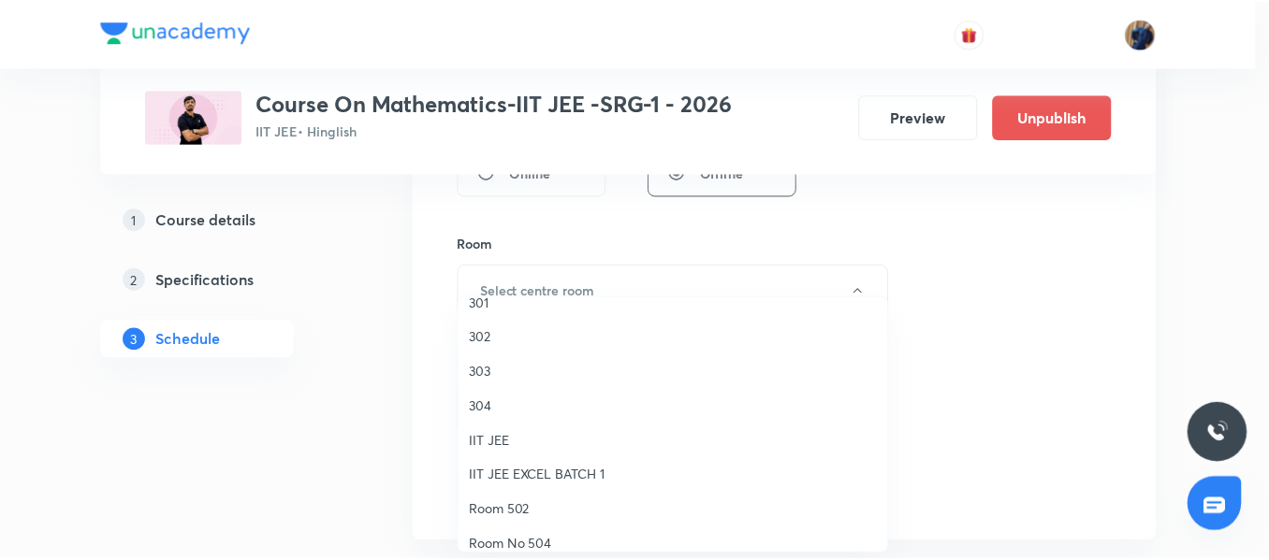
scroll to position [0, 0]
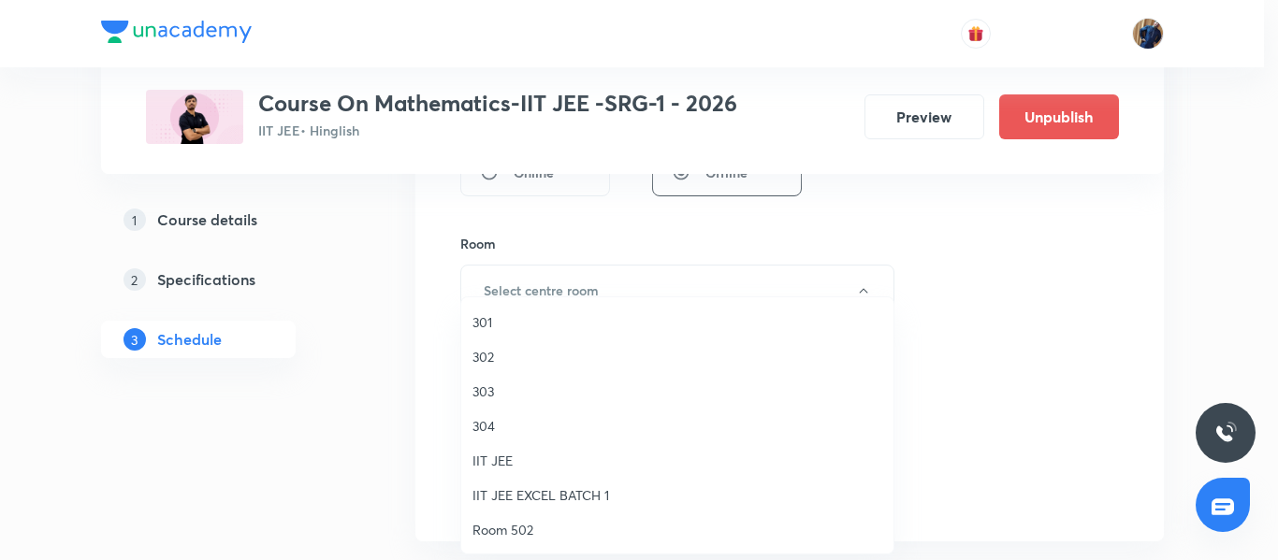
click at [527, 363] on span "302" at bounding box center [677, 357] width 410 height 20
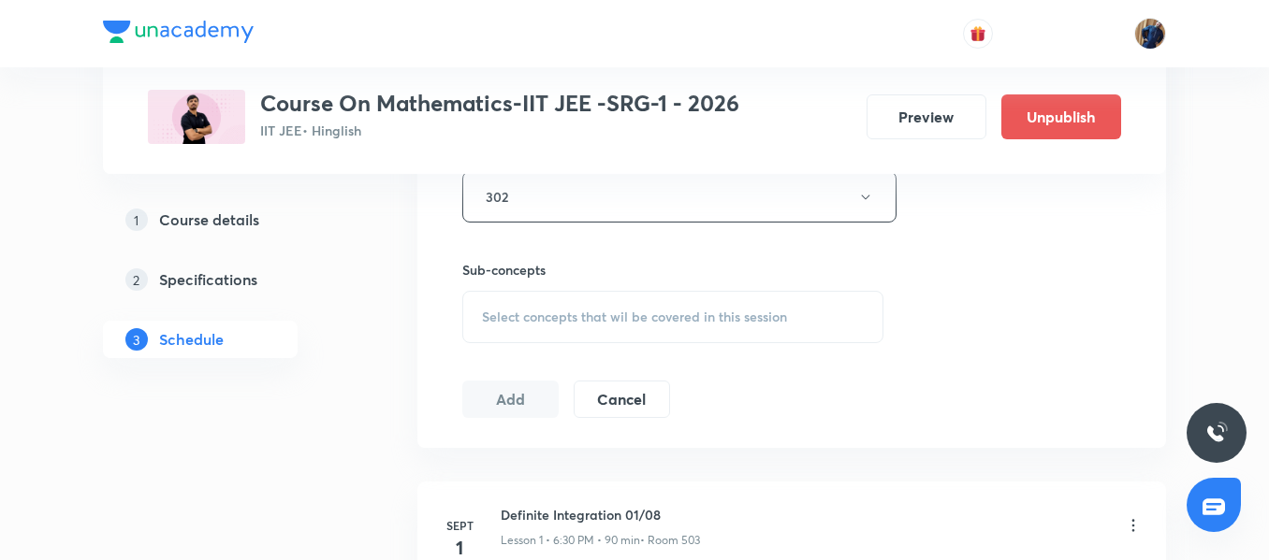
click at [539, 342] on div "Select concepts that wil be covered in this session" at bounding box center [672, 317] width 421 height 52
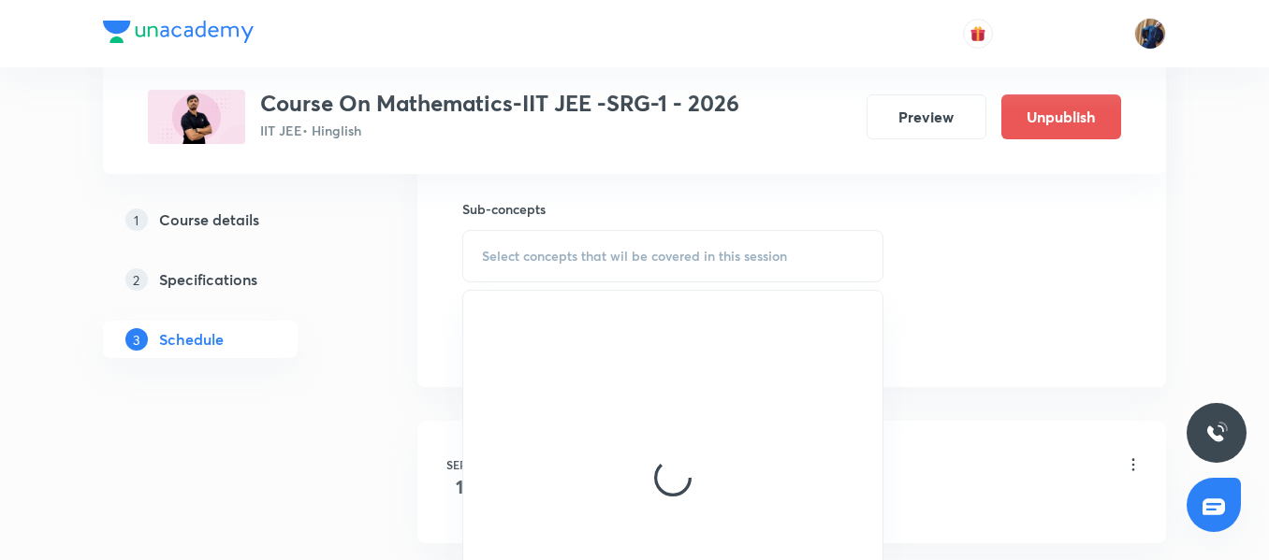
scroll to position [958, 0]
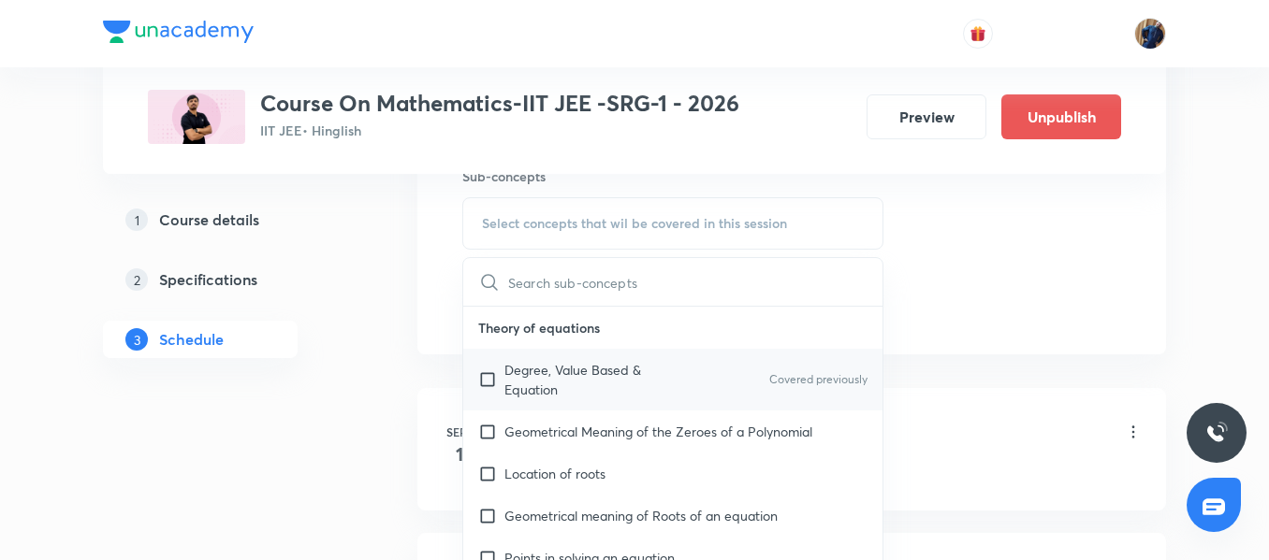
click at [559, 370] on p "Degree, Value Based & Equation" at bounding box center [598, 379] width 189 height 39
checkbox input "true"
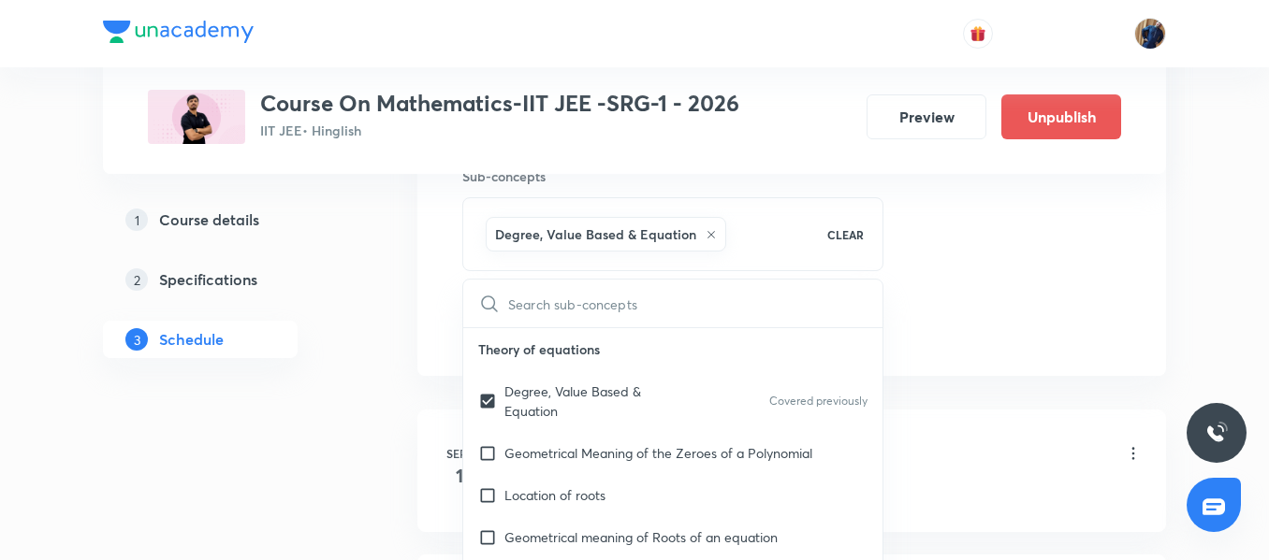
click at [406, 278] on div "Plus Courses Course On Mathematics-IIT JEE -SRG-1 - 2026 IIT JEE • Hinglish Pre…" at bounding box center [634, 128] width 1063 height 1963
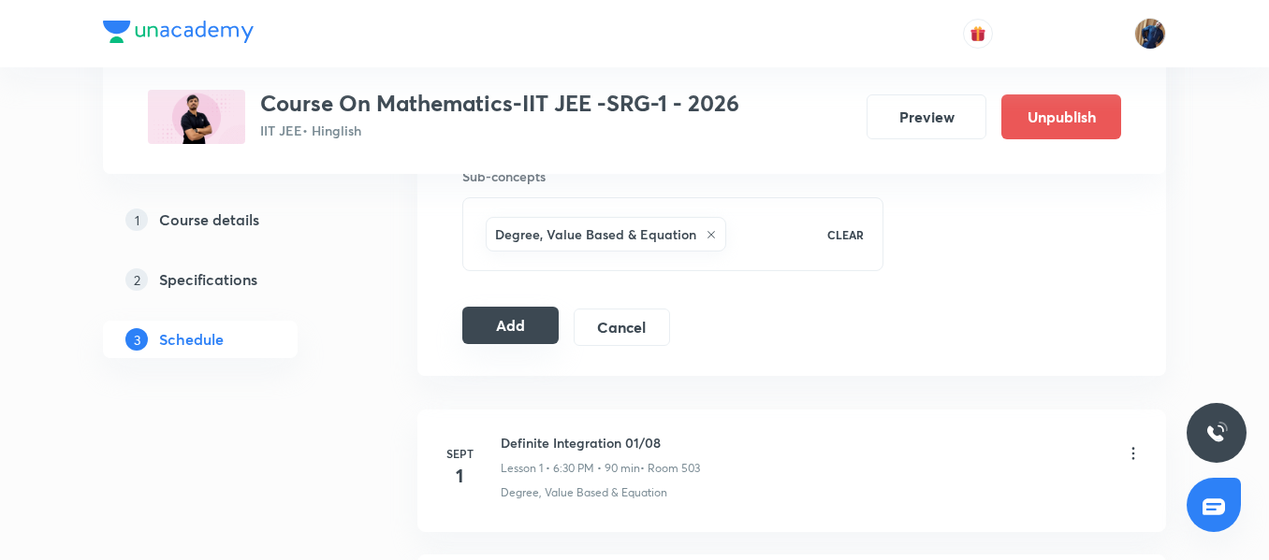
click at [500, 325] on button "Add" at bounding box center [510, 325] width 96 height 37
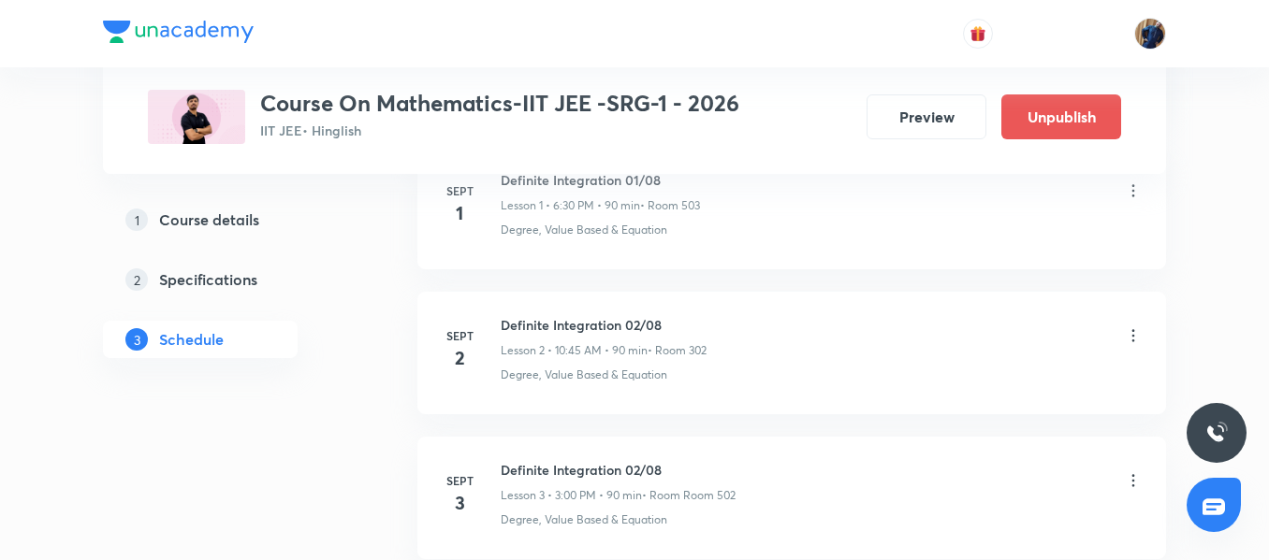
scroll to position [243, 0]
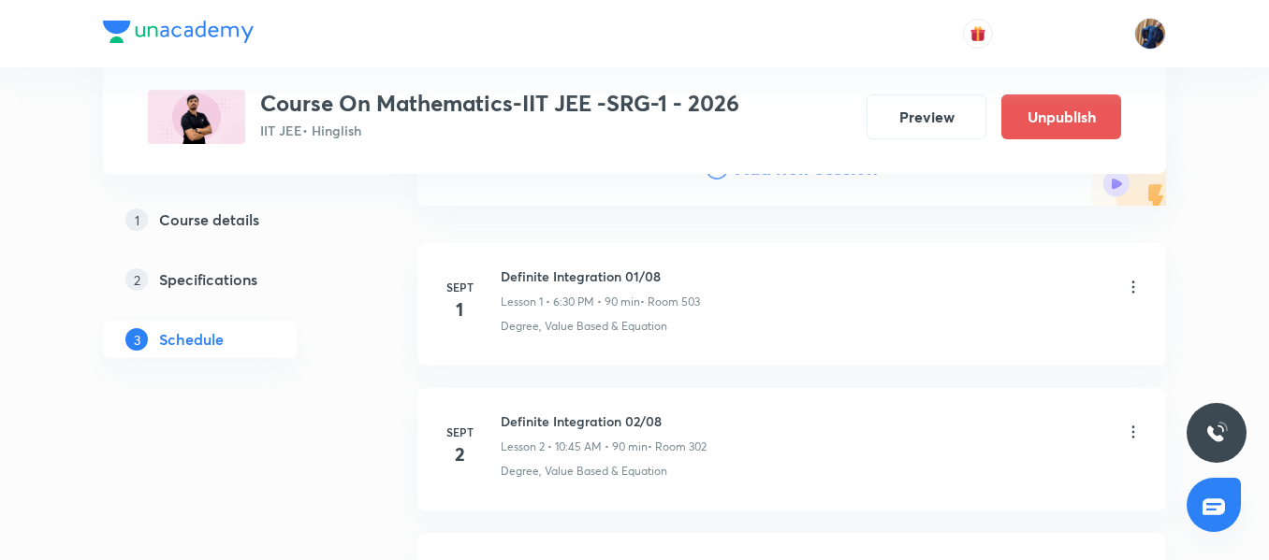
click at [601, 428] on h6 "Definite Integration 02/08" at bounding box center [603, 422] width 206 height 20
copy h6 "Definite Integration 02/08"
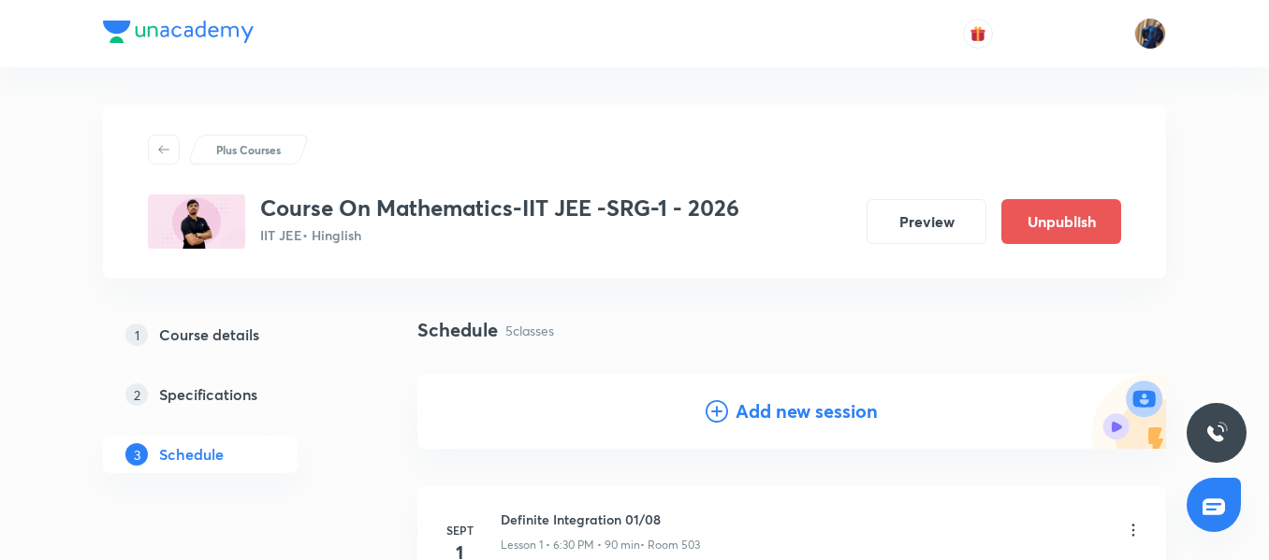
click at [766, 400] on h4 "Add new session" at bounding box center [806, 412] width 142 height 28
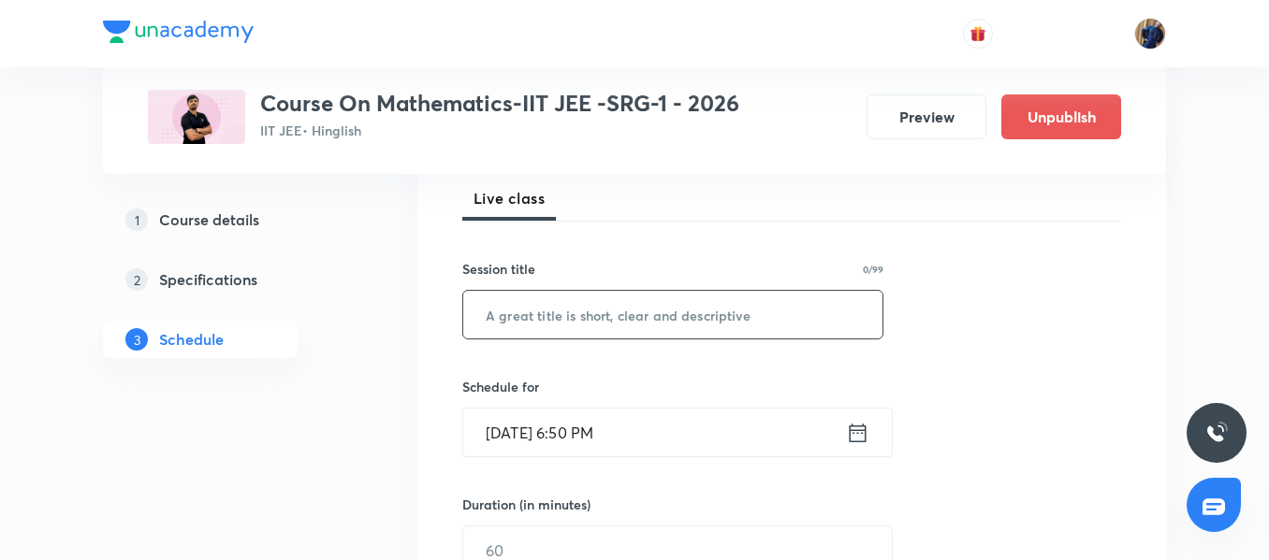
scroll to position [281, 0]
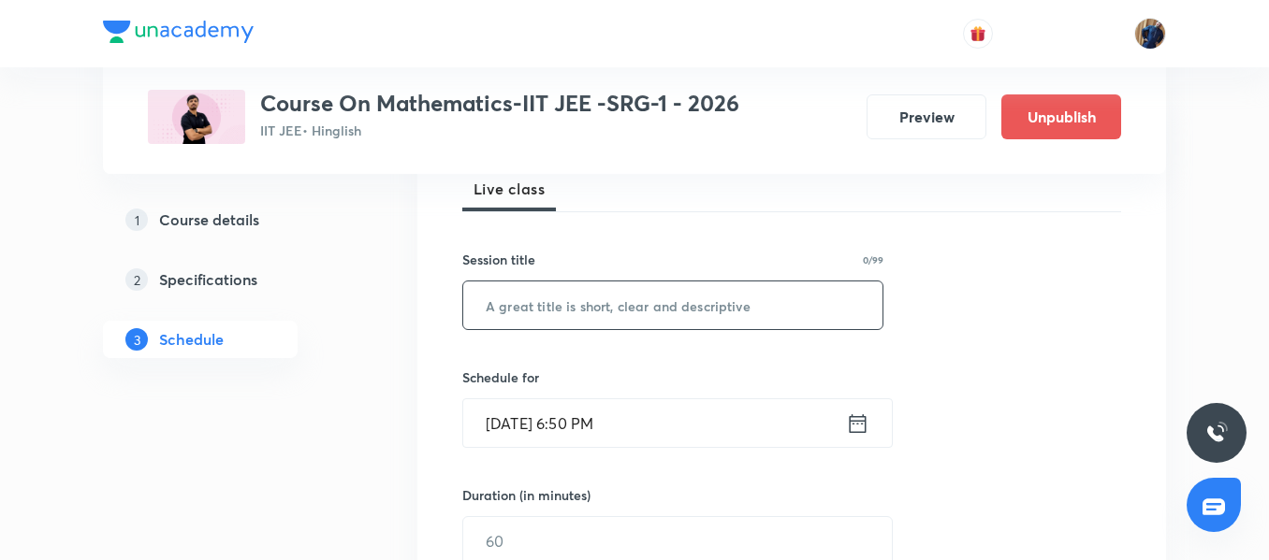
click at [553, 306] on input "text" at bounding box center [672, 306] width 419 height 48
paste input "Definite Integration 02/08"
click at [644, 301] on input "Definite Integration 02/08" at bounding box center [672, 306] width 419 height 48
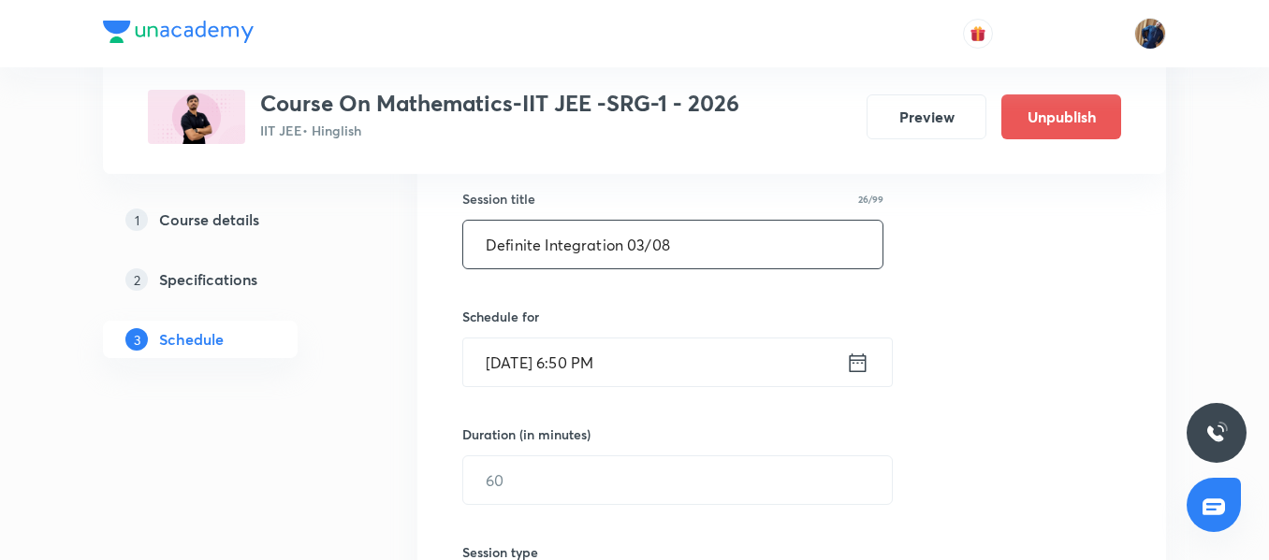
scroll to position [374, 0]
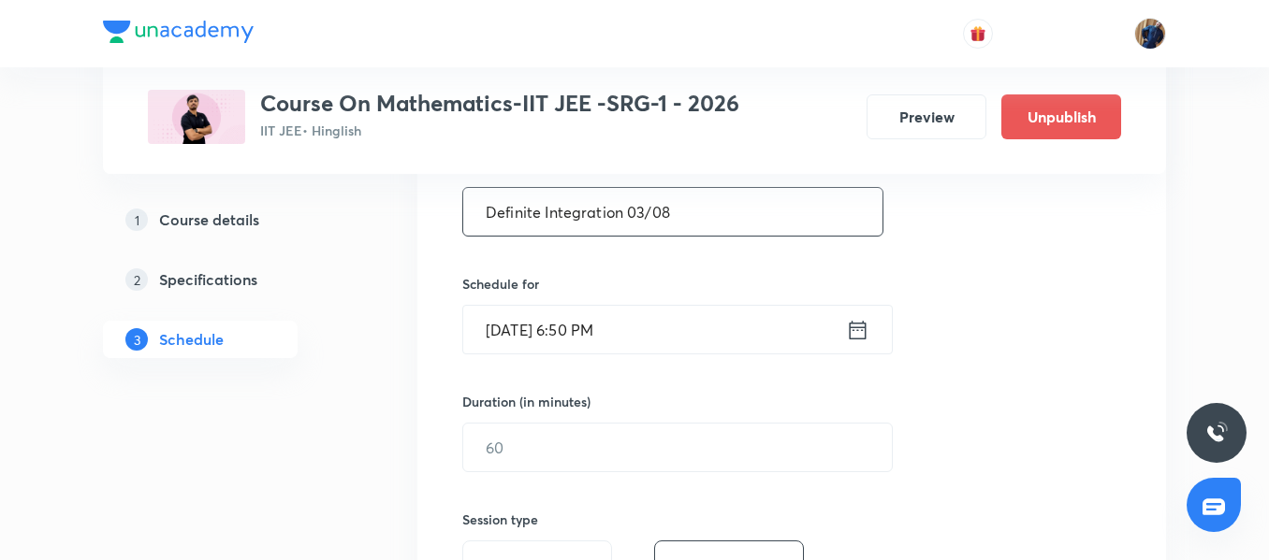
type input "Definite Integration 03/08"
click at [707, 335] on input "Sept 1, 2025, 6:50 PM" at bounding box center [654, 330] width 383 height 48
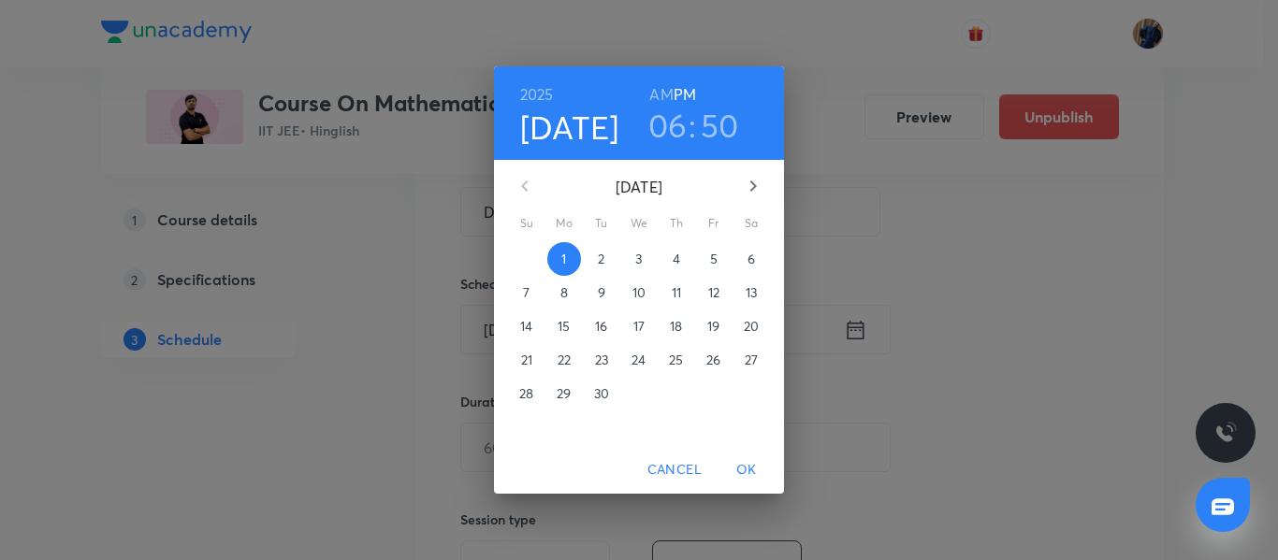
click at [597, 257] on span "2" at bounding box center [602, 259] width 34 height 19
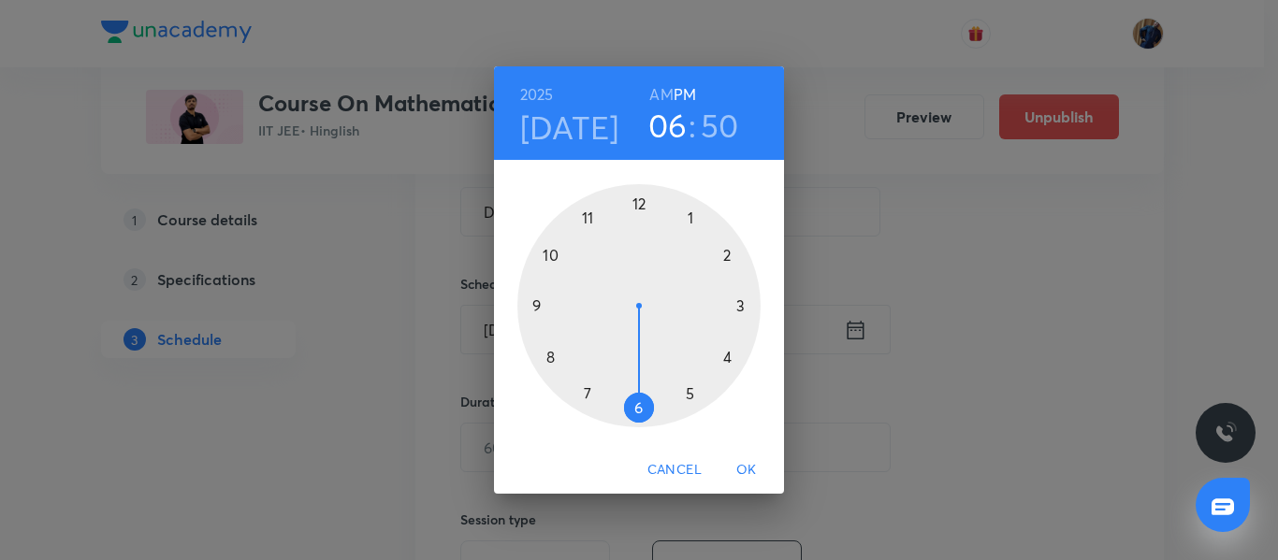
click at [643, 204] on div at bounding box center [638, 305] width 243 height 243
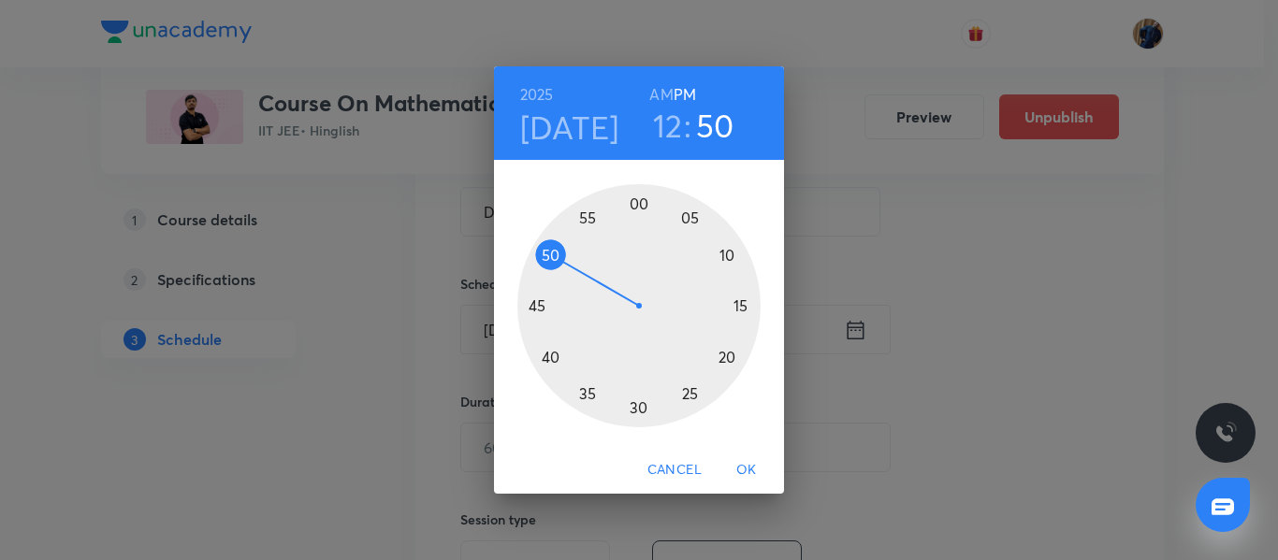
click at [743, 306] on div at bounding box center [638, 305] width 243 height 243
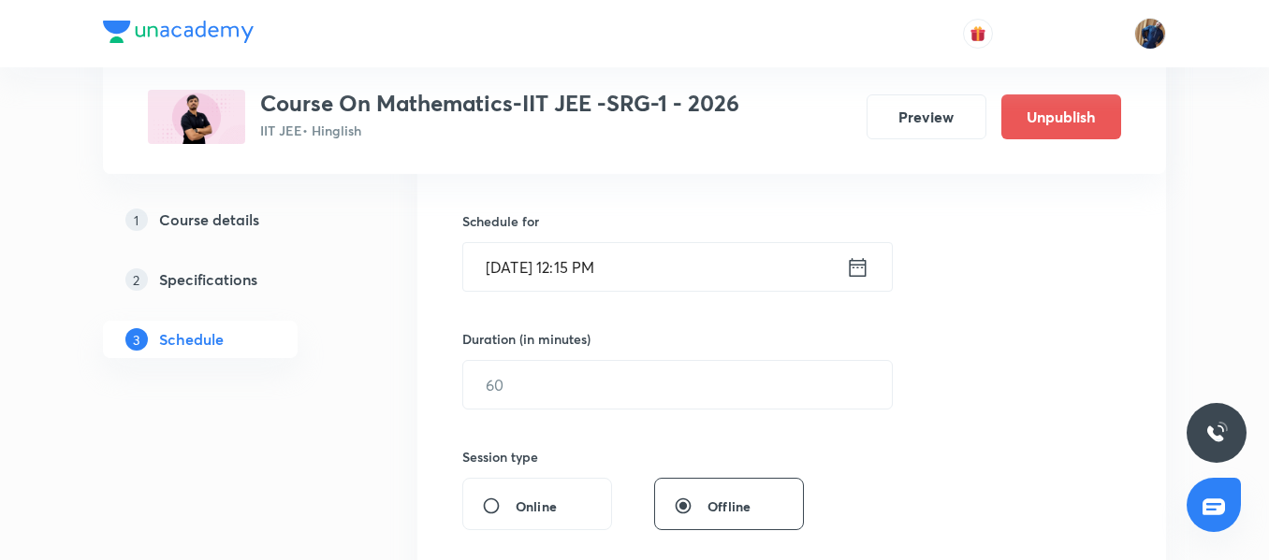
scroll to position [468, 0]
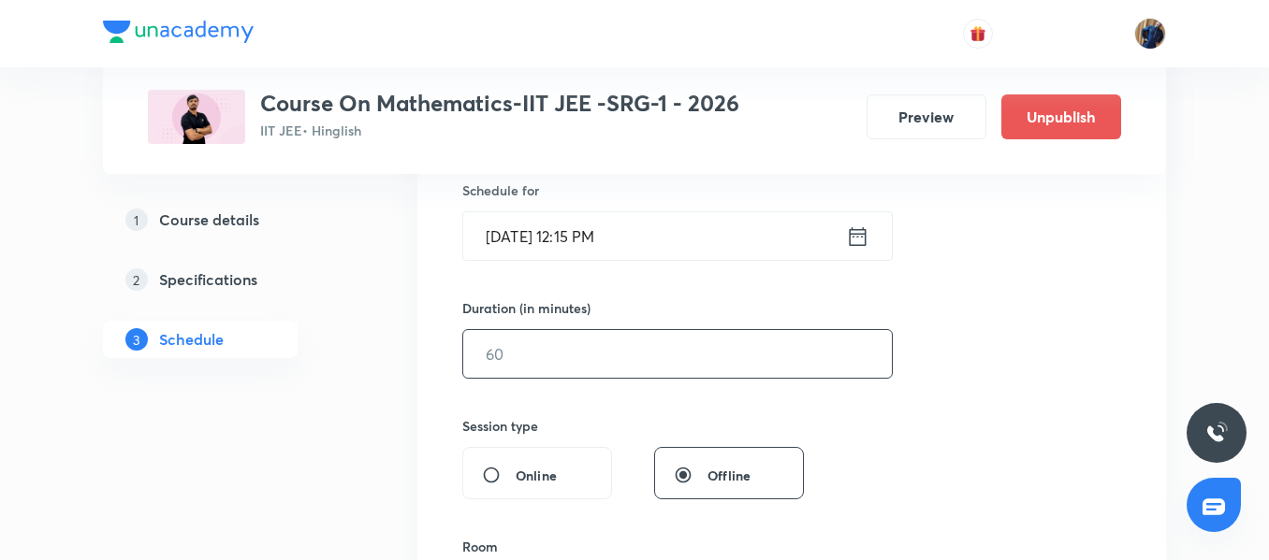
click at [519, 360] on input "text" at bounding box center [677, 354] width 428 height 48
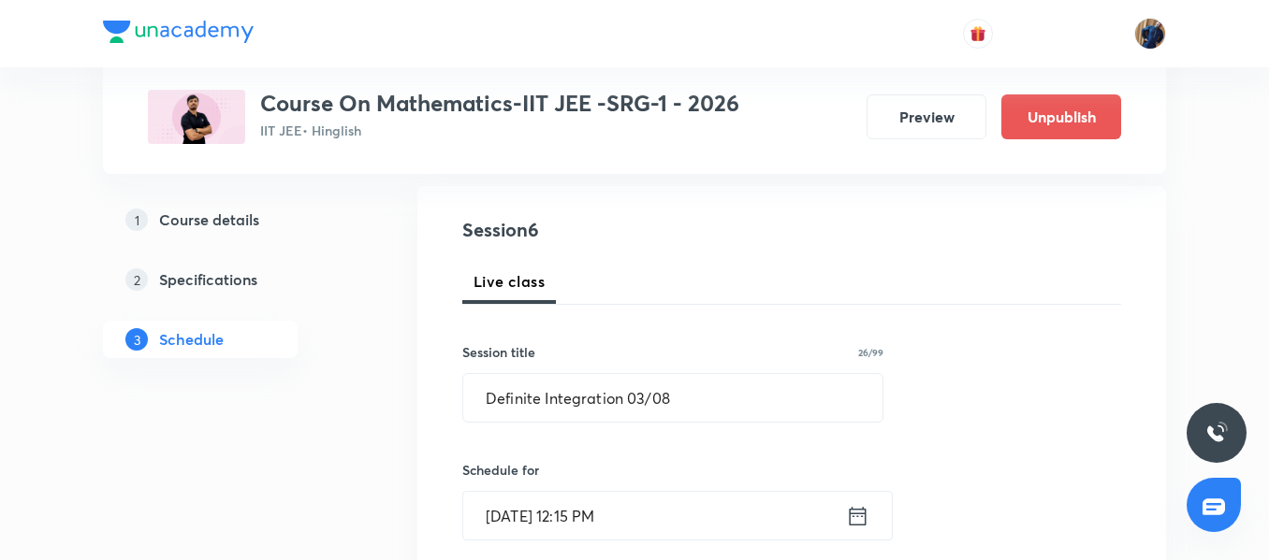
scroll to position [187, 0]
type input "90"
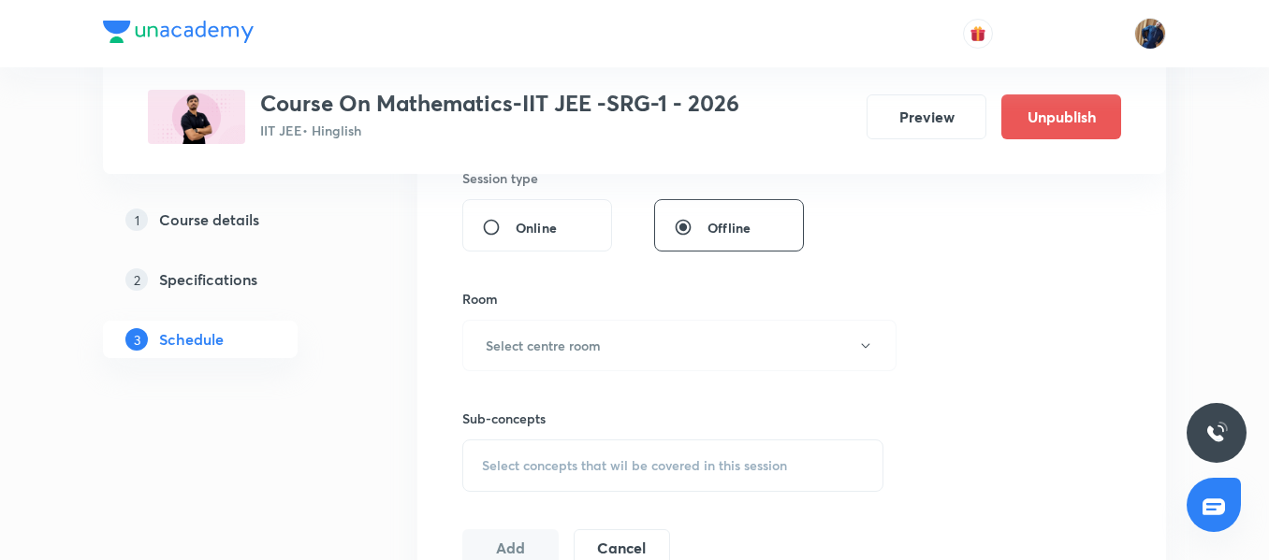
scroll to position [748, 0]
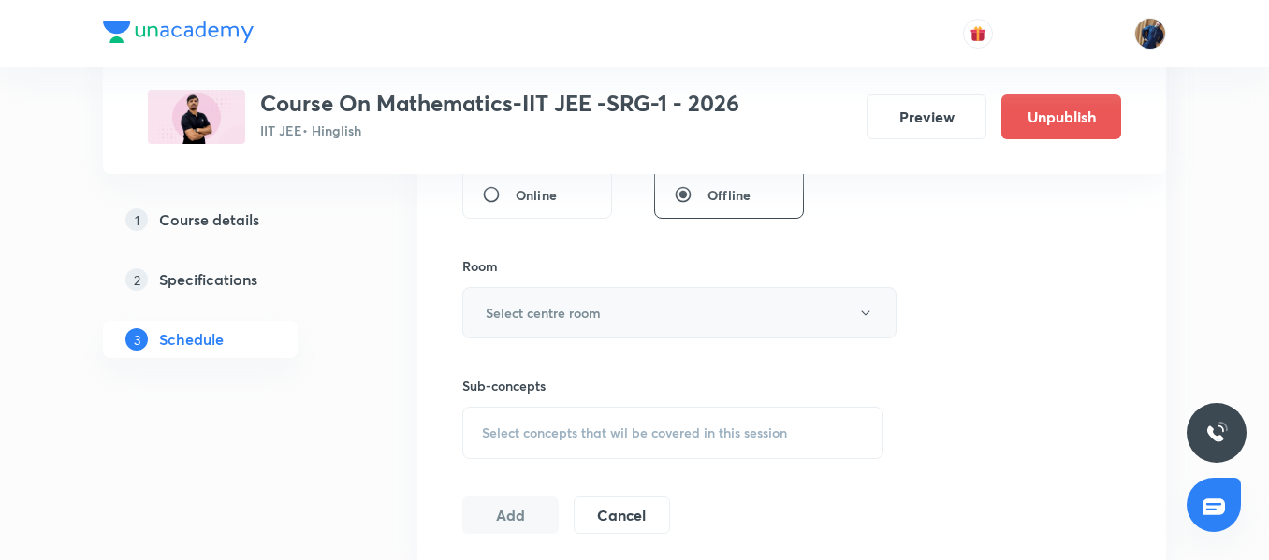
click at [529, 315] on h6 "Select centre room" at bounding box center [543, 313] width 115 height 20
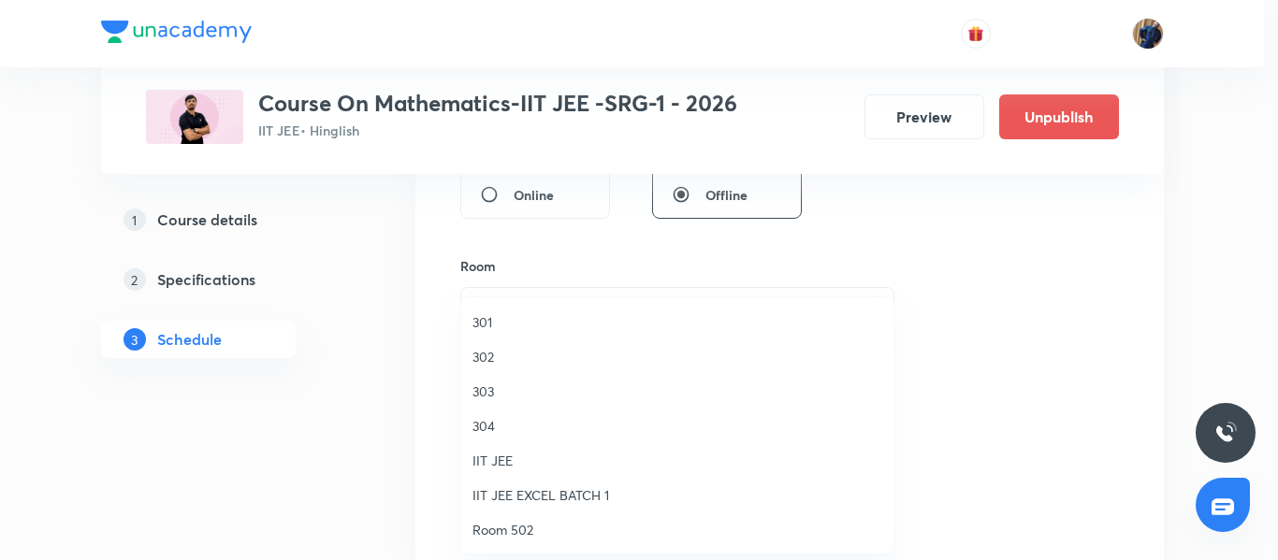
click at [498, 361] on span "302" at bounding box center [677, 357] width 410 height 20
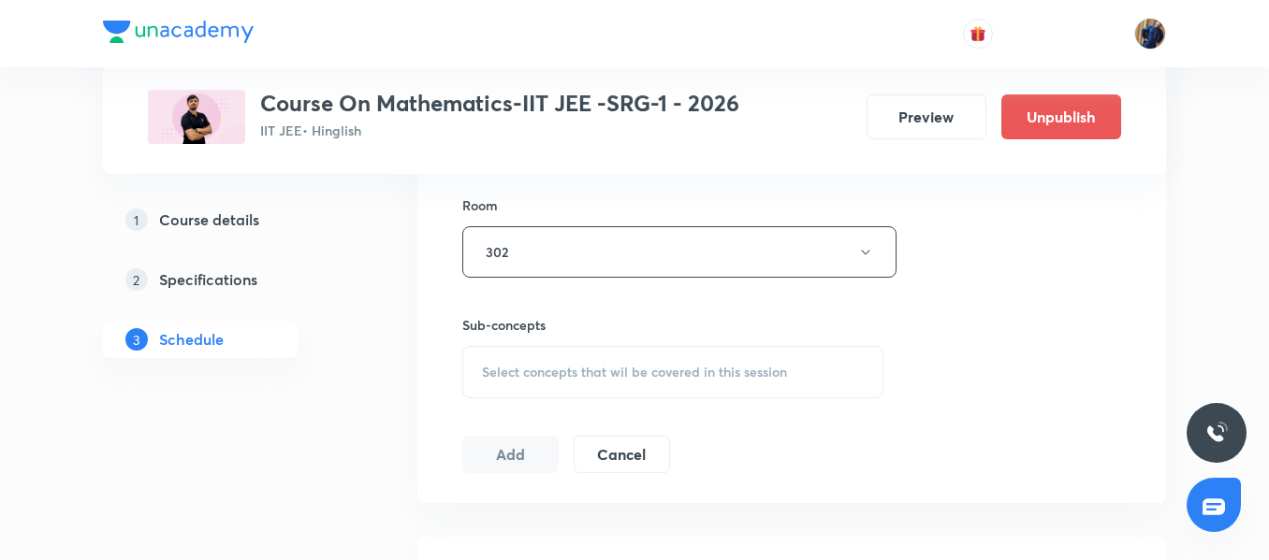
scroll to position [842, 0]
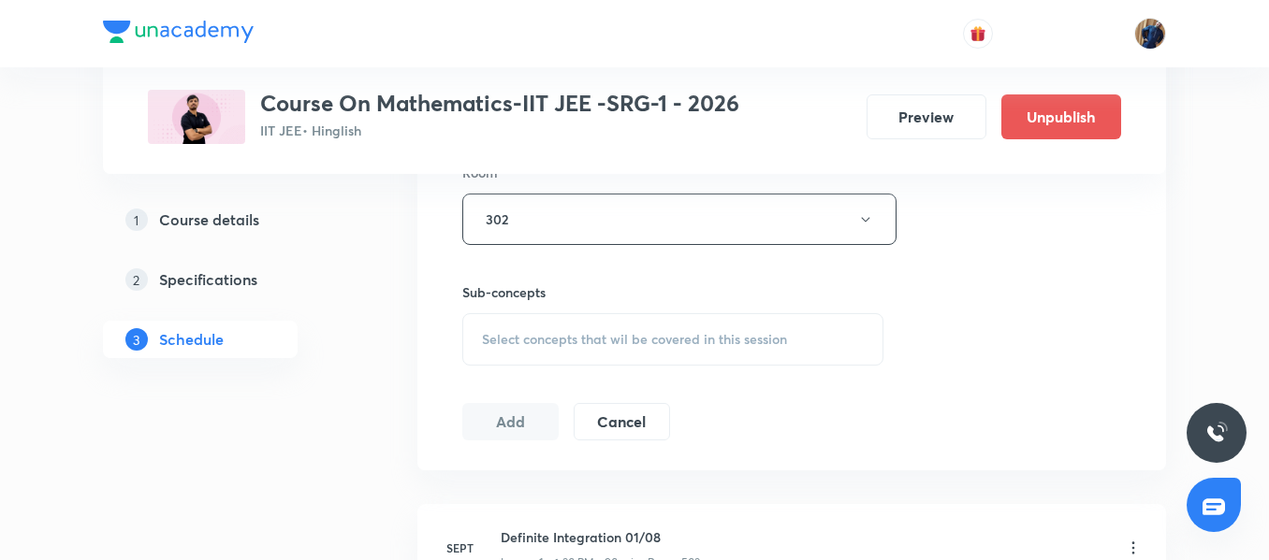
click at [512, 339] on span "Select concepts that wil be covered in this session" at bounding box center [634, 339] width 305 height 15
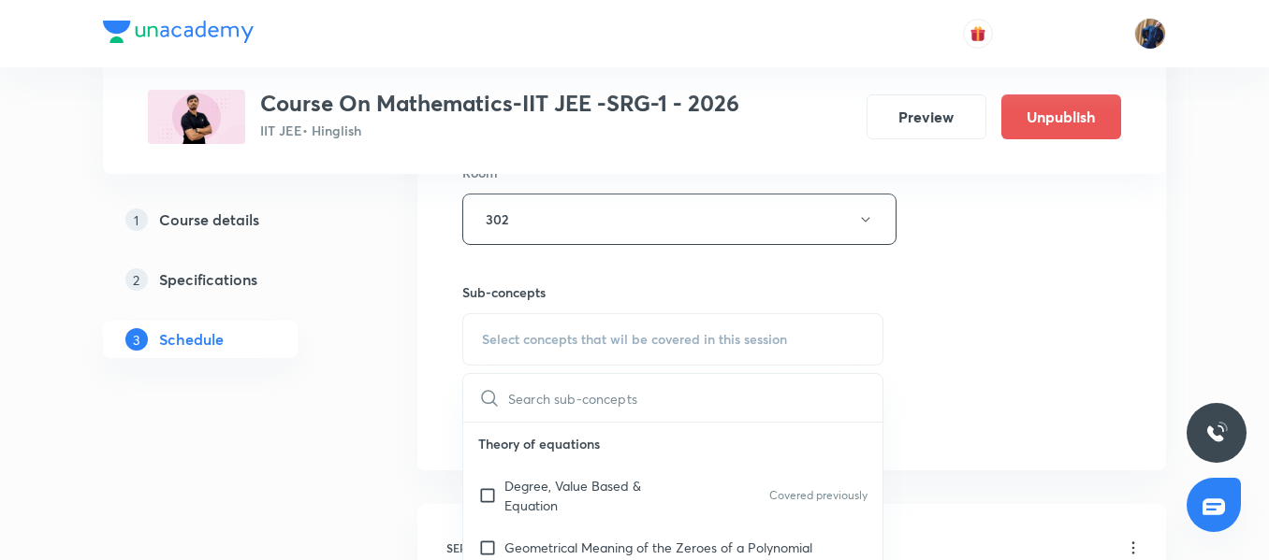
scroll to position [936, 0]
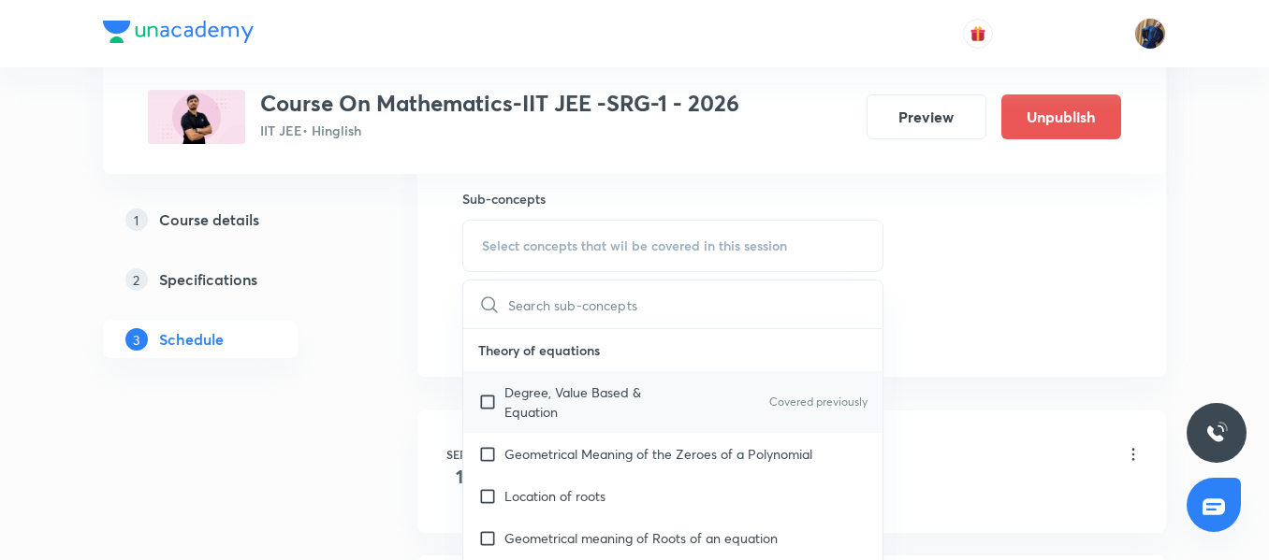
click at [565, 392] on p "Degree, Value Based & Equation" at bounding box center [598, 402] width 189 height 39
checkbox input "true"
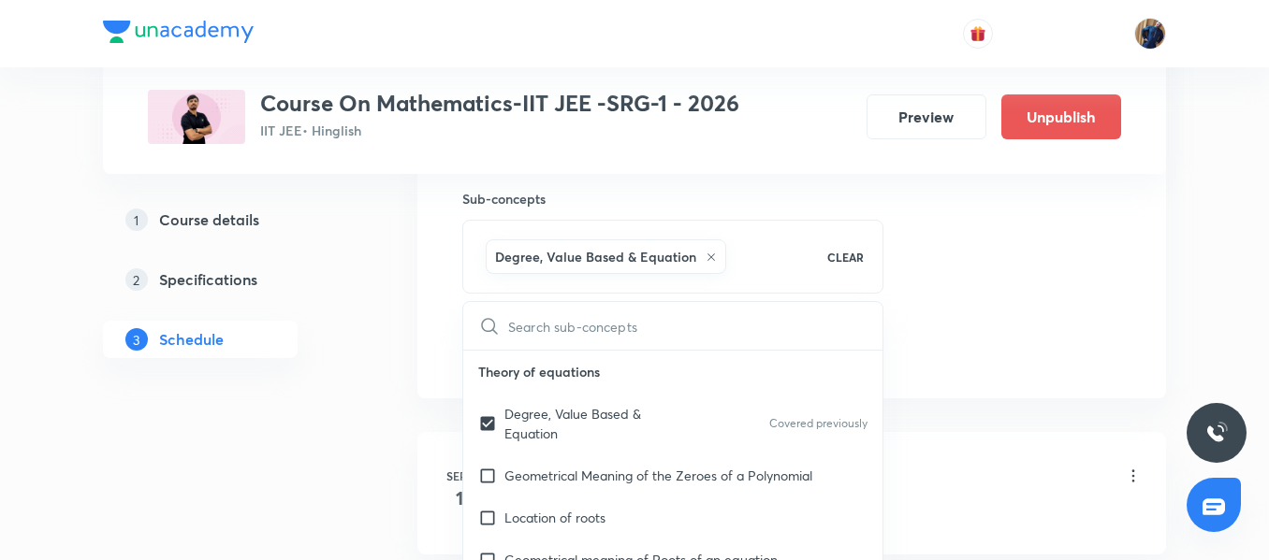
click at [474, 317] on div "​" at bounding box center [672, 326] width 419 height 48
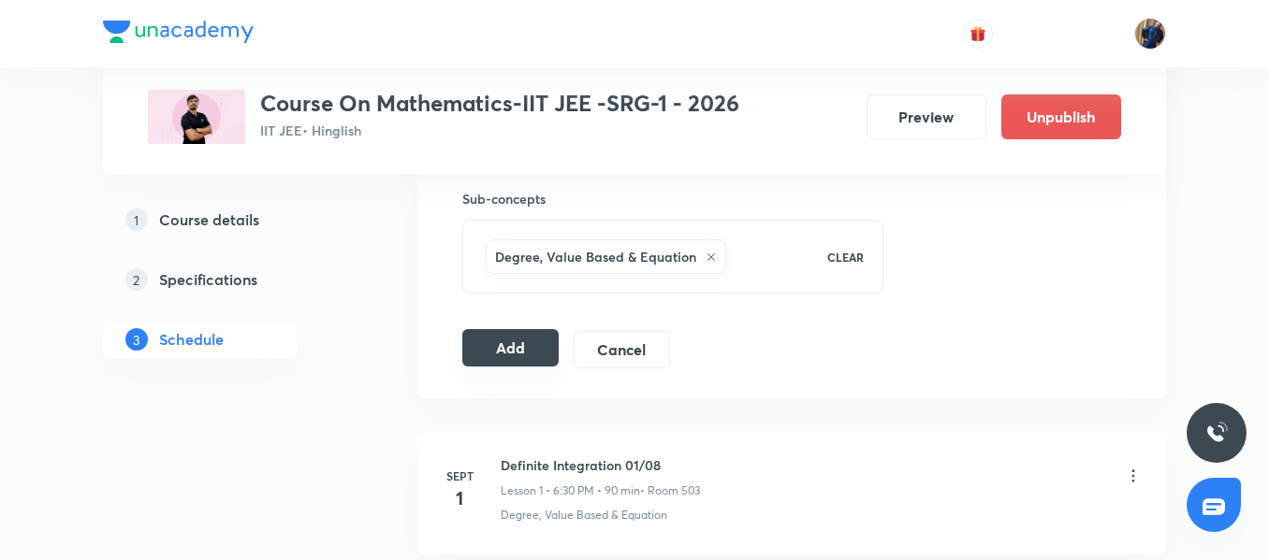
click at [505, 352] on button "Add" at bounding box center [510, 347] width 96 height 37
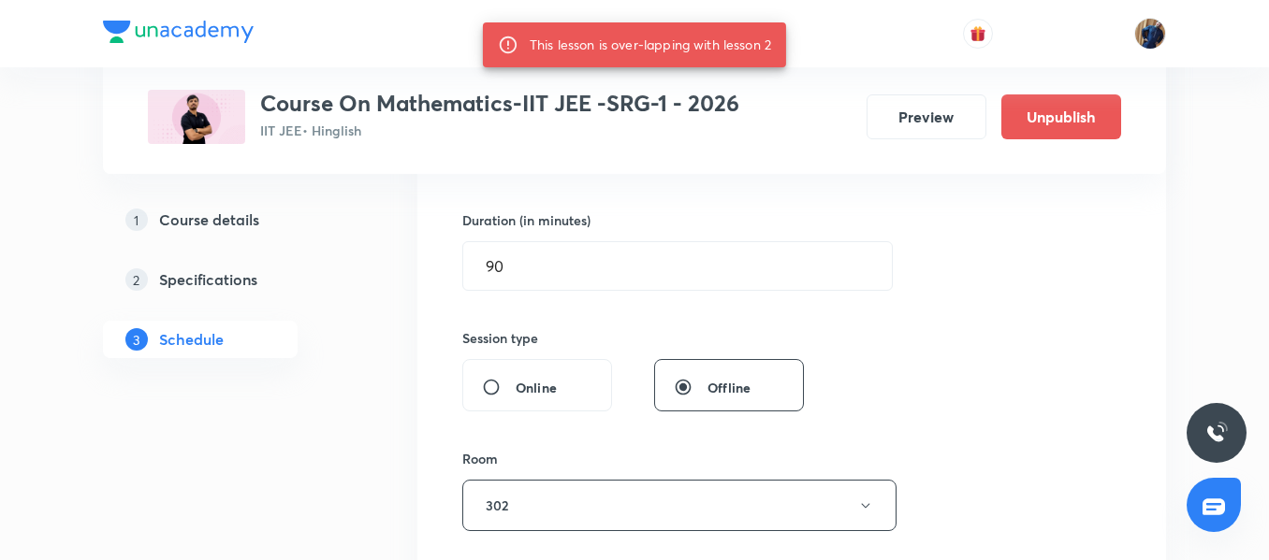
scroll to position [374, 0]
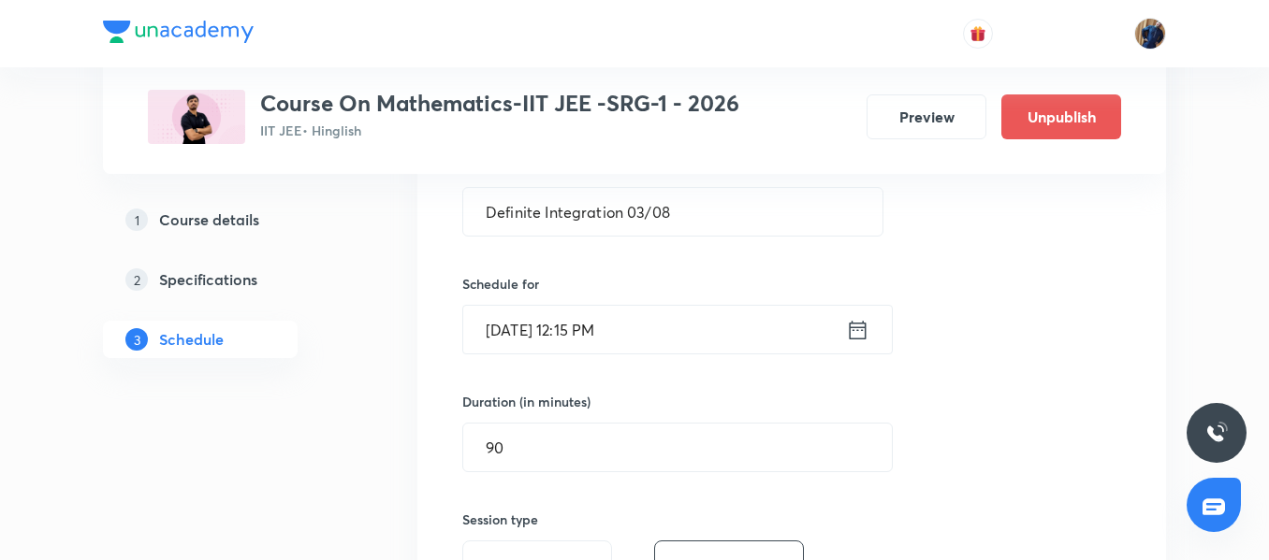
click at [687, 318] on input "Sept 2, 2025, 12:15 PM" at bounding box center [654, 330] width 383 height 48
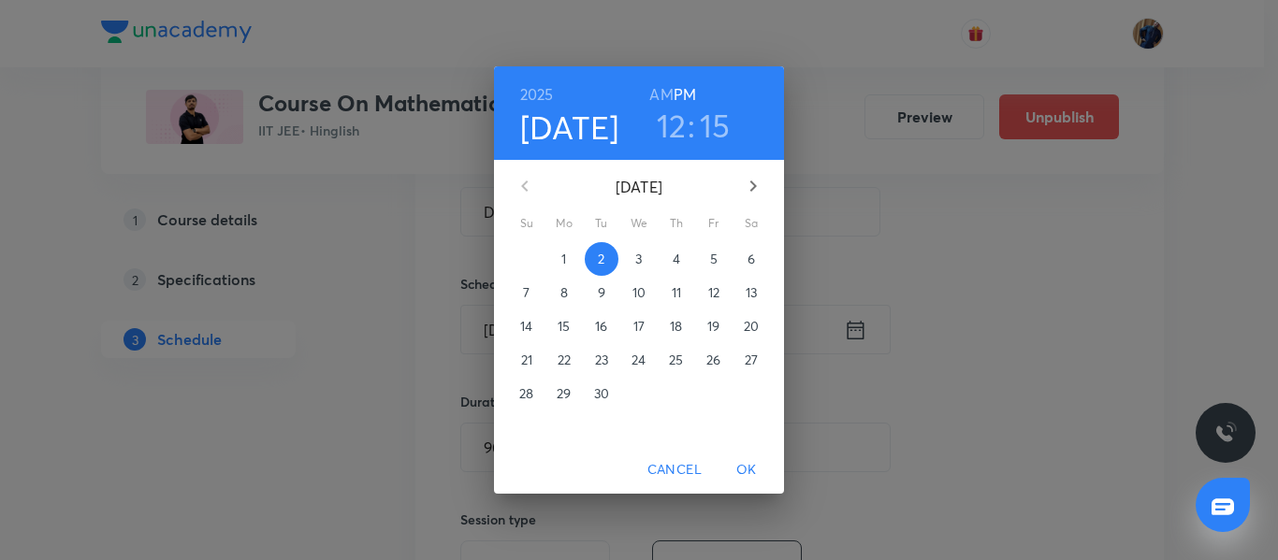
click at [708, 138] on h3 "15" at bounding box center [715, 125] width 31 height 39
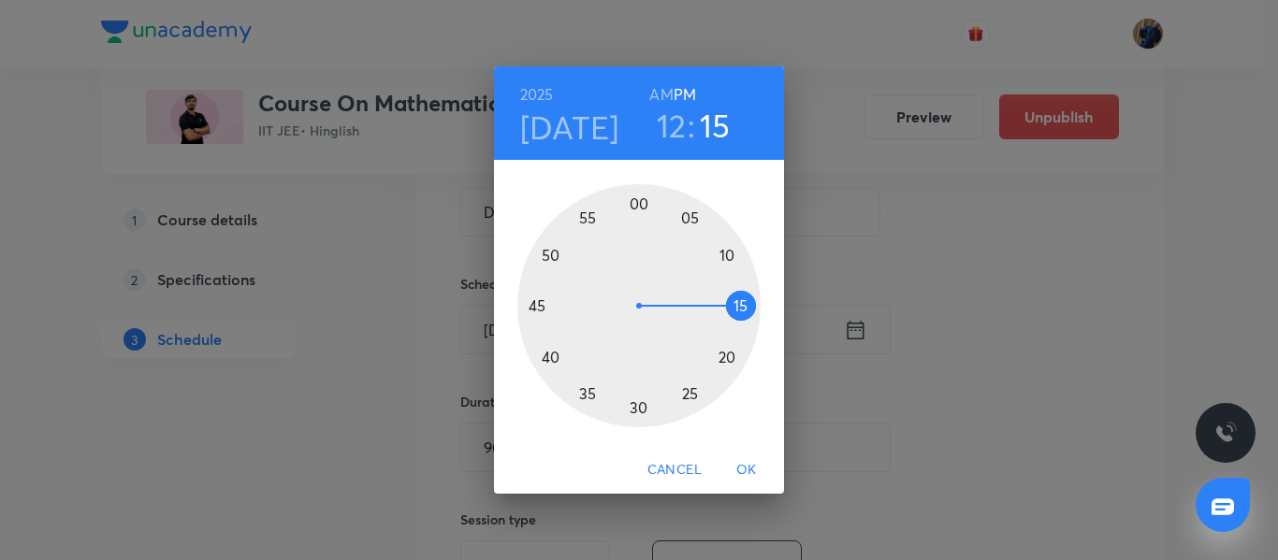
click at [636, 406] on div at bounding box center [638, 305] width 243 height 243
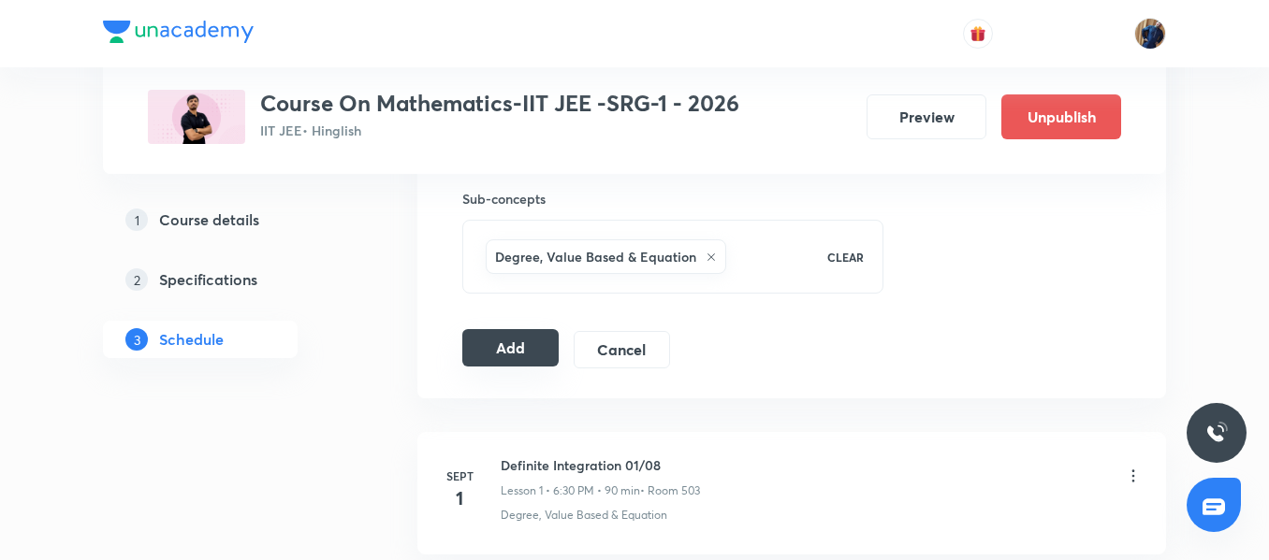
click at [496, 346] on button "Add" at bounding box center [510, 347] width 96 height 37
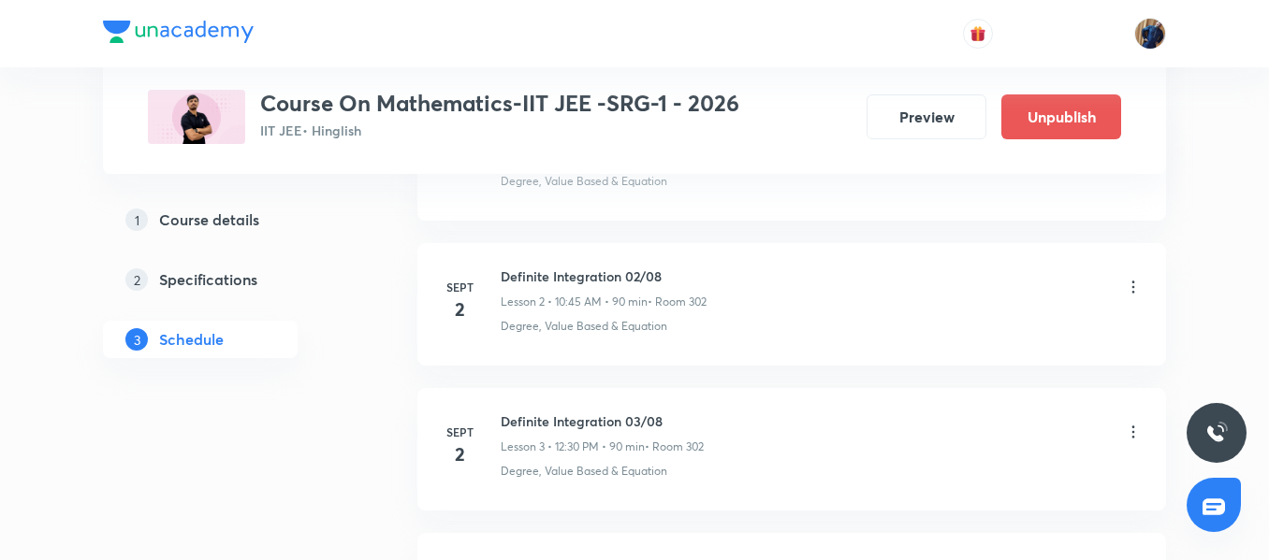
scroll to position [482, 0]
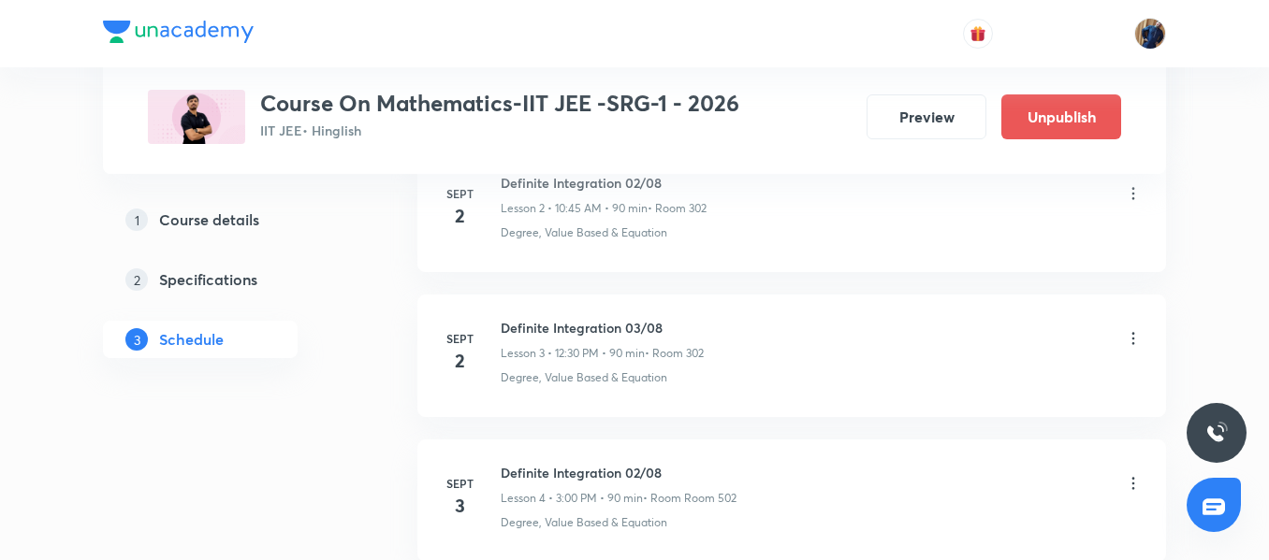
click at [1131, 334] on icon at bounding box center [1133, 338] width 19 height 19
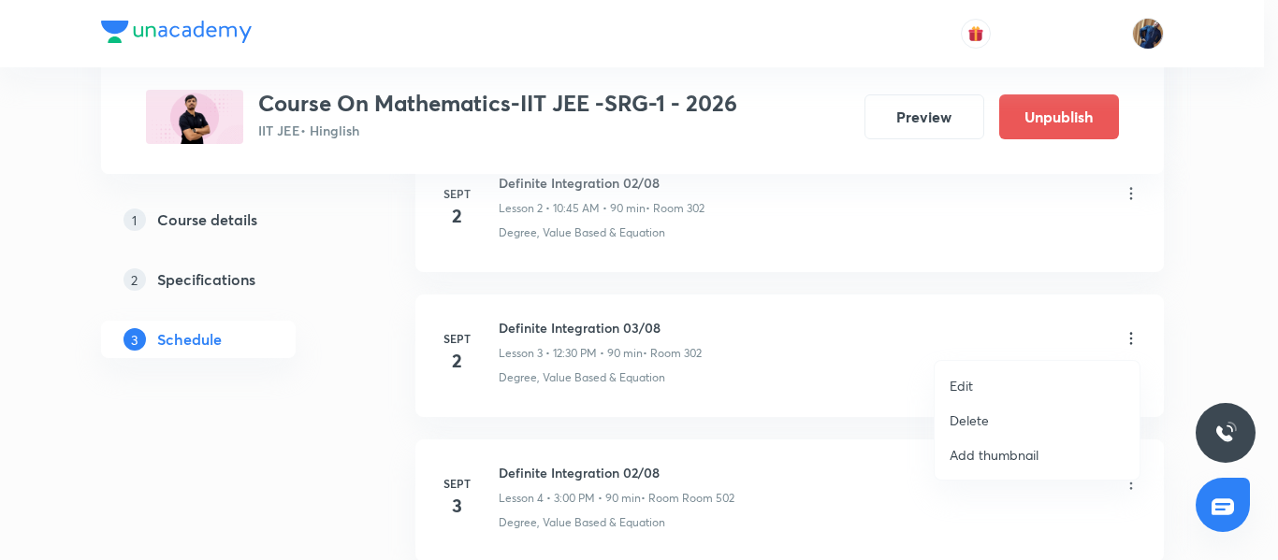
click at [975, 384] on li "Edit" at bounding box center [1037, 386] width 205 height 35
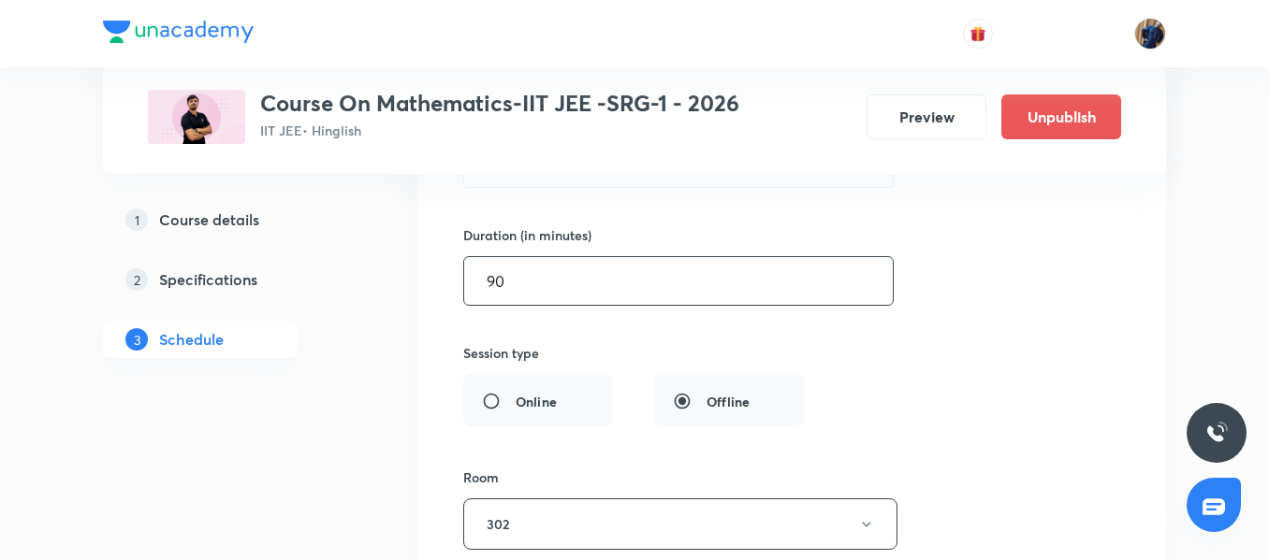
scroll to position [762, 0]
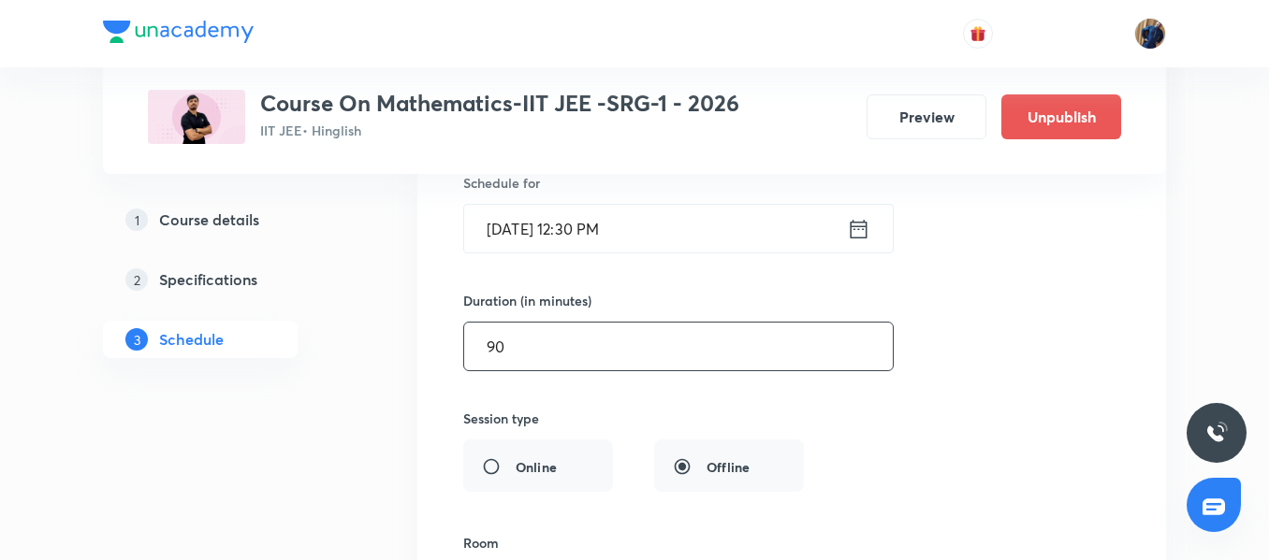
click at [506, 341] on input "90" at bounding box center [678, 347] width 428 height 48
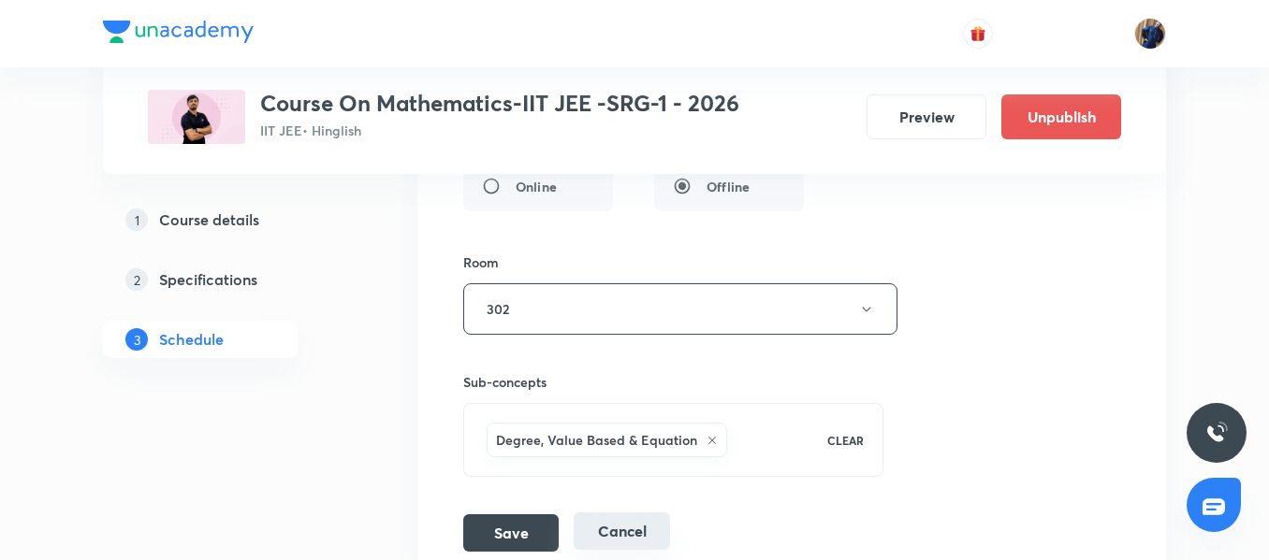
type input "60"
click at [651, 536] on button "Cancel" at bounding box center [621, 531] width 96 height 37
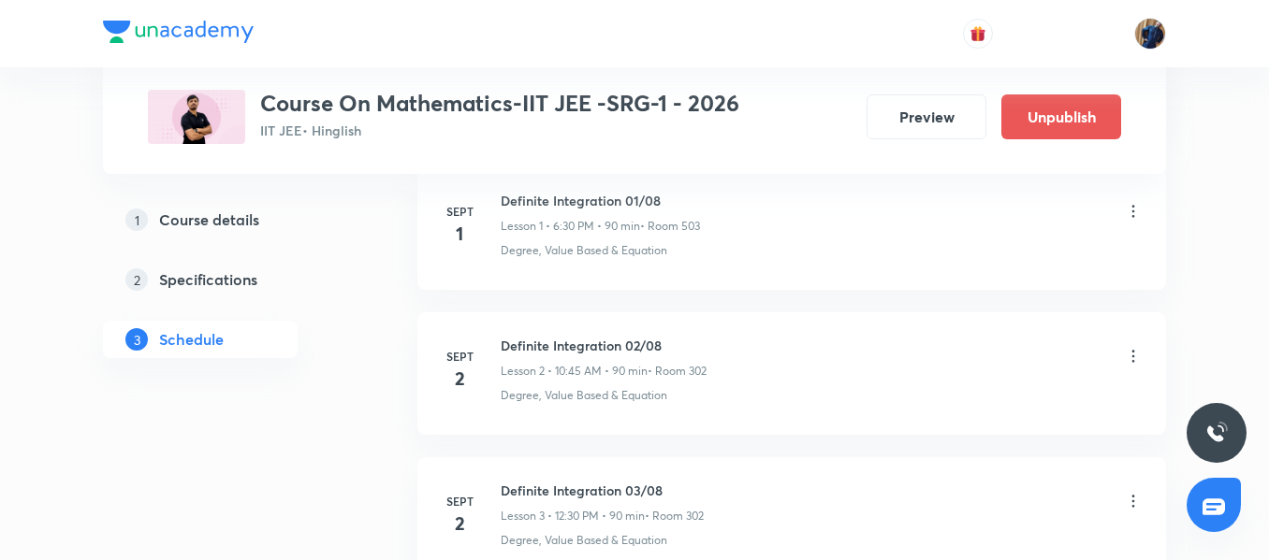
scroll to position [295, 0]
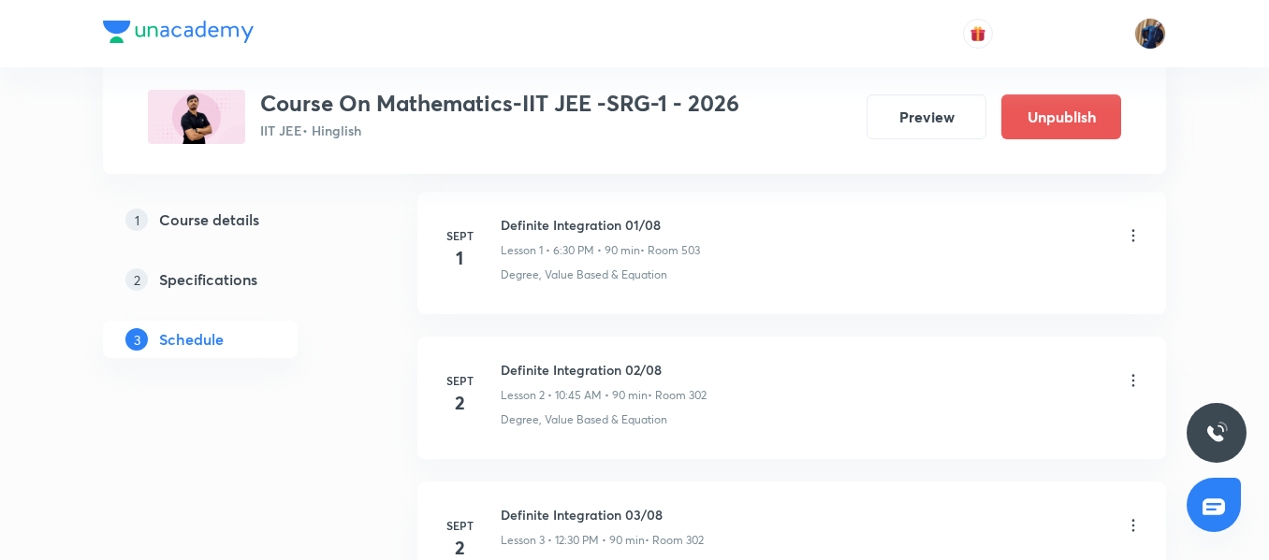
click at [1136, 379] on icon at bounding box center [1133, 380] width 19 height 19
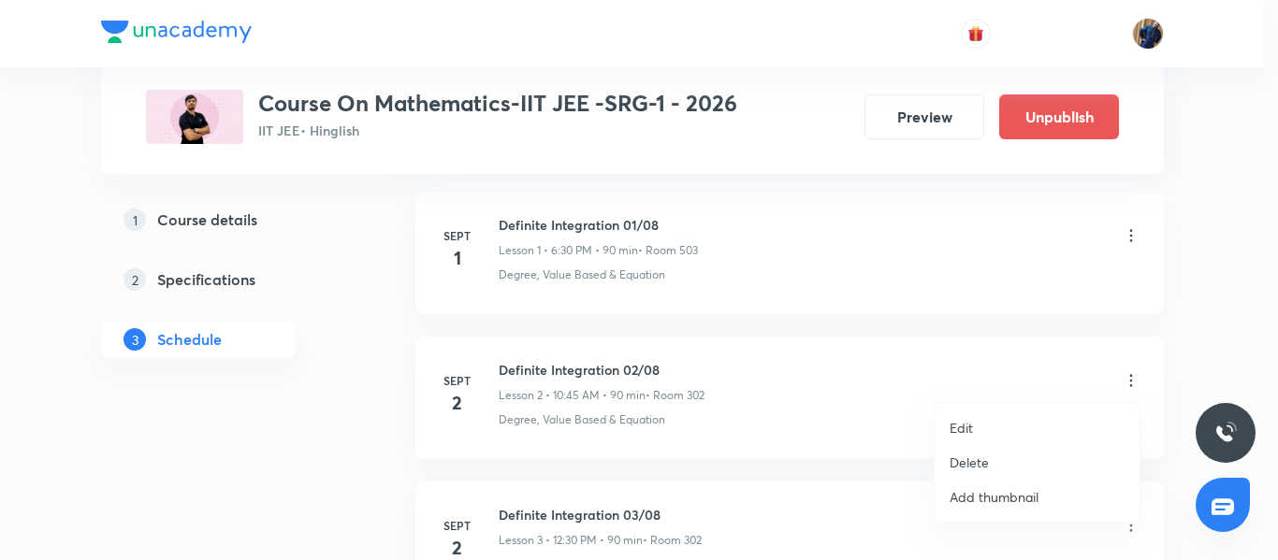
click at [981, 431] on li "Edit" at bounding box center [1037, 428] width 205 height 35
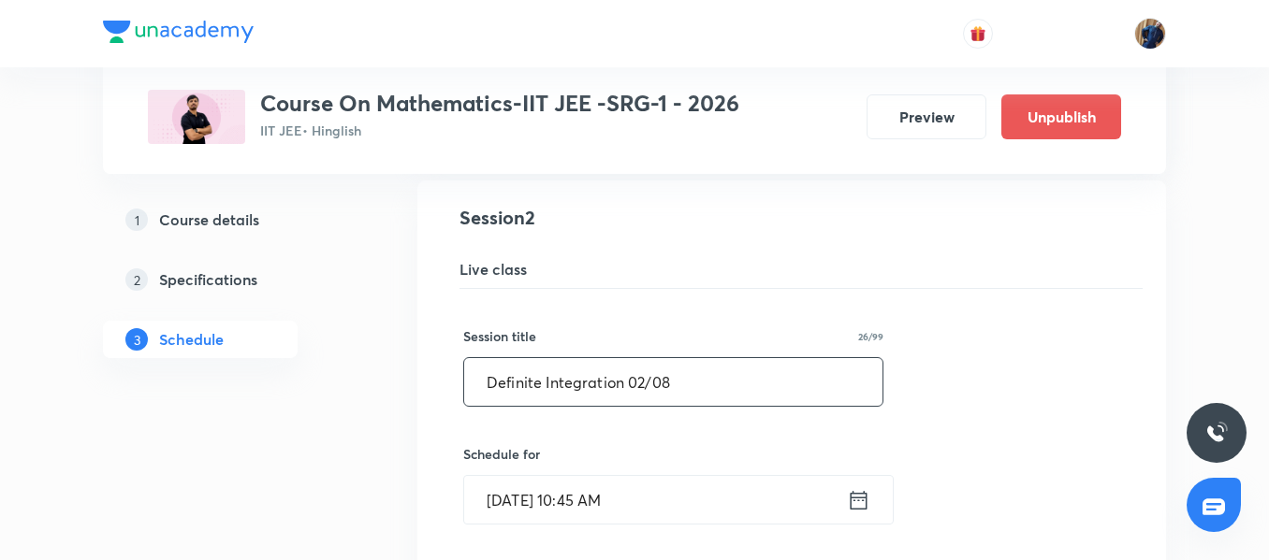
scroll to position [482, 0]
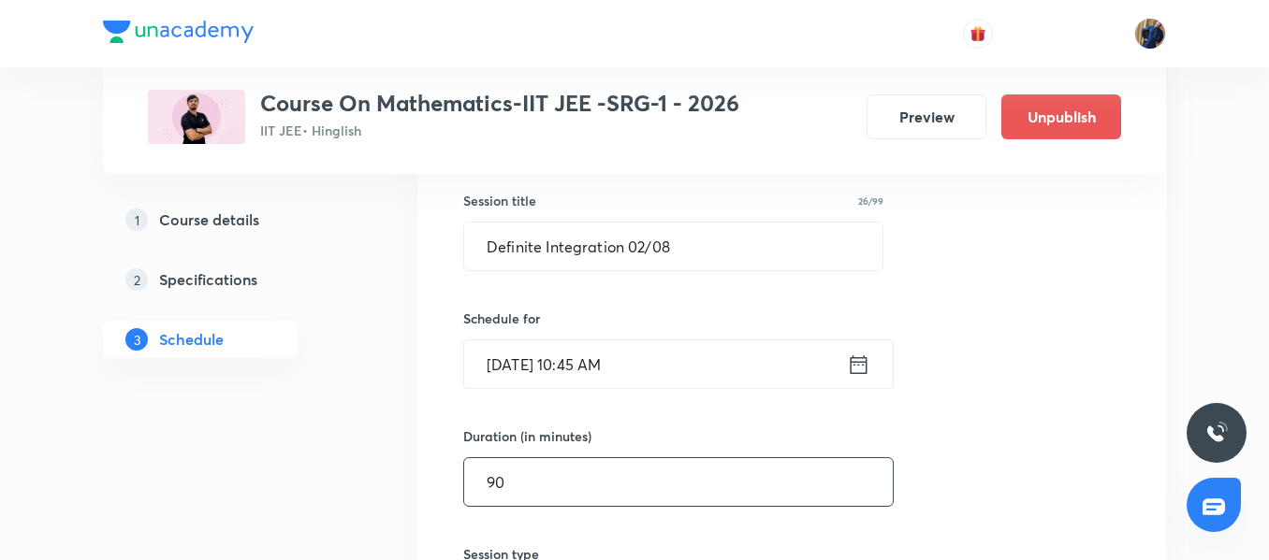
click at [521, 486] on input "90" at bounding box center [678, 482] width 428 height 48
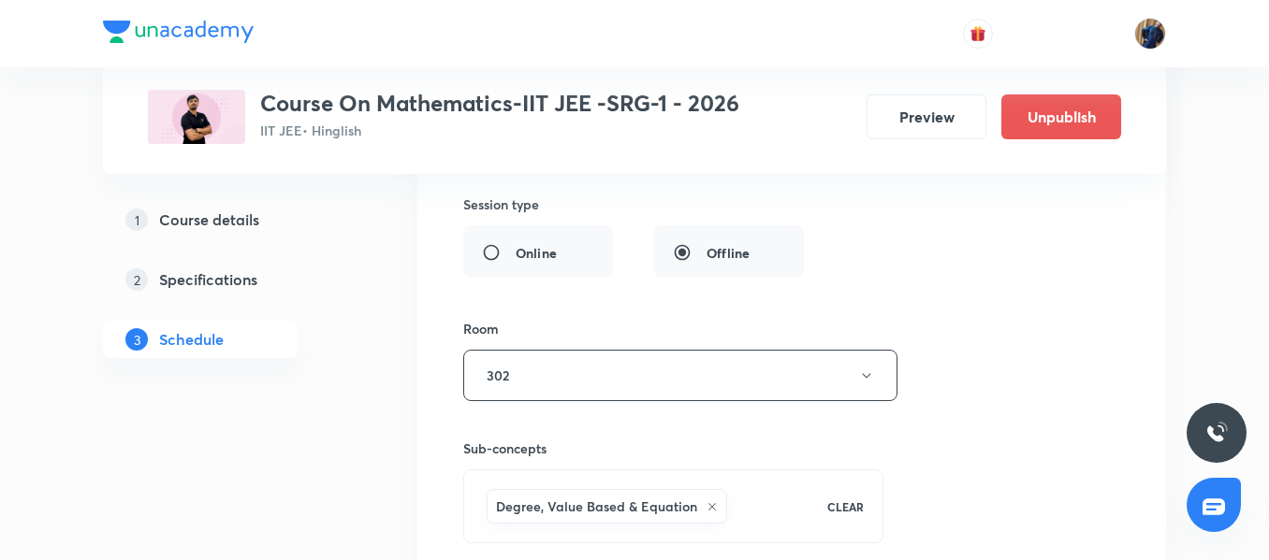
scroll to position [950, 0]
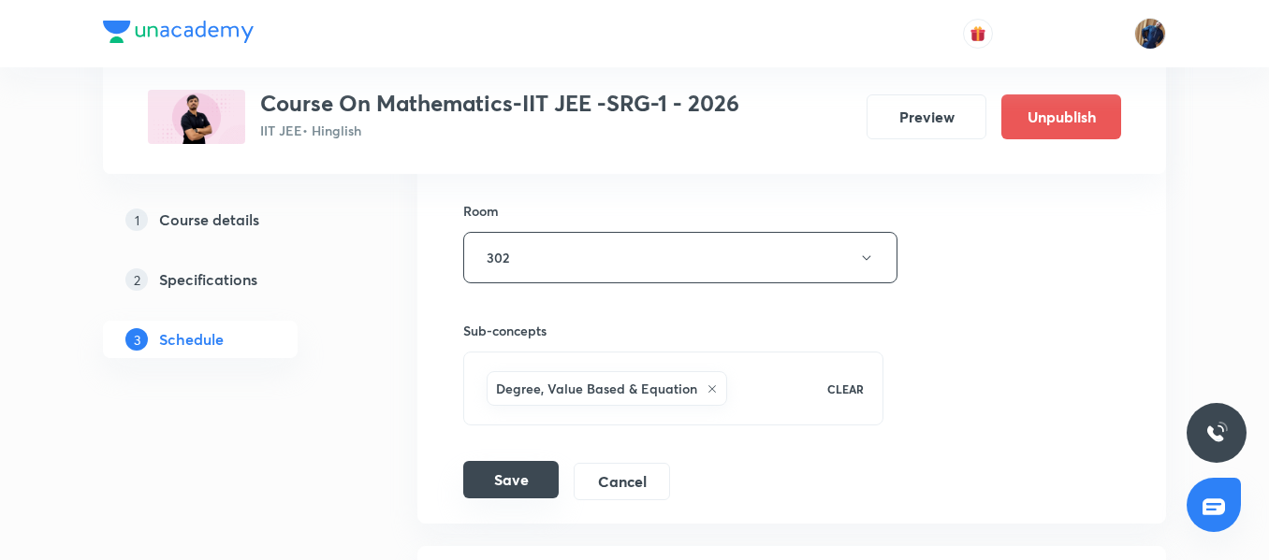
type input "60"
click at [507, 484] on button "Save" at bounding box center [510, 479] width 95 height 37
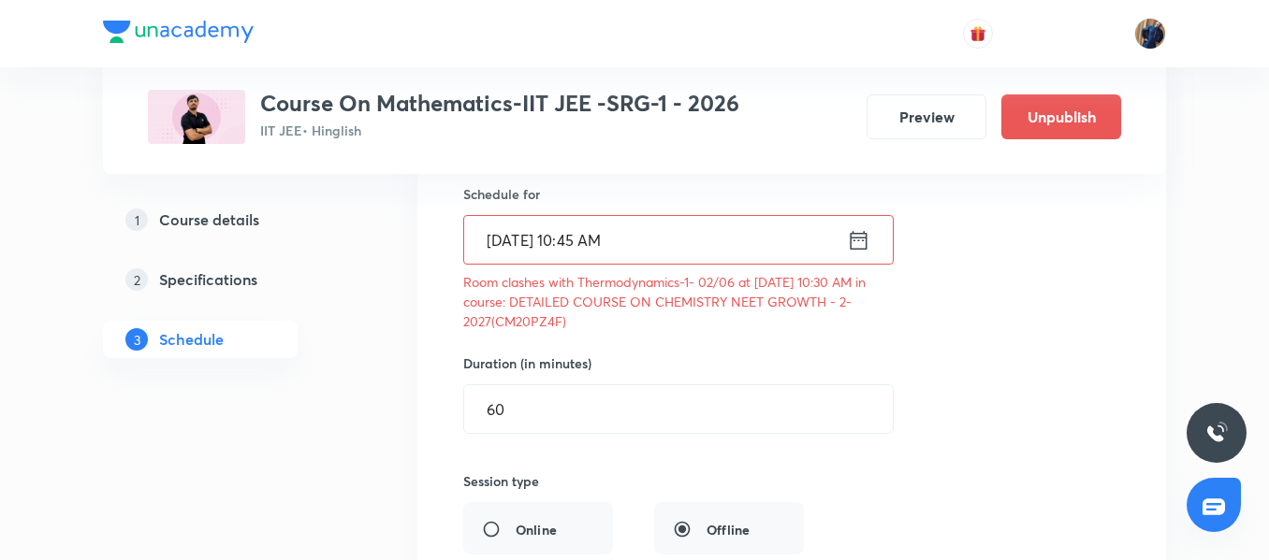
scroll to position [575, 0]
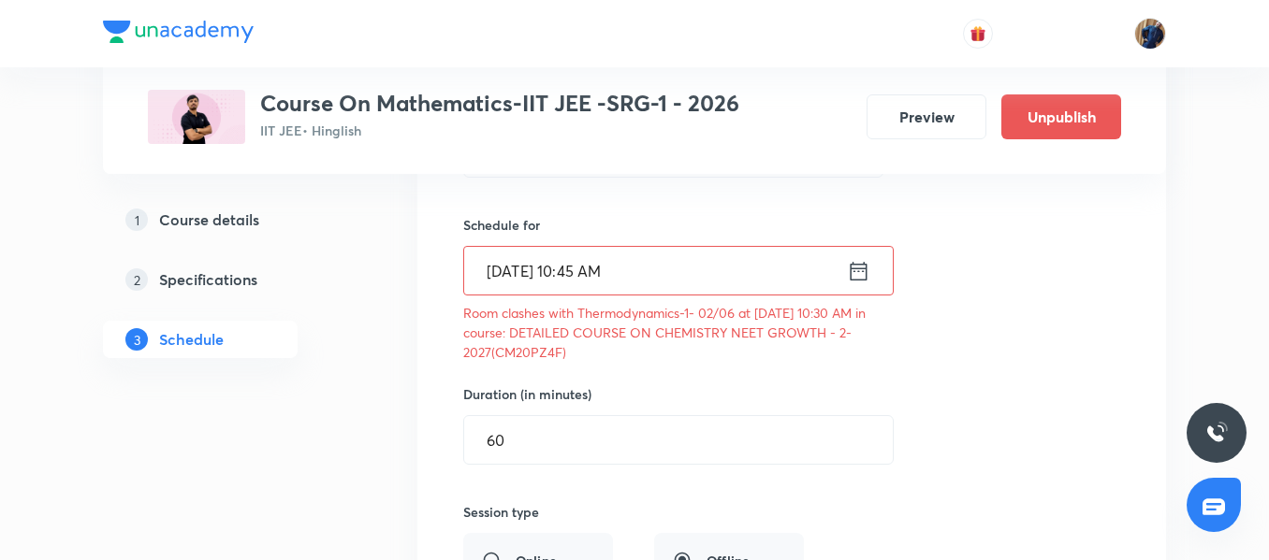
click at [616, 313] on p "Room clashes with Thermodynamics-1- 02/06 at 02 Sep 2025 10:30 AM in course: DE…" at bounding box center [673, 332] width 420 height 59
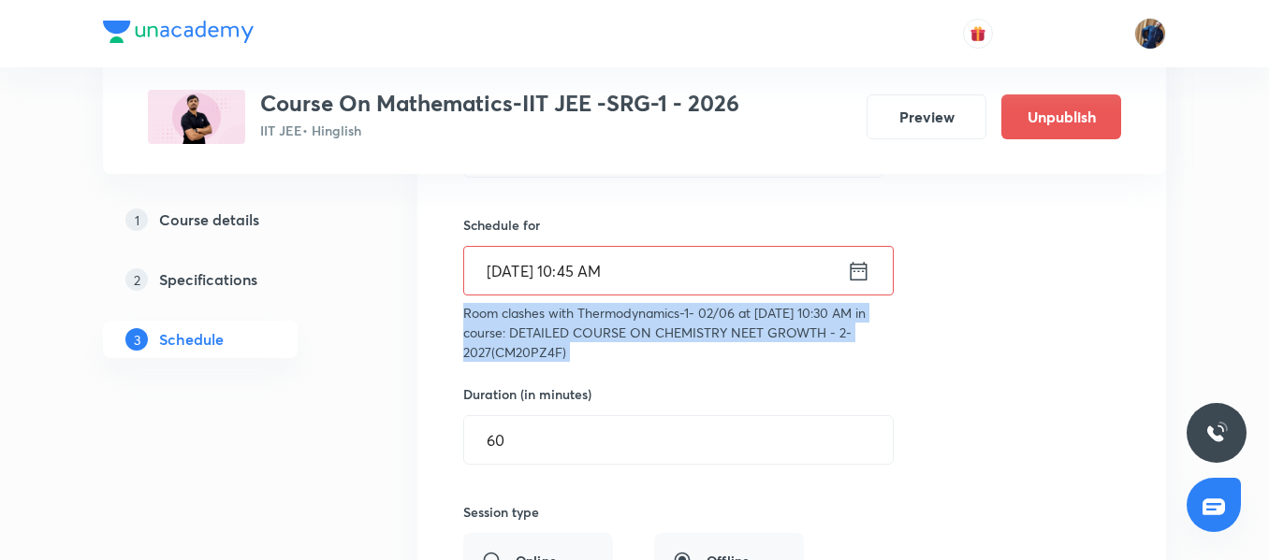
click at [616, 313] on p "Room clashes with Thermodynamics-1- 02/06 at 02 Sep 2025 10:30 AM in course: DE…" at bounding box center [673, 332] width 420 height 59
click at [658, 365] on div "Session title 26/99 Definite Integration 02/08 ​ Schedule for Sept 2, 2025, 10:…" at bounding box center [791, 493] width 657 height 866
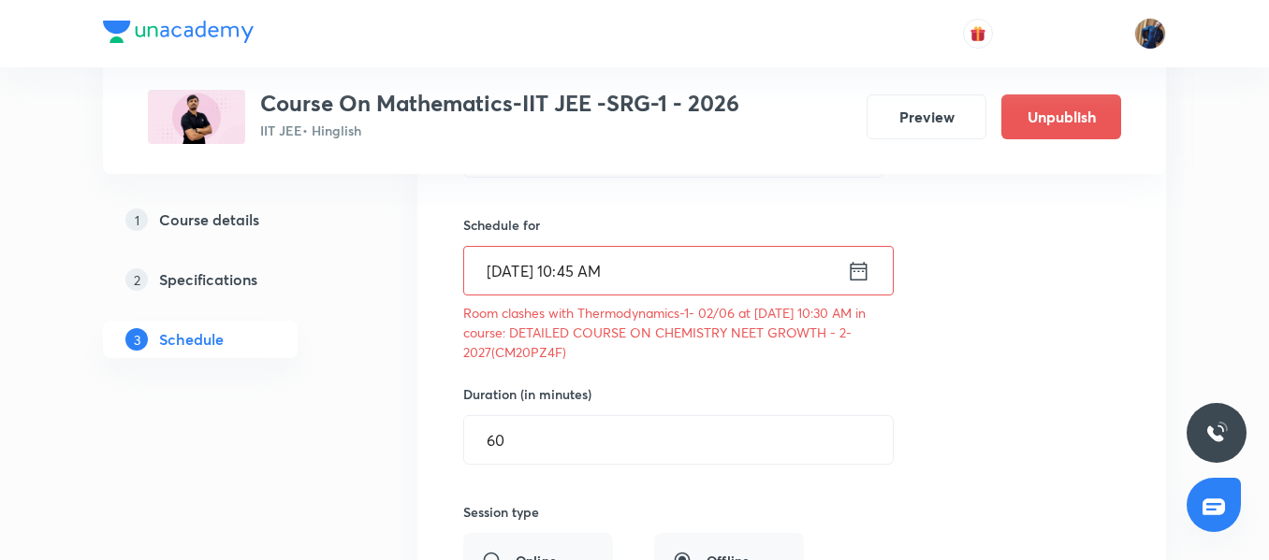
click at [537, 352] on p "Room clashes with Thermodynamics-1- 02/06 at 02 Sep 2025 10:30 AM in course: DE…" at bounding box center [673, 332] width 420 height 59
copy p "CM20PZ4F"
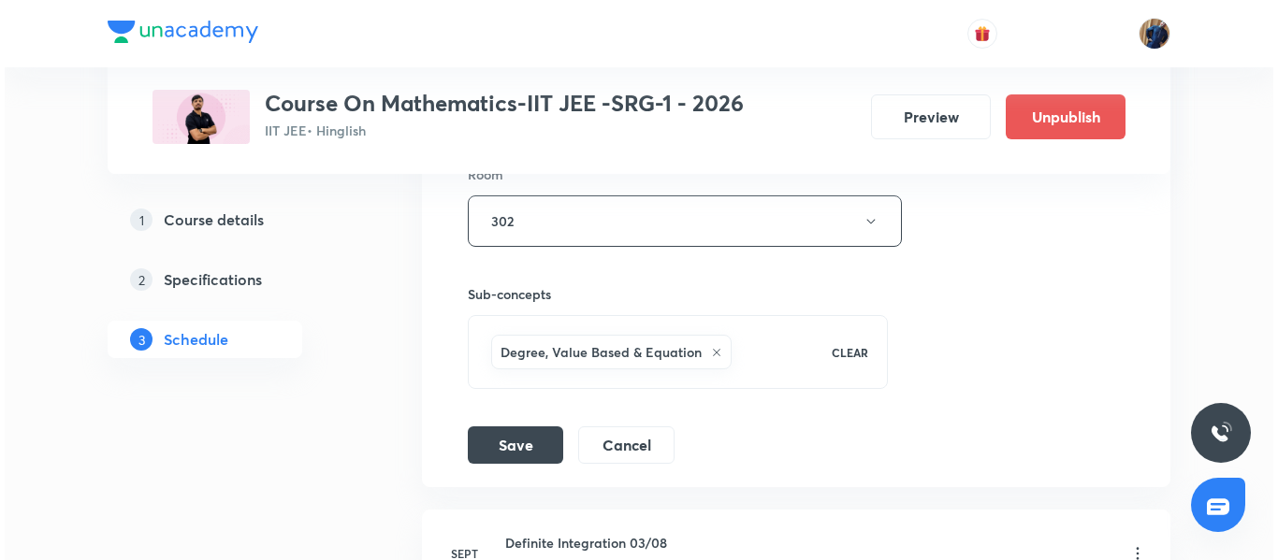
scroll to position [1043, 0]
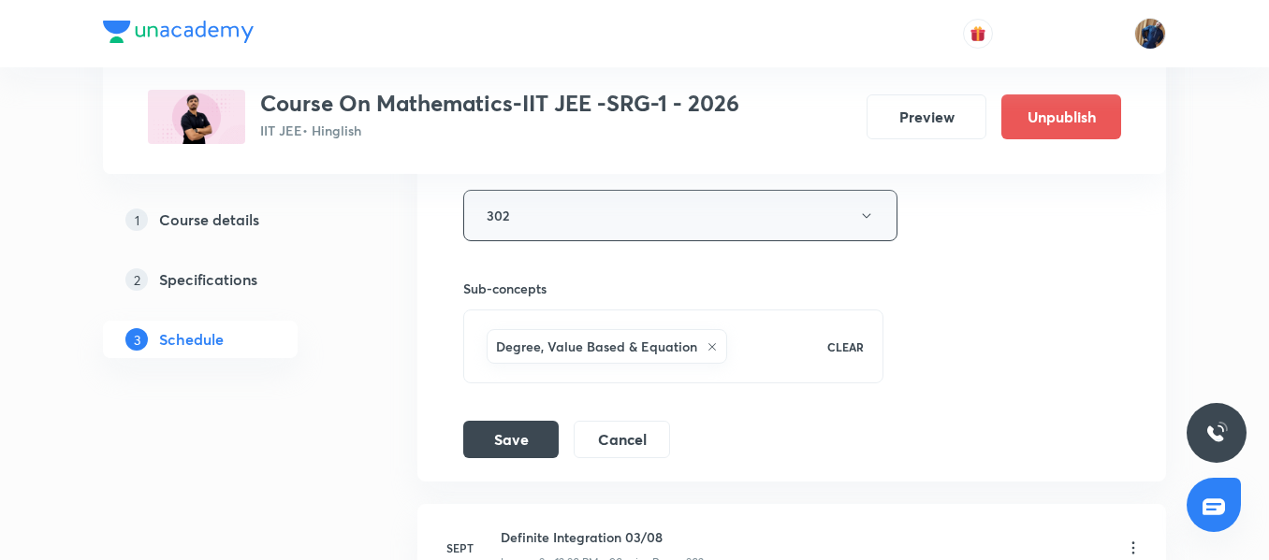
click at [604, 197] on button "302" at bounding box center [680, 215] width 434 height 51
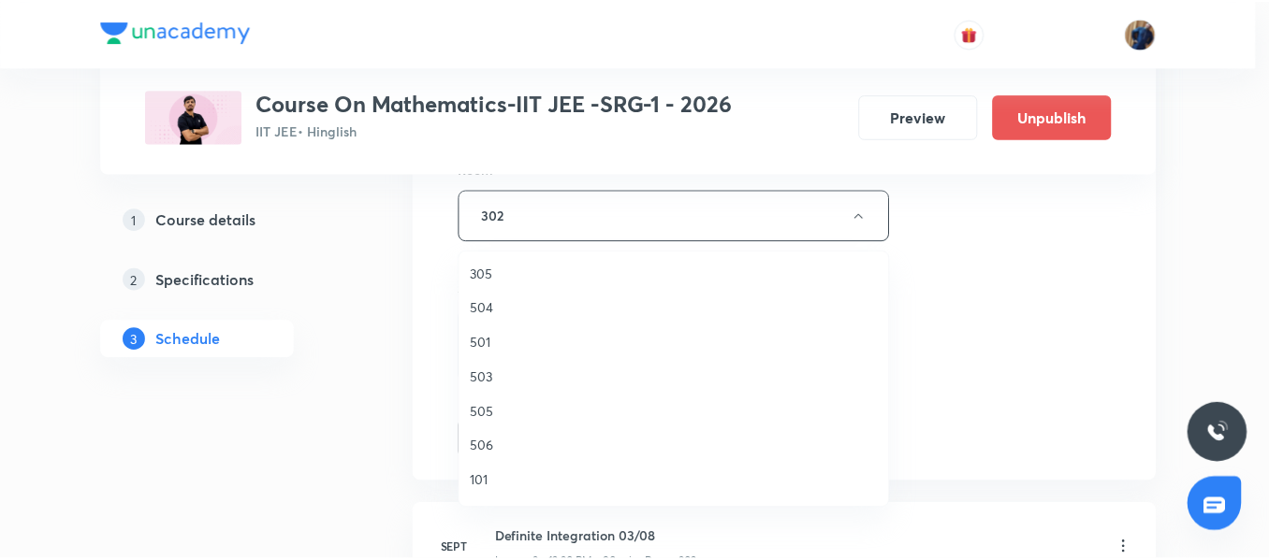
scroll to position [281, 0]
click at [510, 376] on span "503" at bounding box center [678, 377] width 410 height 20
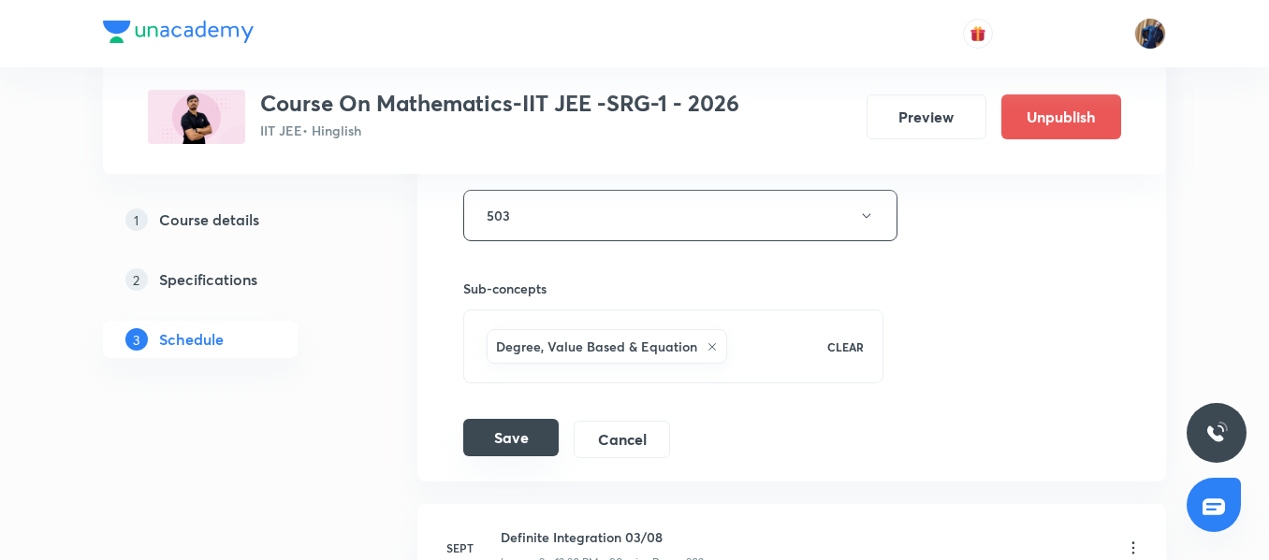
click at [525, 447] on button "Save" at bounding box center [510, 437] width 95 height 37
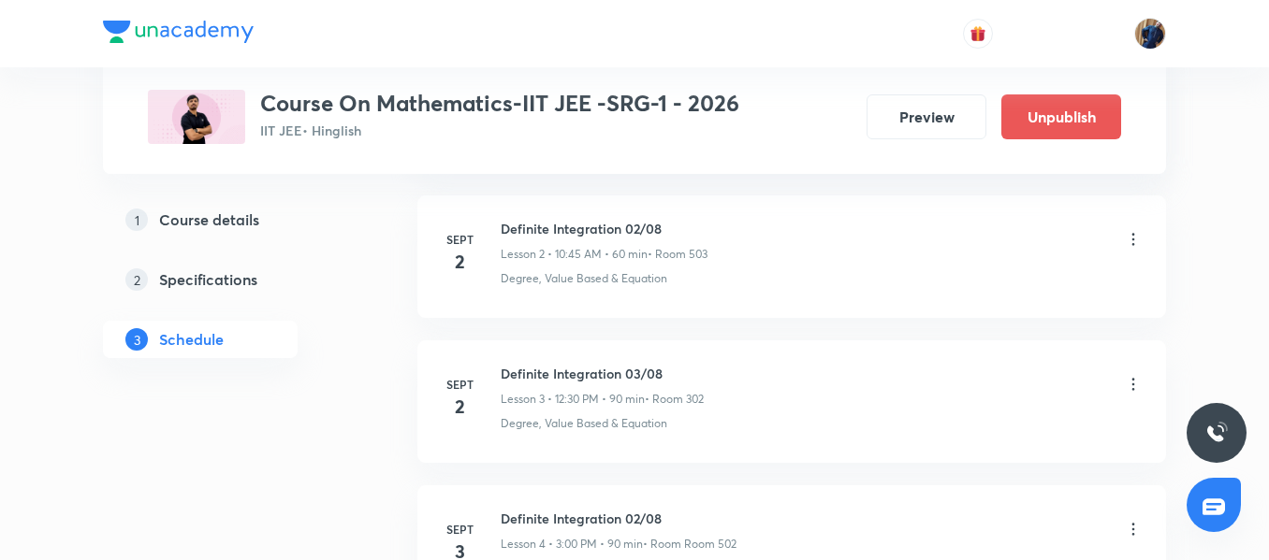
scroll to position [482, 0]
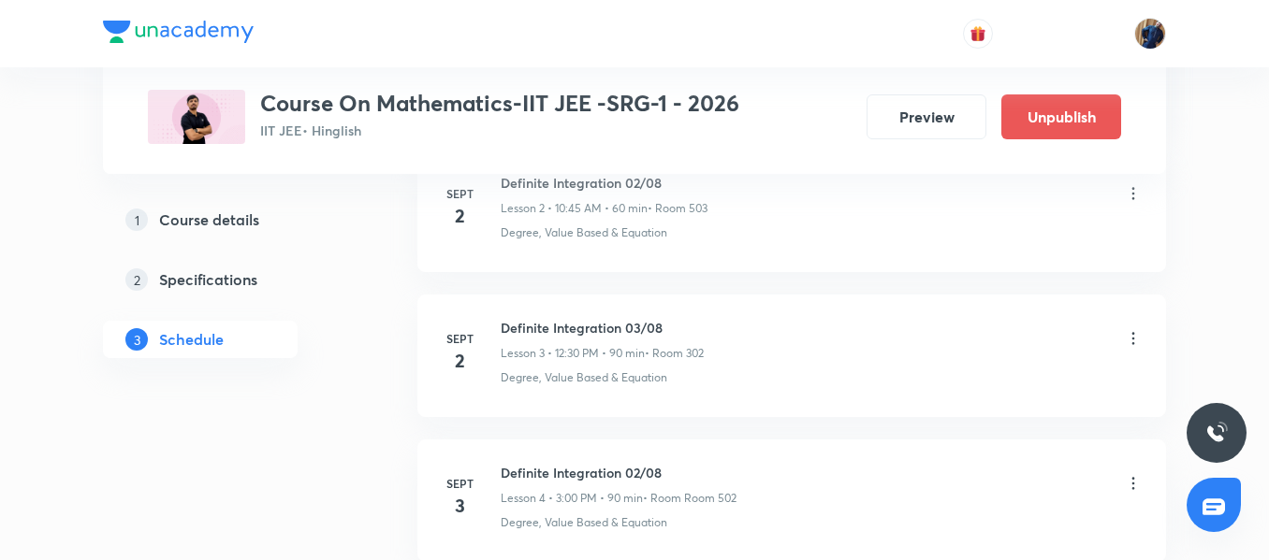
click at [1131, 339] on icon at bounding box center [1133, 338] width 19 height 19
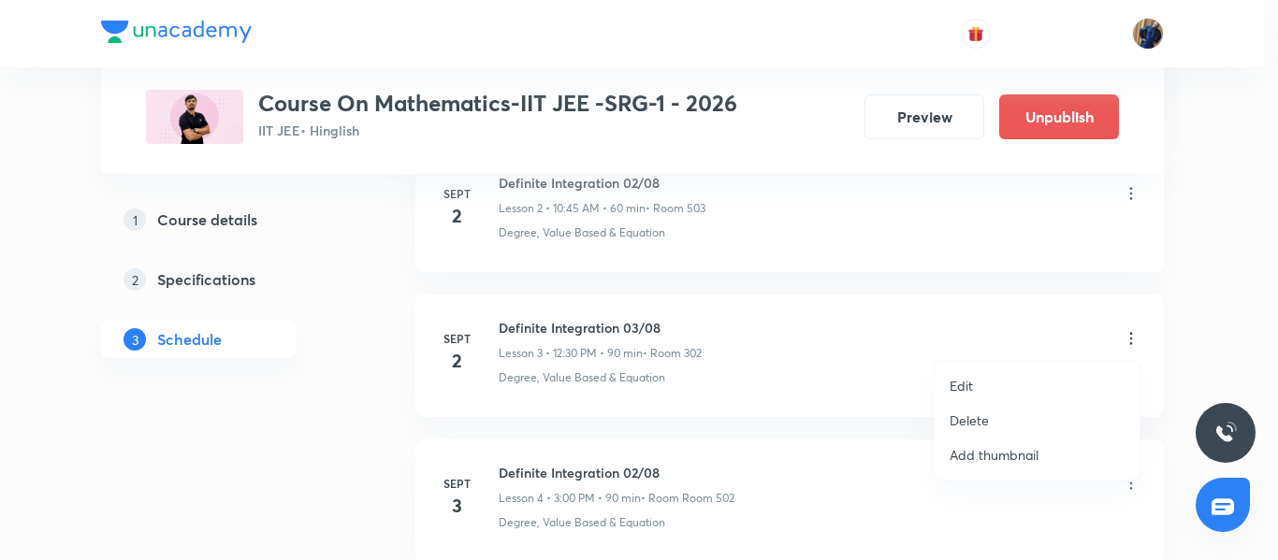
click at [977, 380] on li "Edit" at bounding box center [1037, 386] width 205 height 35
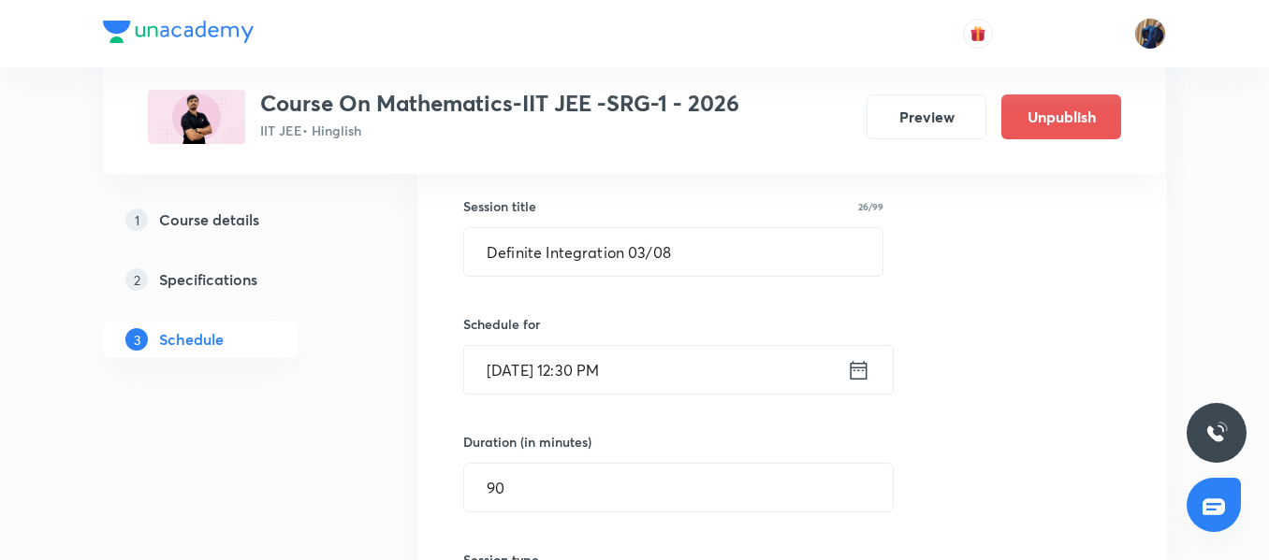
scroll to position [575, 0]
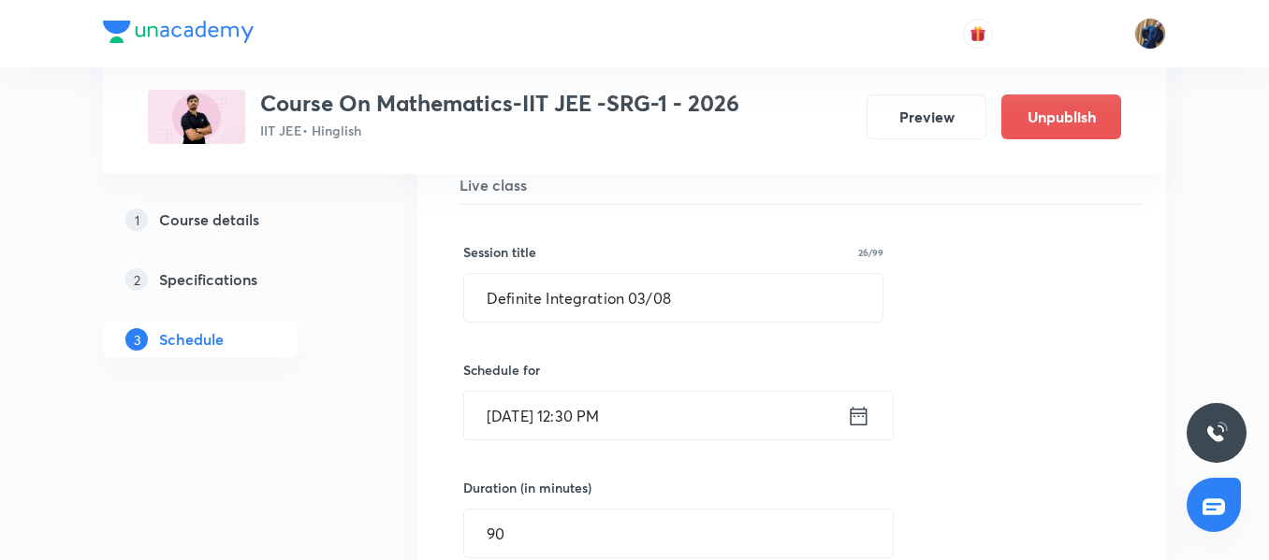
click at [677, 421] on input "Sept 2, 2025, 12:30 PM" at bounding box center [655, 416] width 383 height 48
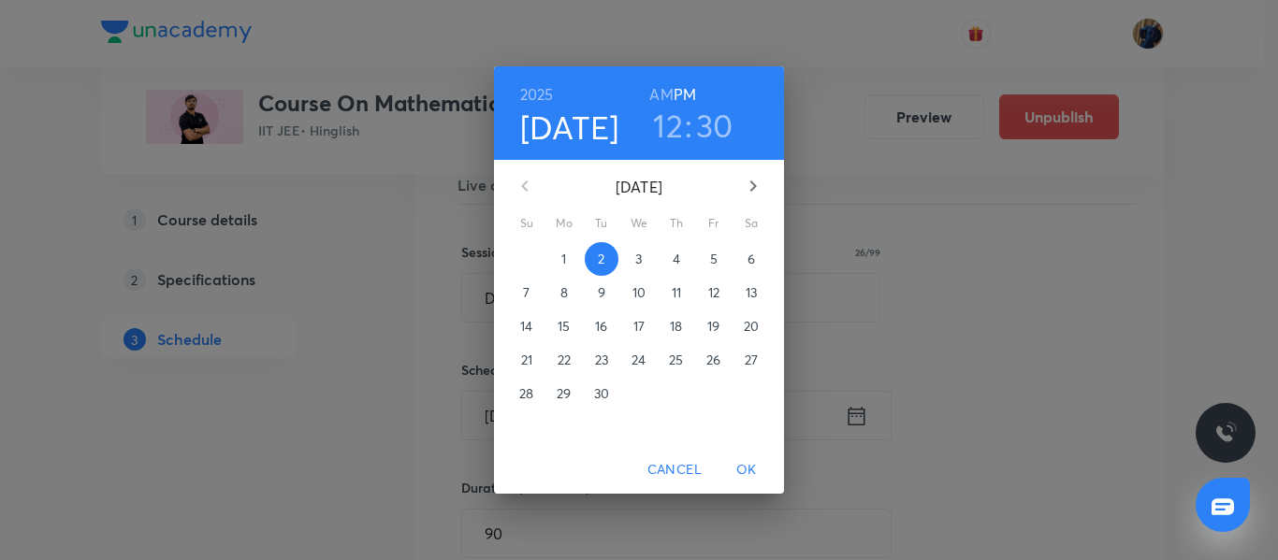
click at [704, 121] on h3 "30" at bounding box center [714, 125] width 37 height 39
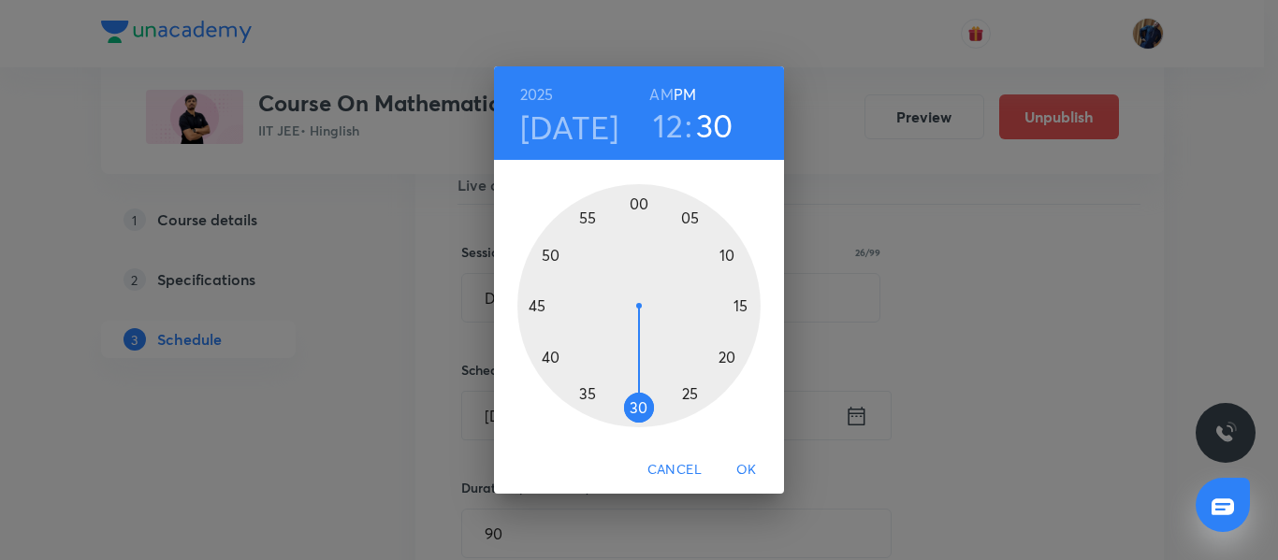
click at [639, 199] on div at bounding box center [638, 305] width 243 height 243
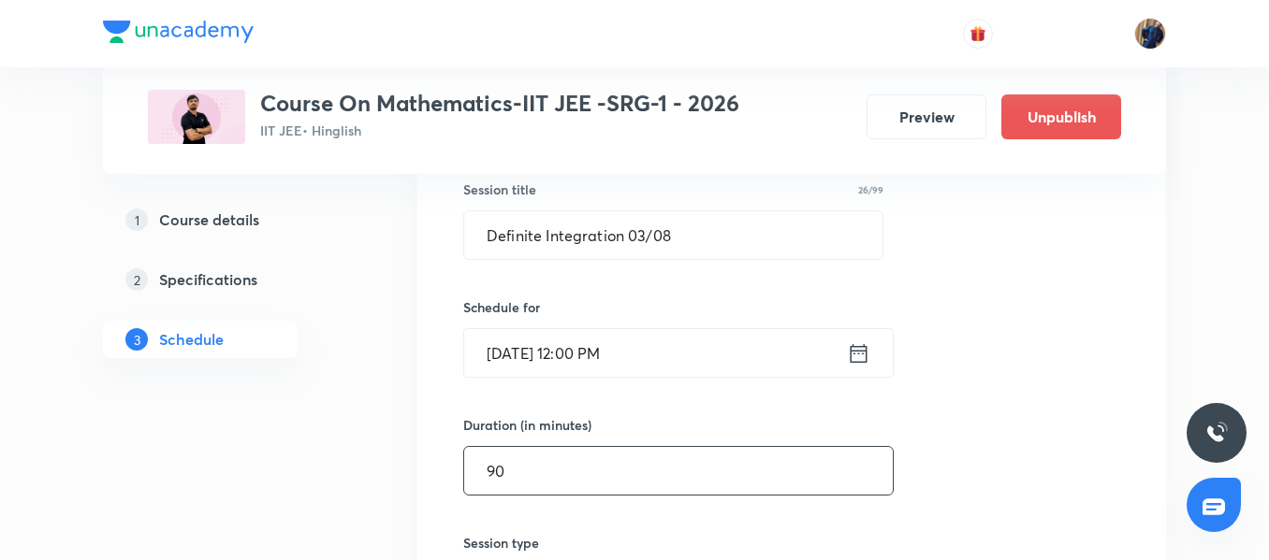
scroll to position [669, 0]
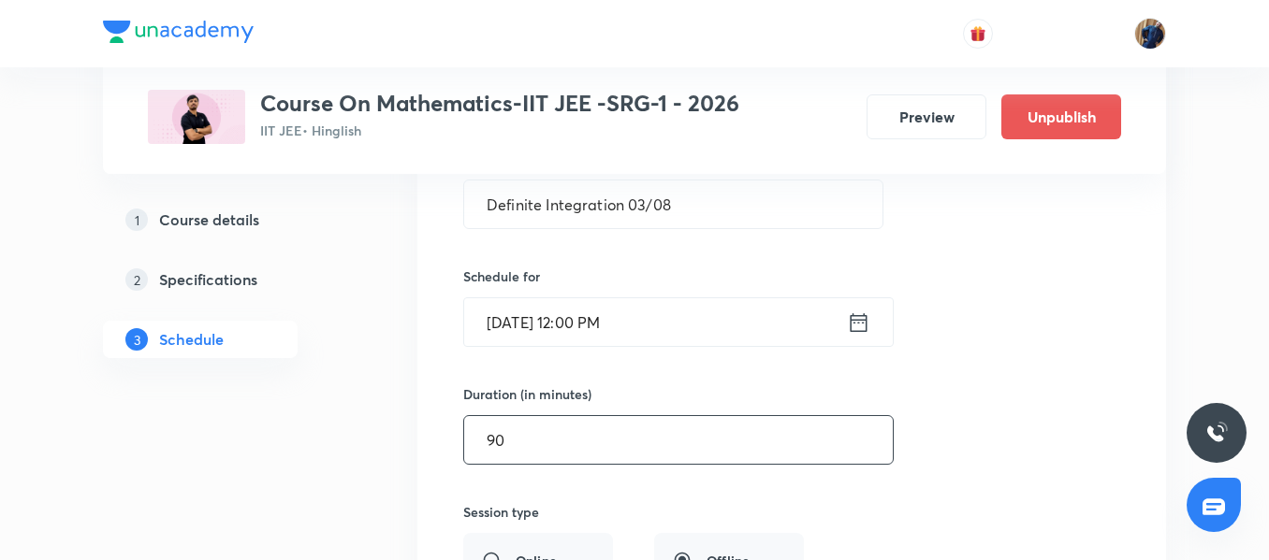
click at [545, 442] on input "90" at bounding box center [678, 440] width 428 height 48
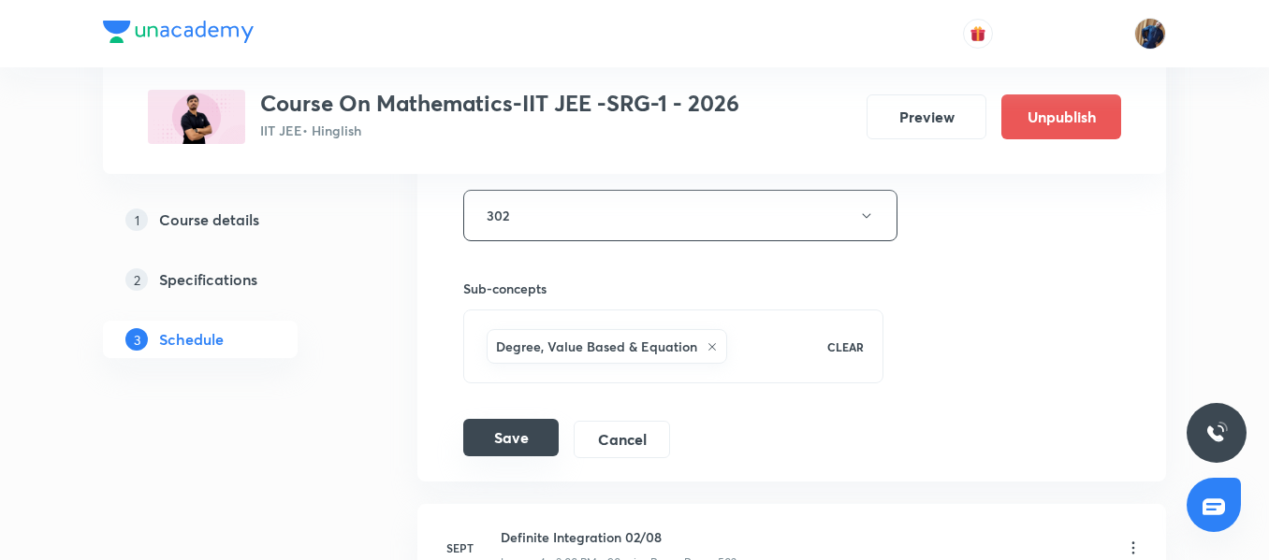
type input "60"
click at [515, 429] on button "Save" at bounding box center [510, 437] width 95 height 37
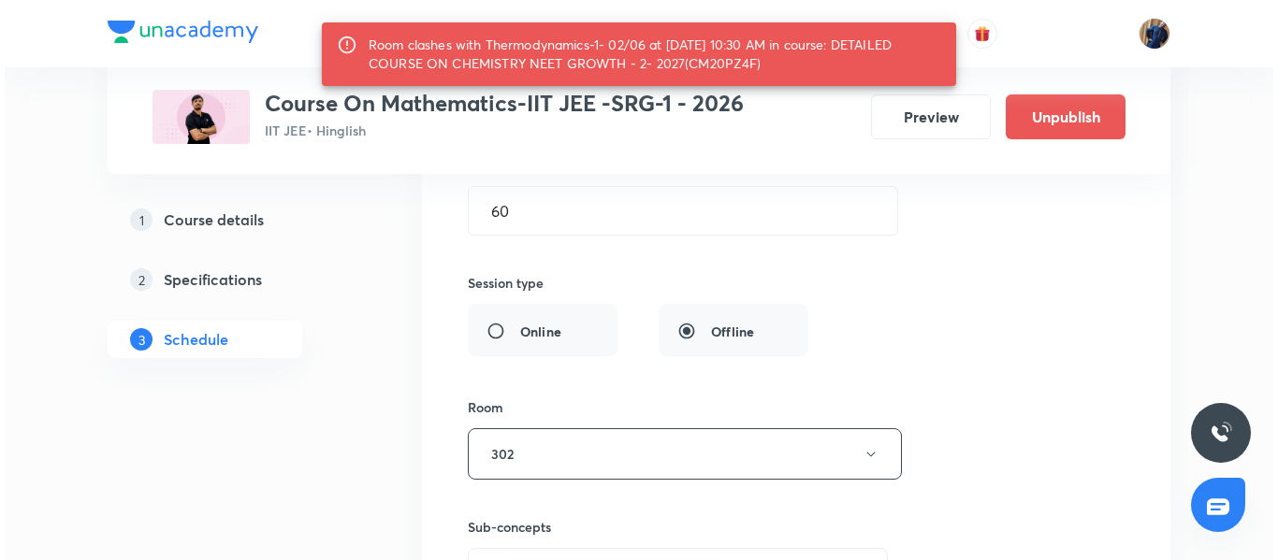
scroll to position [1043, 0]
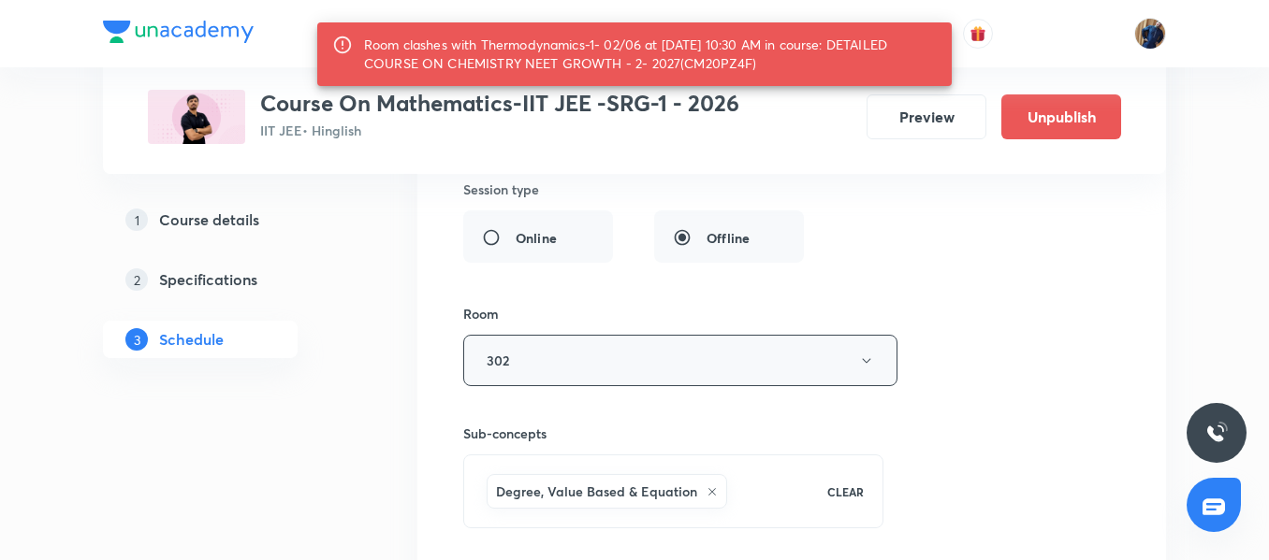
click at [538, 369] on button "302" at bounding box center [680, 360] width 434 height 51
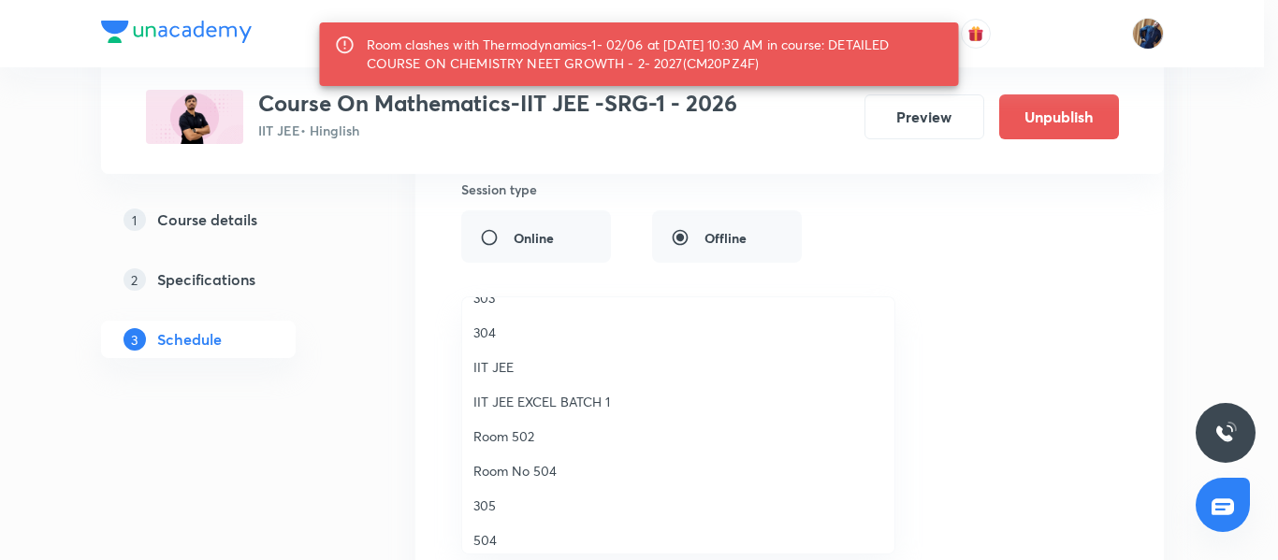
scroll to position [187, 0]
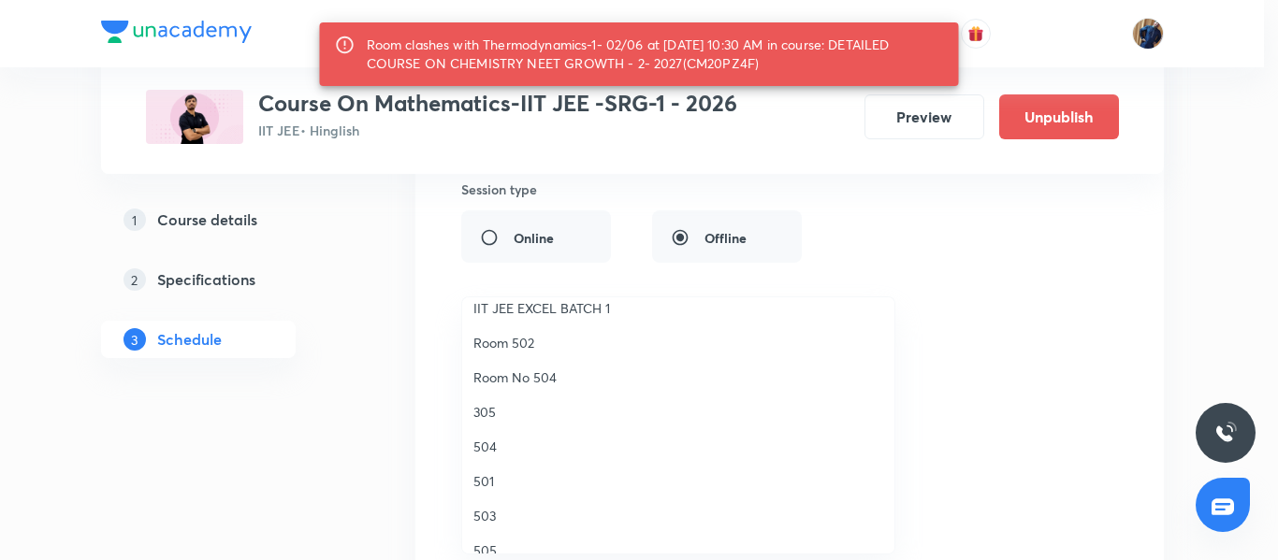
click at [546, 339] on span "Room 502" at bounding box center [678, 343] width 410 height 20
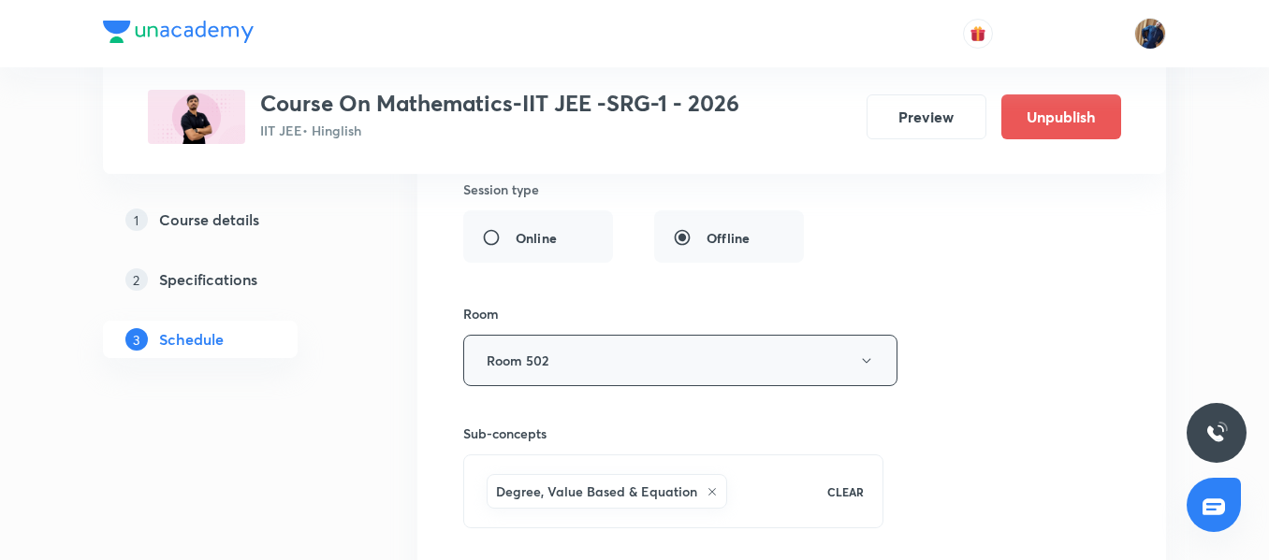
click at [566, 362] on button "Room 502" at bounding box center [680, 360] width 434 height 51
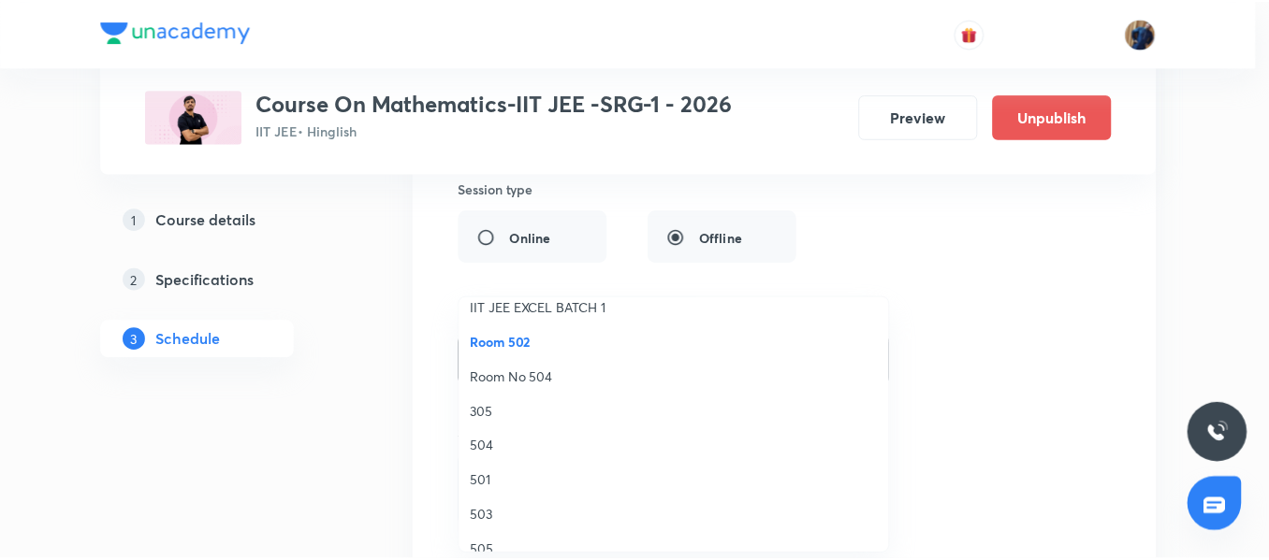
scroll to position [281, 0]
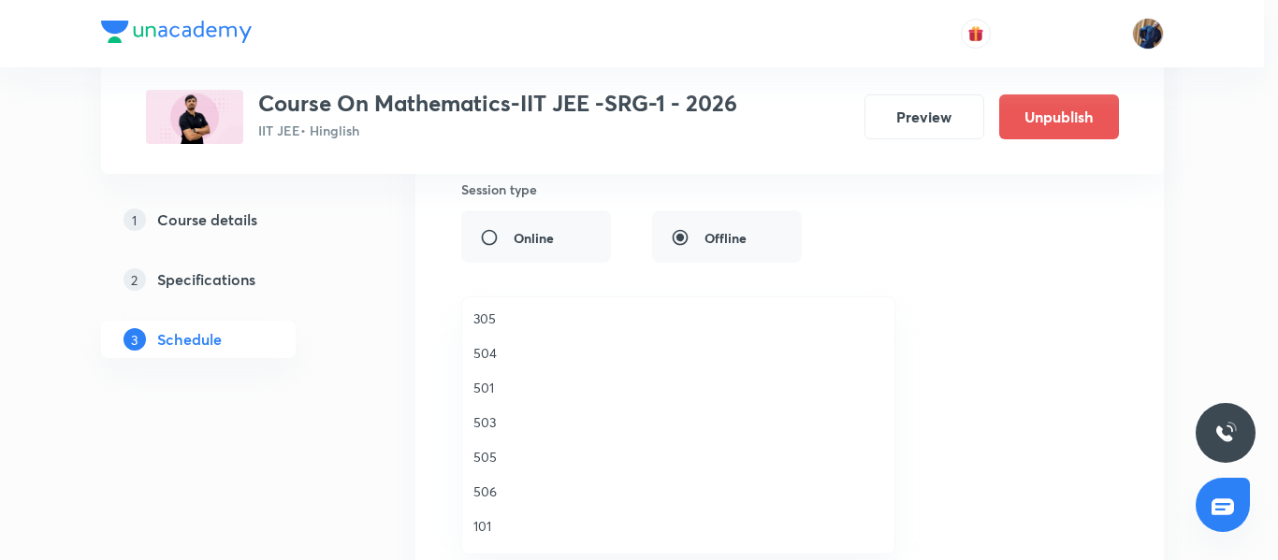
click at [509, 421] on span "503" at bounding box center [678, 423] width 410 height 20
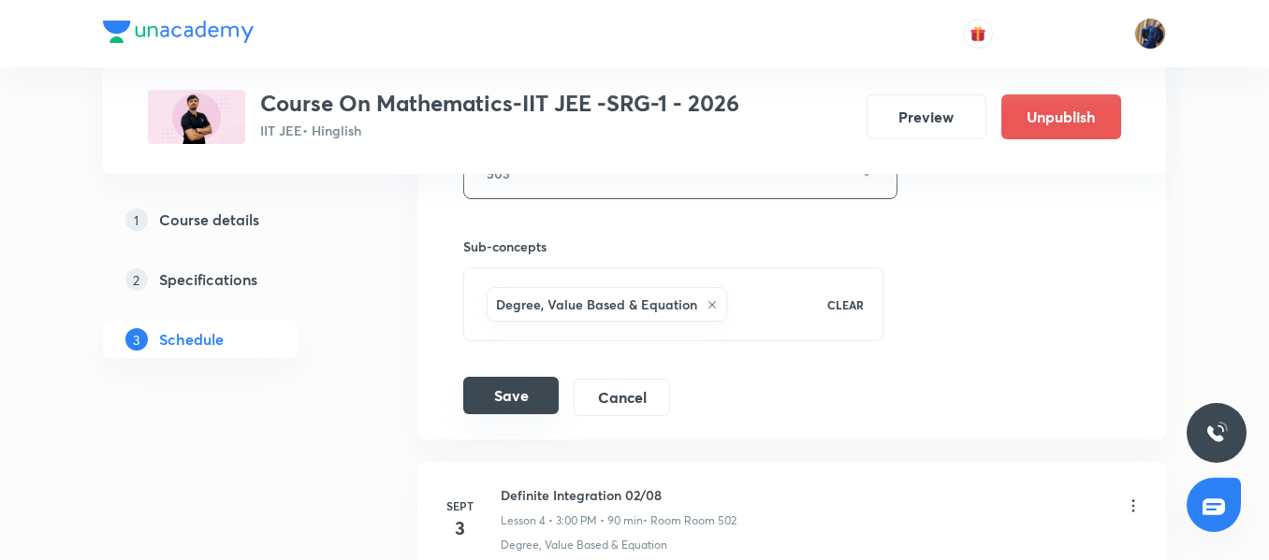
click at [512, 405] on button "Save" at bounding box center [510, 395] width 95 height 37
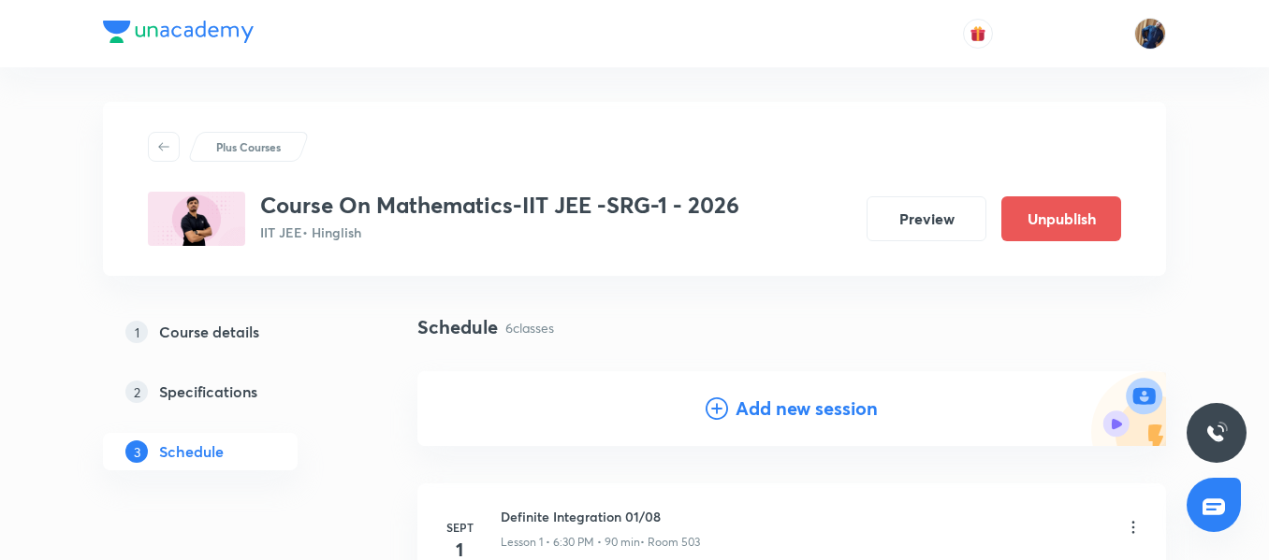
scroll to position [0, 0]
